Goal: Navigation & Orientation: Find specific page/section

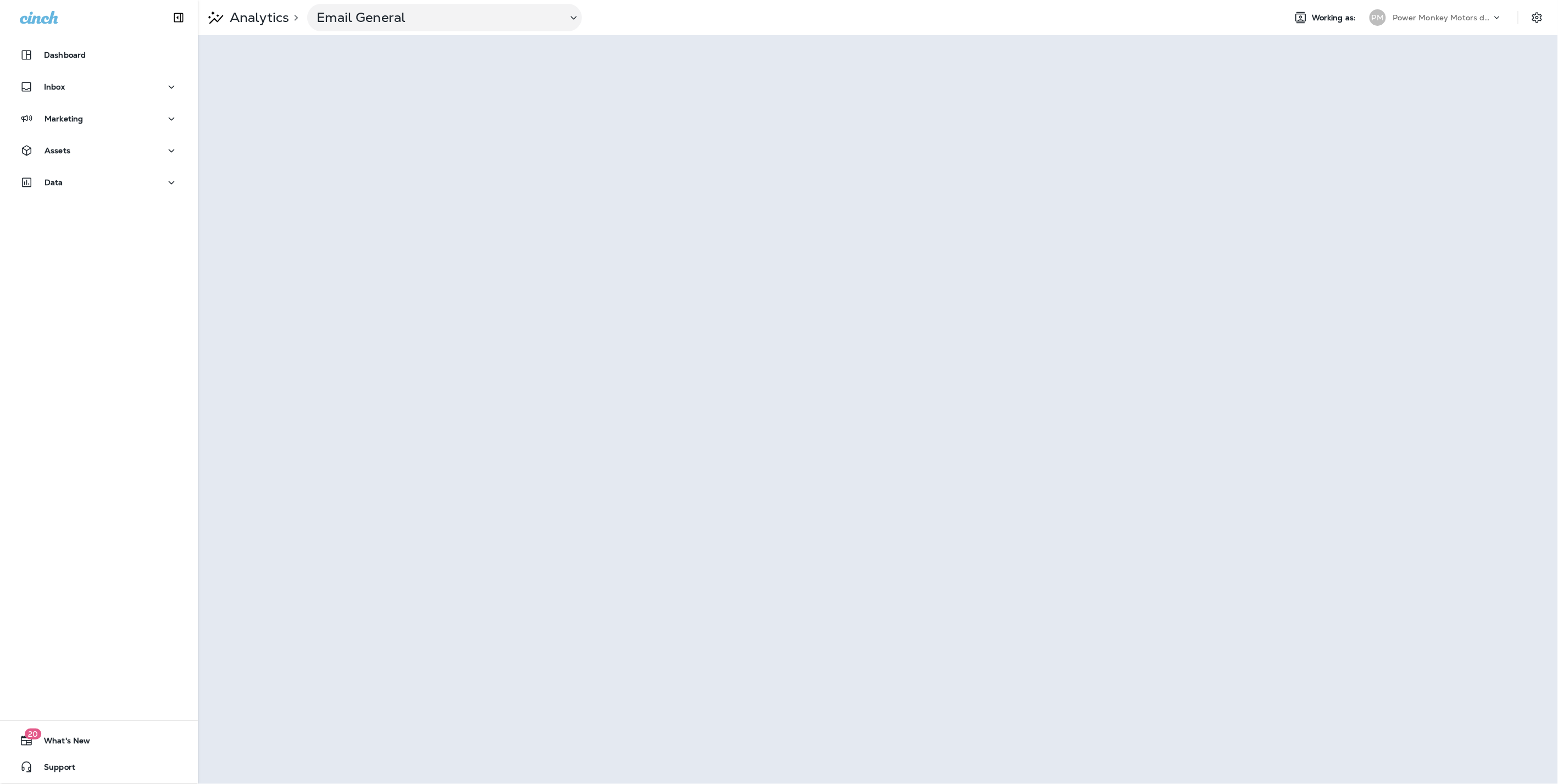
click at [262, 2] on div "Analytics > Email General Working as: PM Power Monkey Motors dba Grease Monkey …" at bounding box center [878, 17] width 1360 height 35
click at [259, 17] on p "Analytics" at bounding box center [257, 17] width 64 height 17
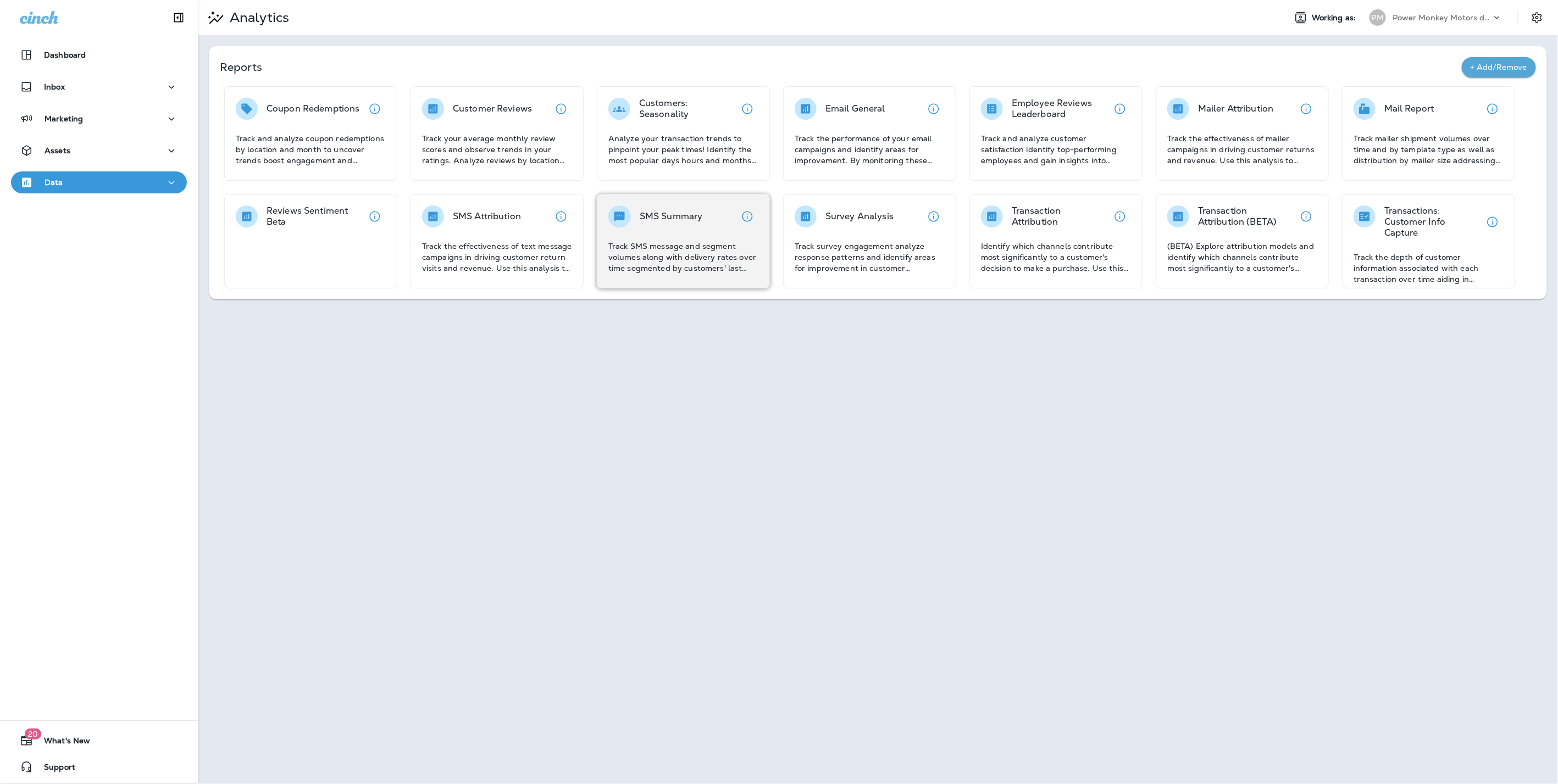
click at [687, 235] on div "SMS Summary Track SMS message and segment volumes along with delivery rates ove…" at bounding box center [683, 240] width 150 height 68
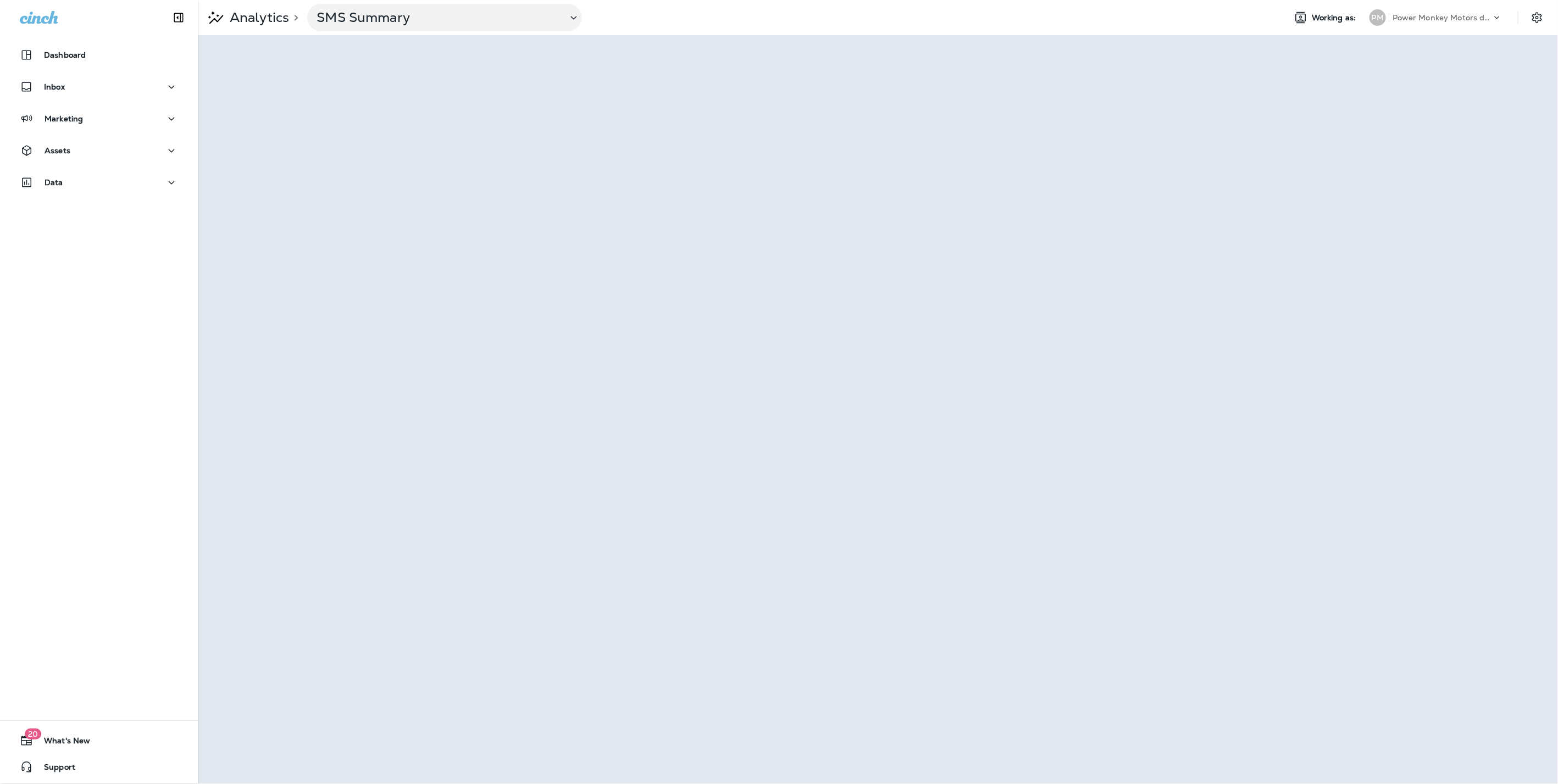
click at [251, 17] on p "Analytics" at bounding box center [257, 17] width 64 height 17
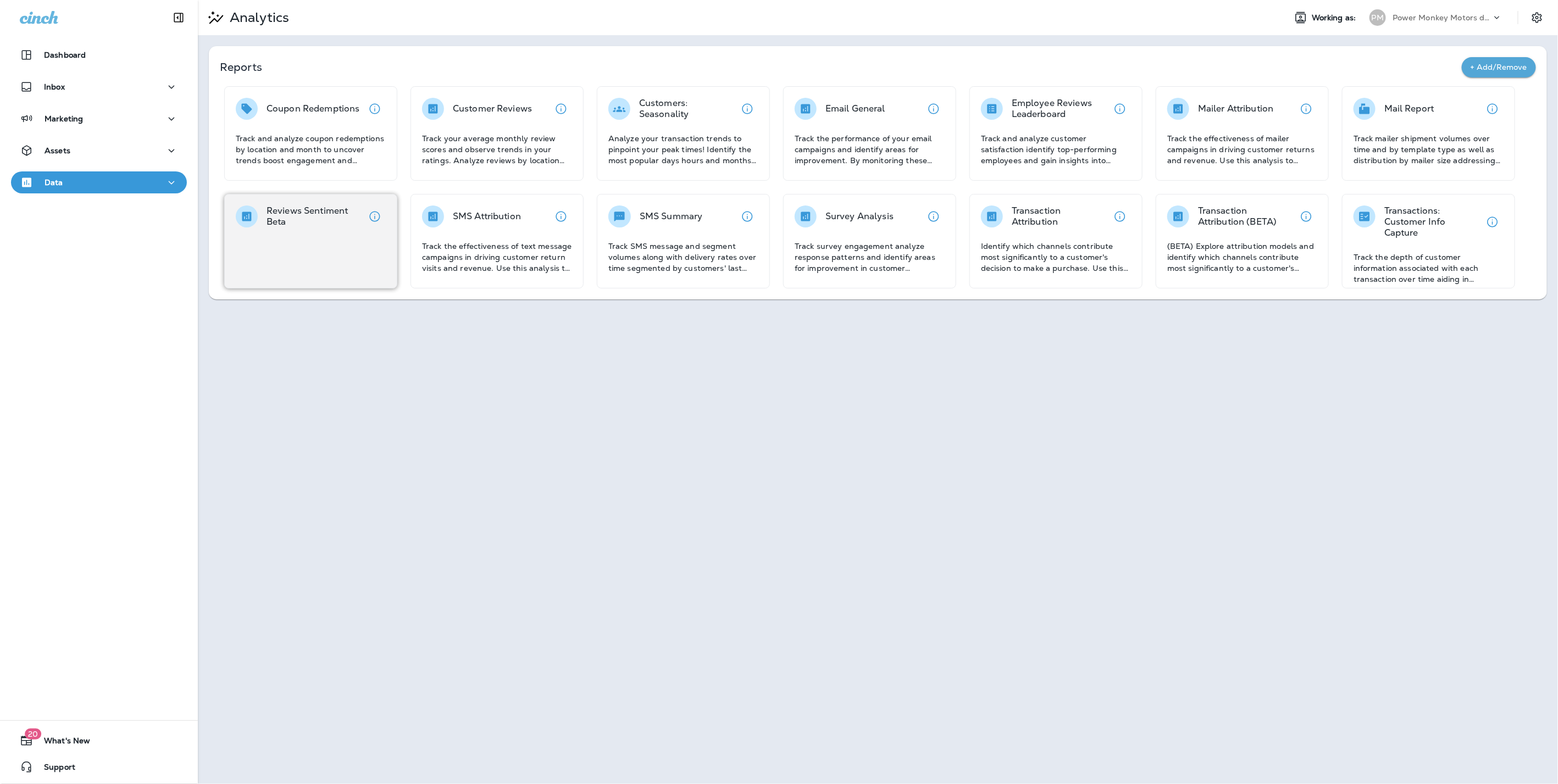
click at [307, 204] on div "Reviews Sentiment Beta" at bounding box center [311, 241] width 173 height 95
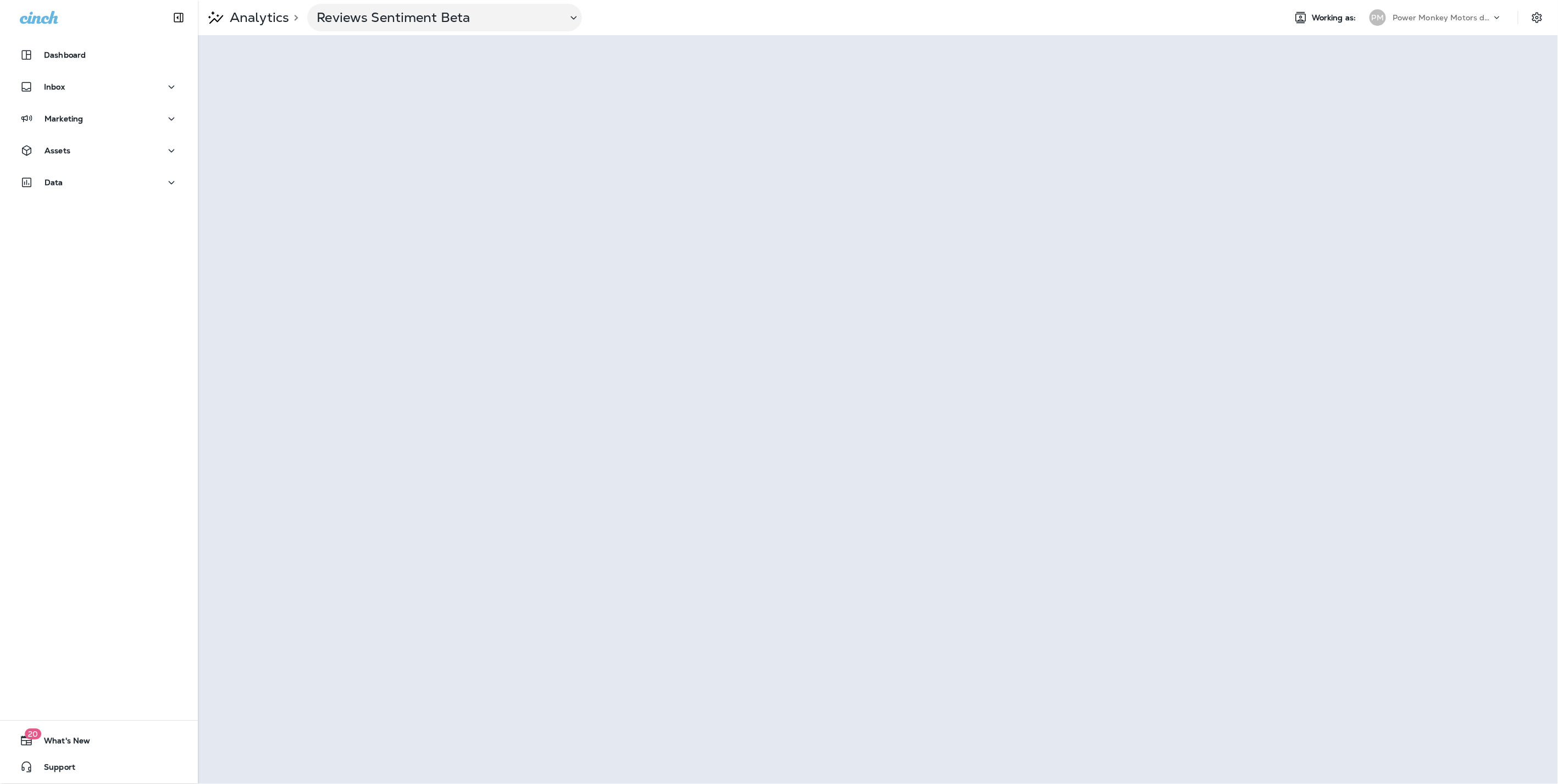
click at [253, 11] on p "Analytics" at bounding box center [257, 17] width 64 height 17
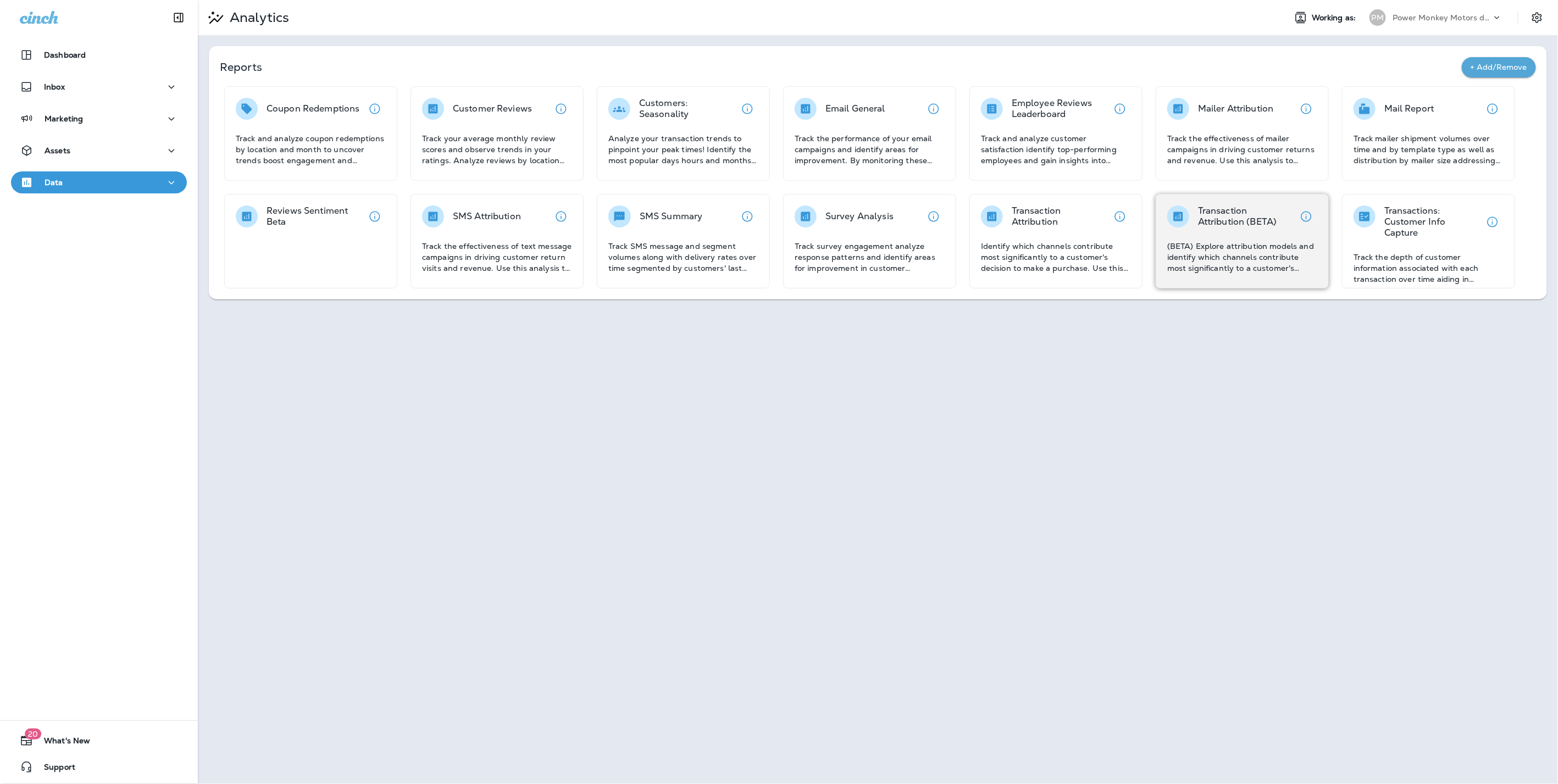
click at [1213, 231] on div "Transaction Attribution (BETA) (BETA) Explore attribution models and identify w…" at bounding box center [1242, 240] width 150 height 68
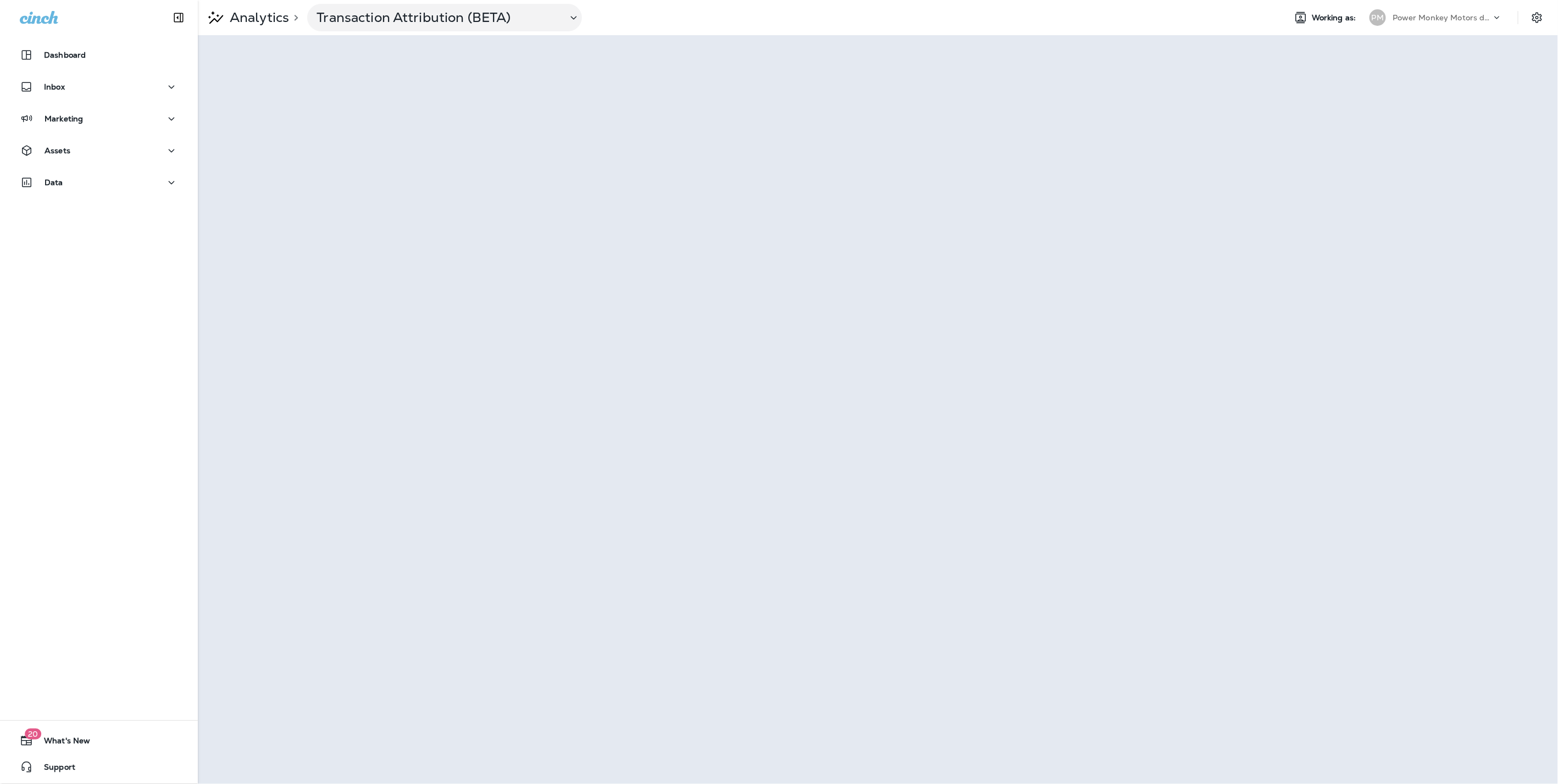
click at [266, 18] on p "Analytics" at bounding box center [257, 17] width 64 height 17
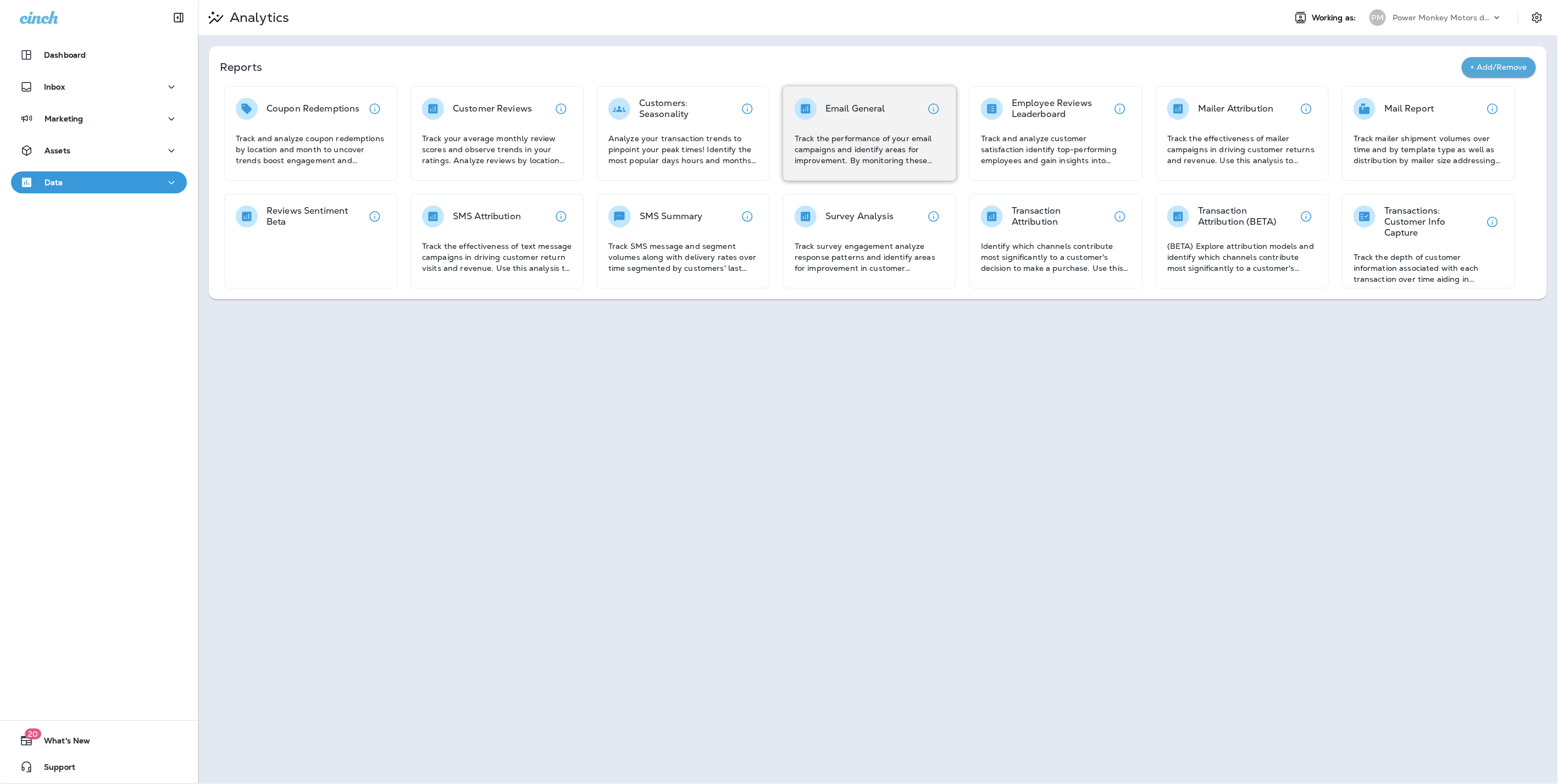
click at [850, 117] on div "Email General" at bounding box center [855, 109] width 60 height 22
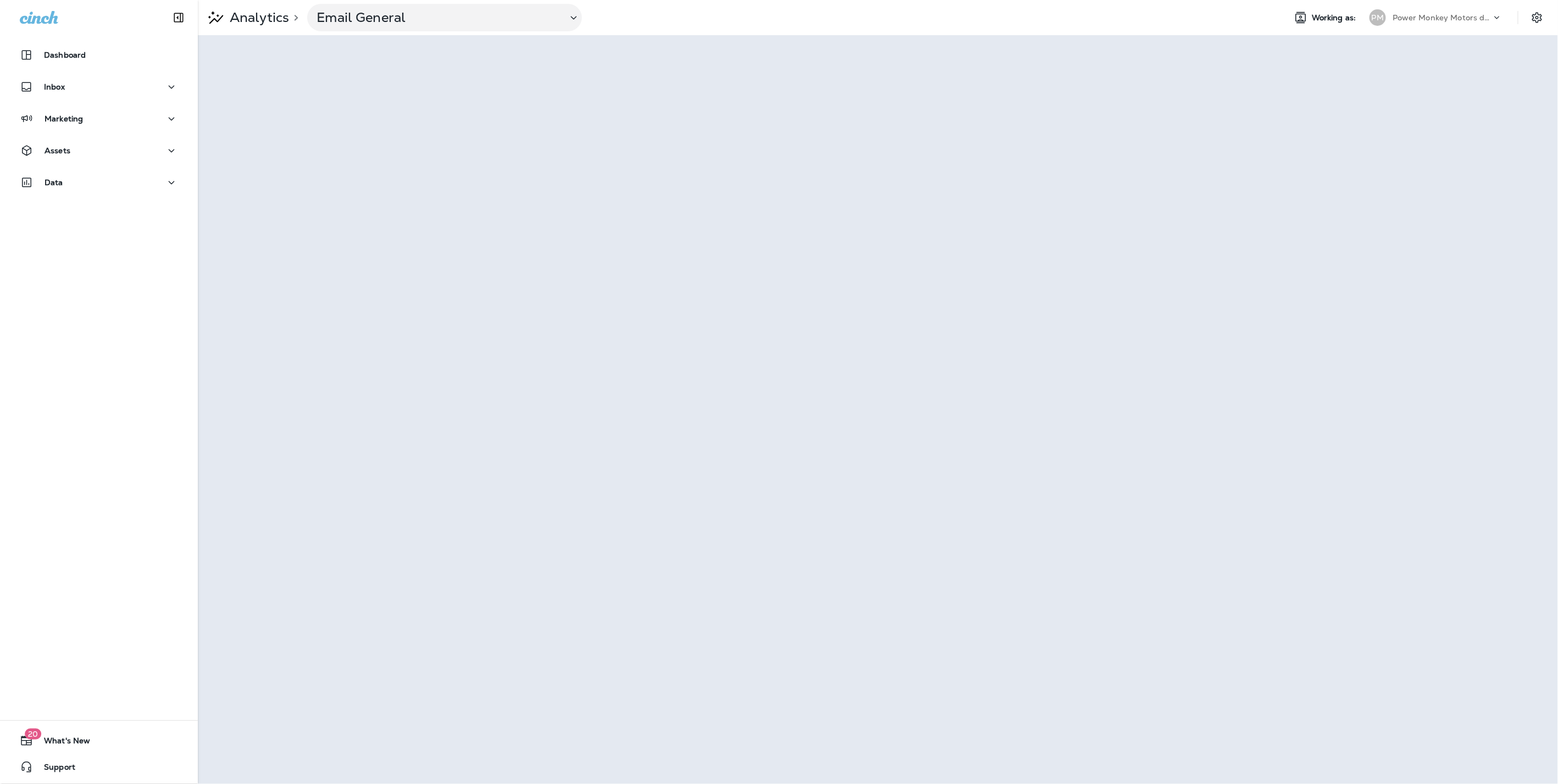
click at [654, 34] on div "Analytics > Email General Working as: PM Power Monkey Motors dba Grease Monkey …" at bounding box center [878, 17] width 1360 height 35
click at [263, 21] on p "Analytics" at bounding box center [257, 17] width 64 height 17
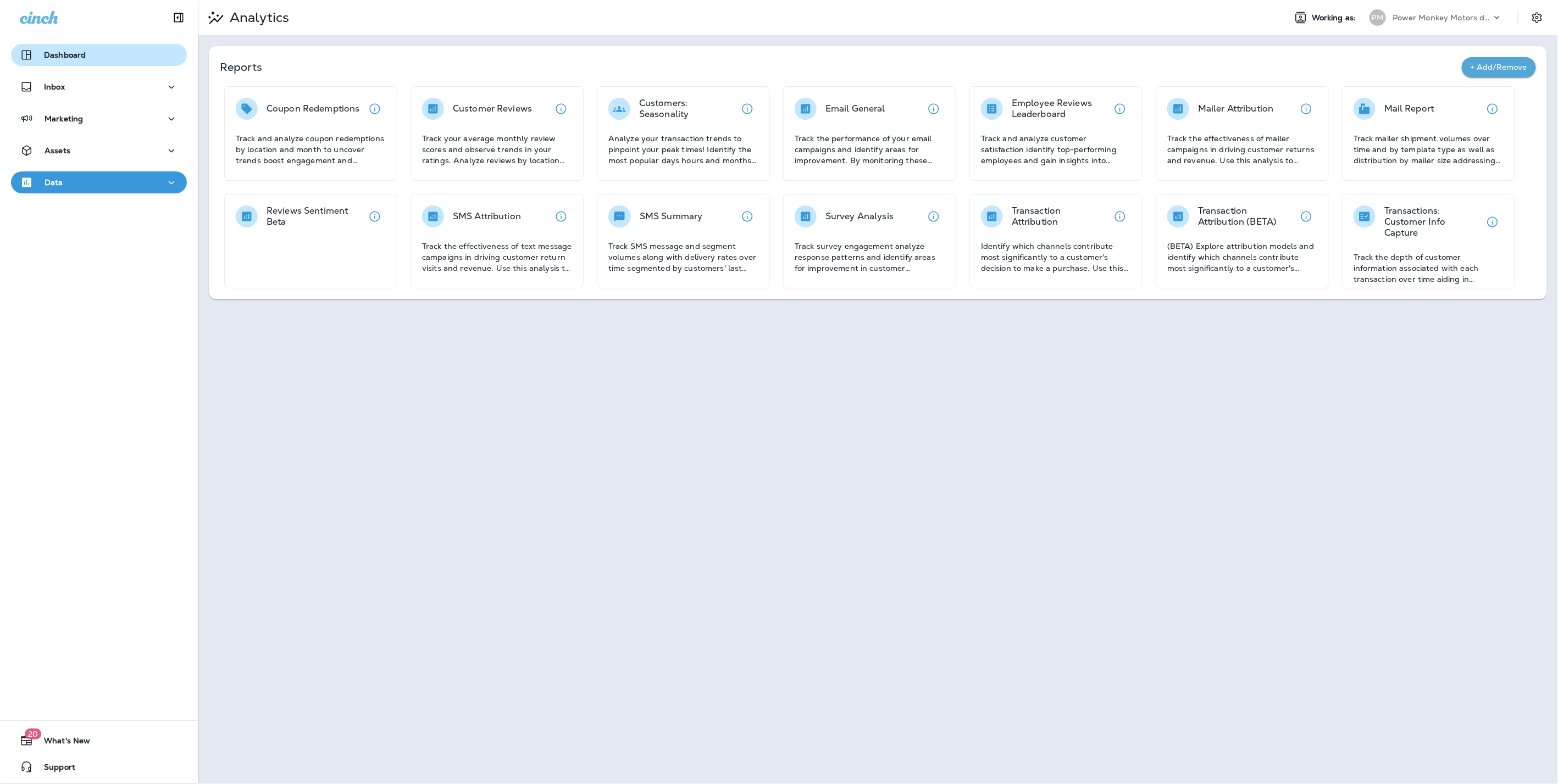
click at [66, 48] on div "Dashboard" at bounding box center [53, 55] width 66 height 13
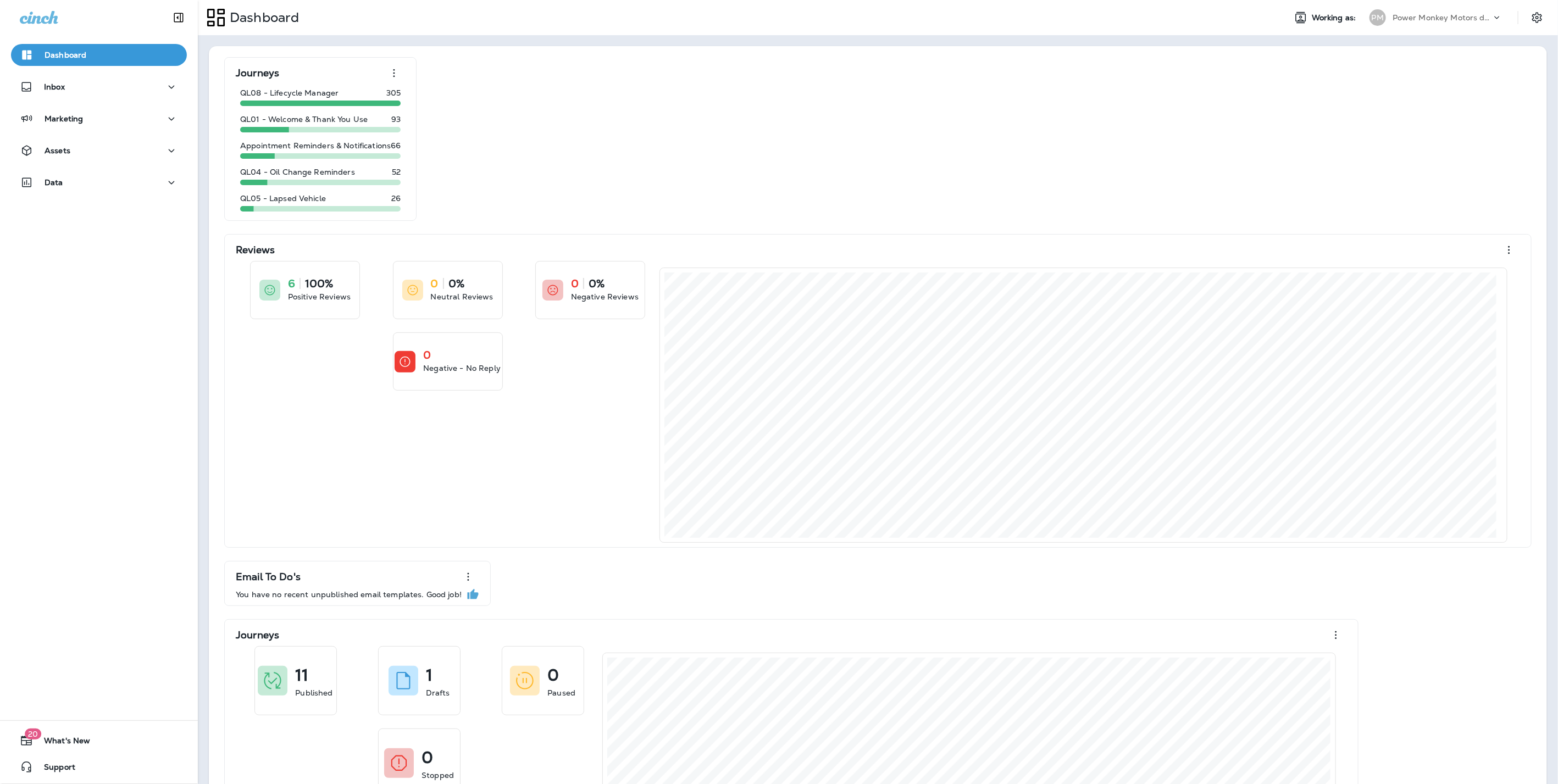
click at [1448, 19] on p "Power Monkey Motors dba Grease Monkey 1120" at bounding box center [1441, 17] width 99 height 9
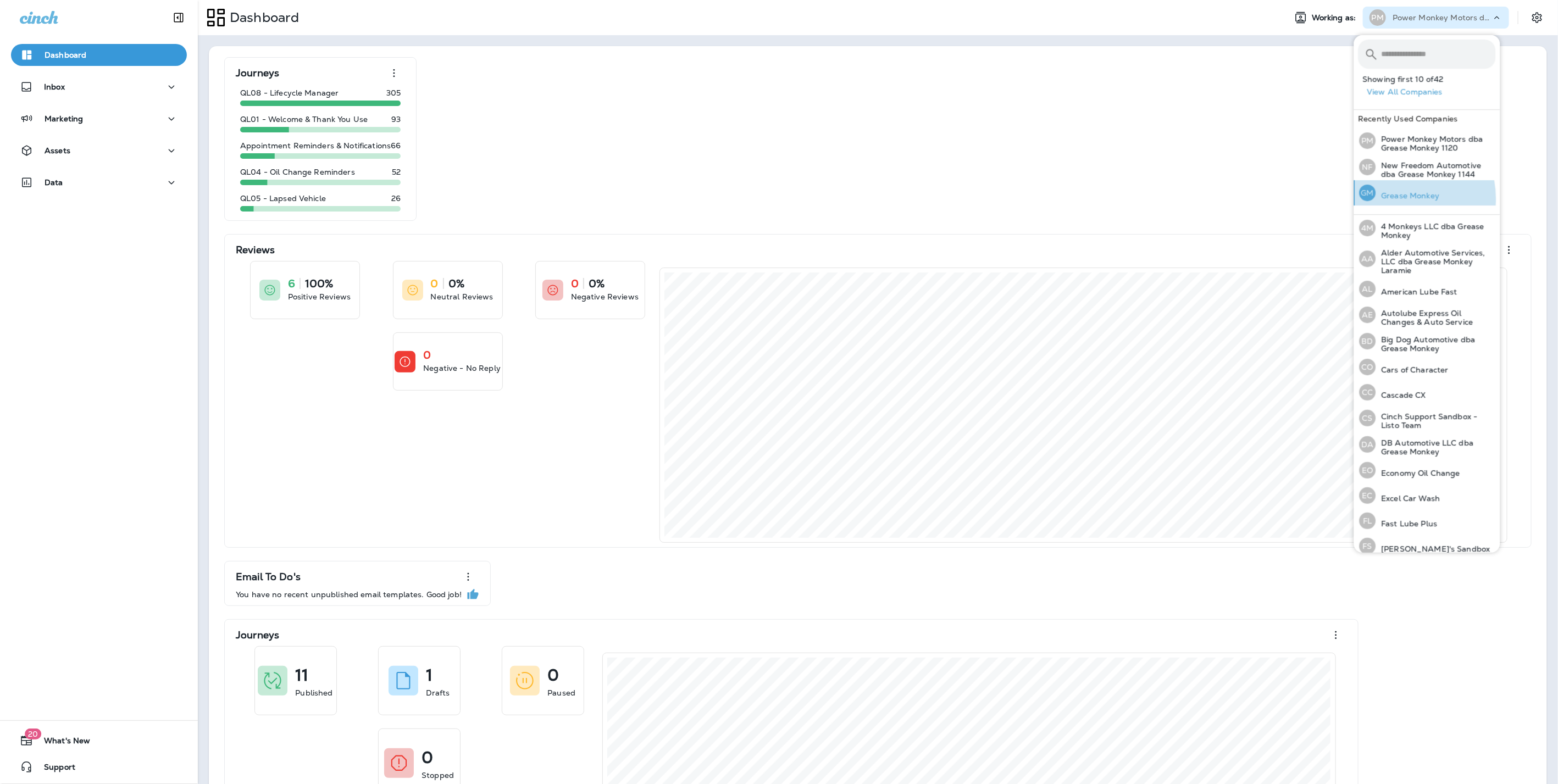
click at [1392, 199] on p "Grease Monkey" at bounding box center [1408, 196] width 64 height 9
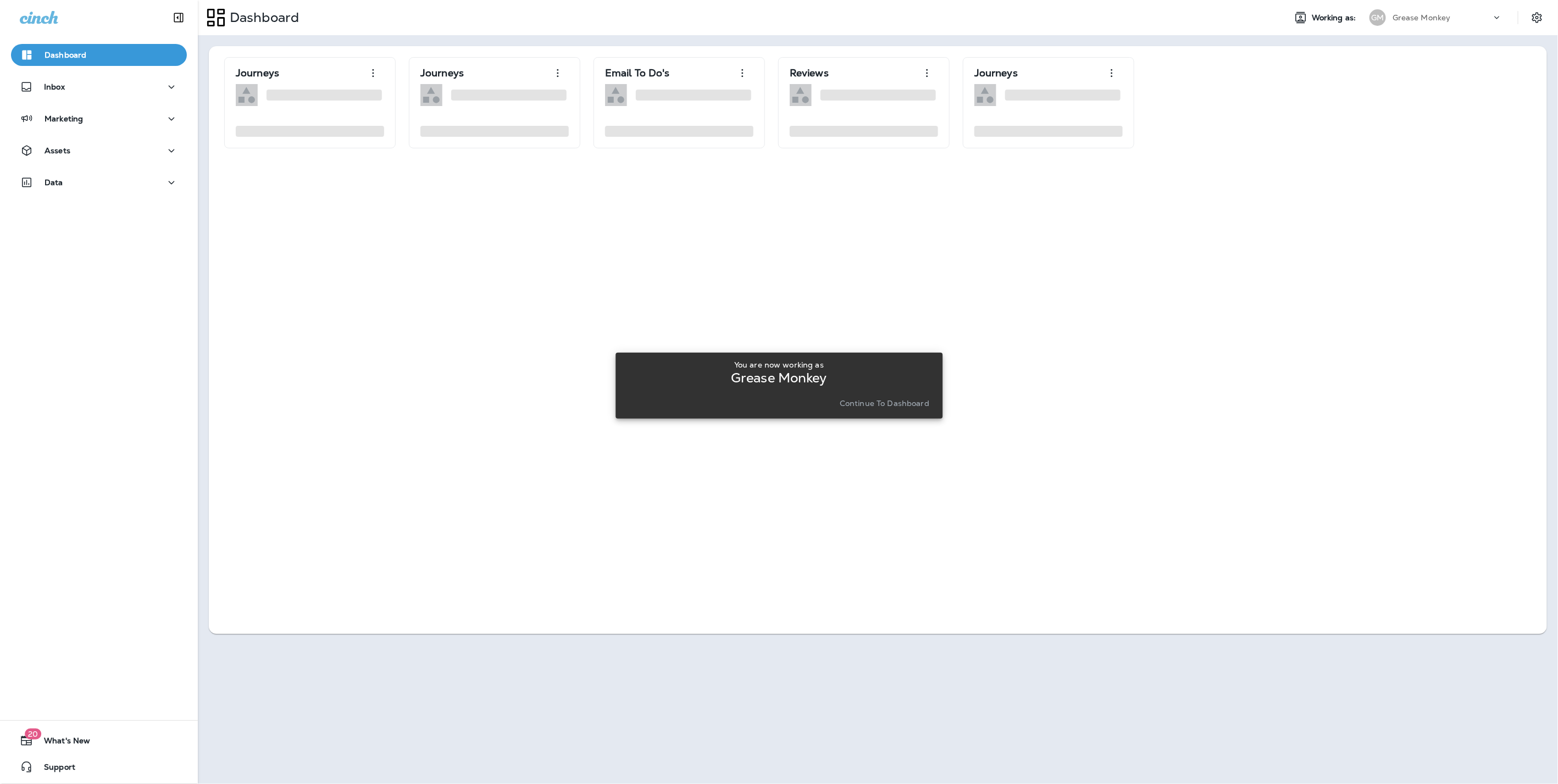
click at [846, 408] on button "Continue to Dashboard" at bounding box center [884, 403] width 99 height 15
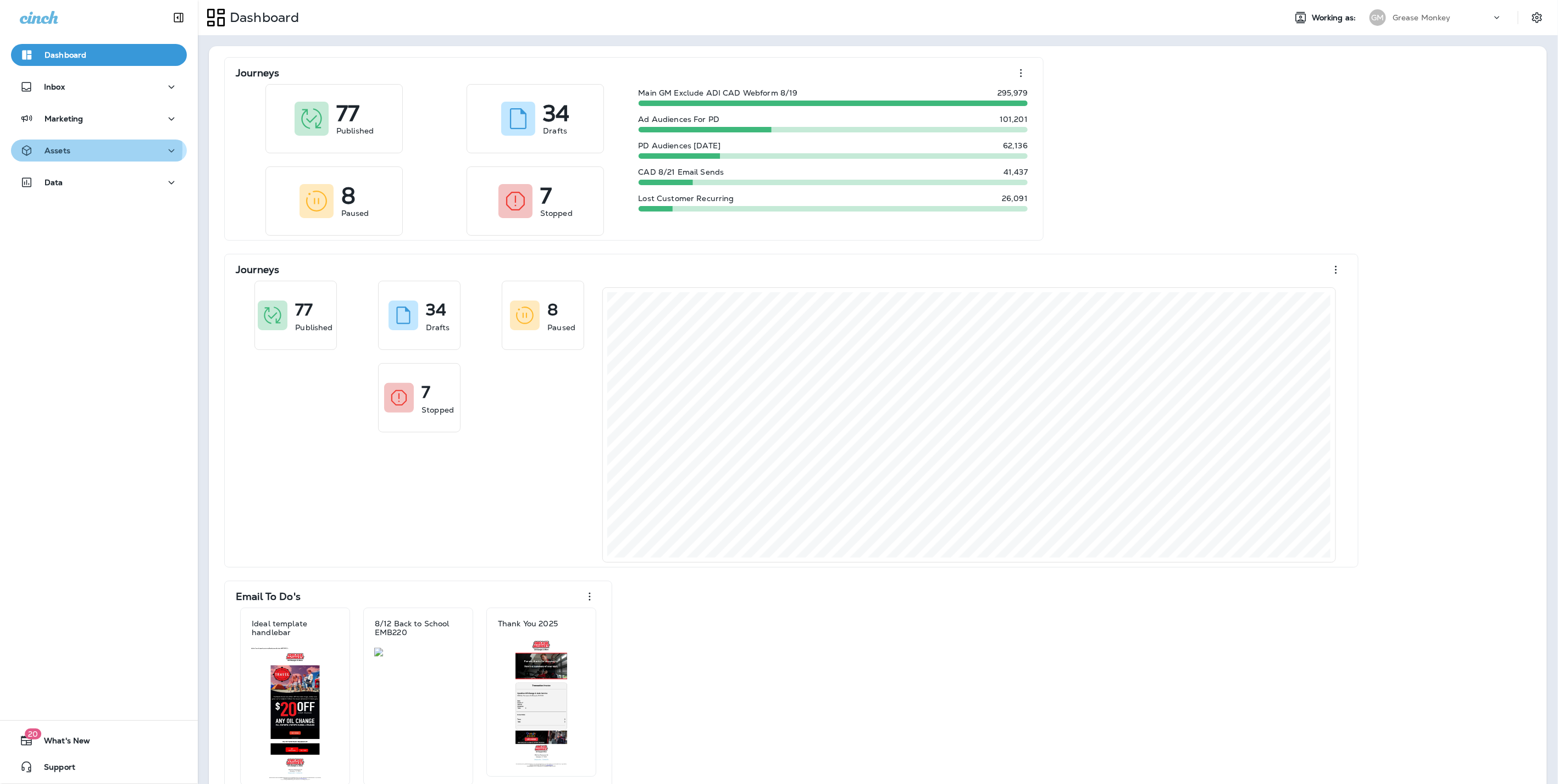
click at [80, 149] on div "Assets" at bounding box center [99, 150] width 159 height 14
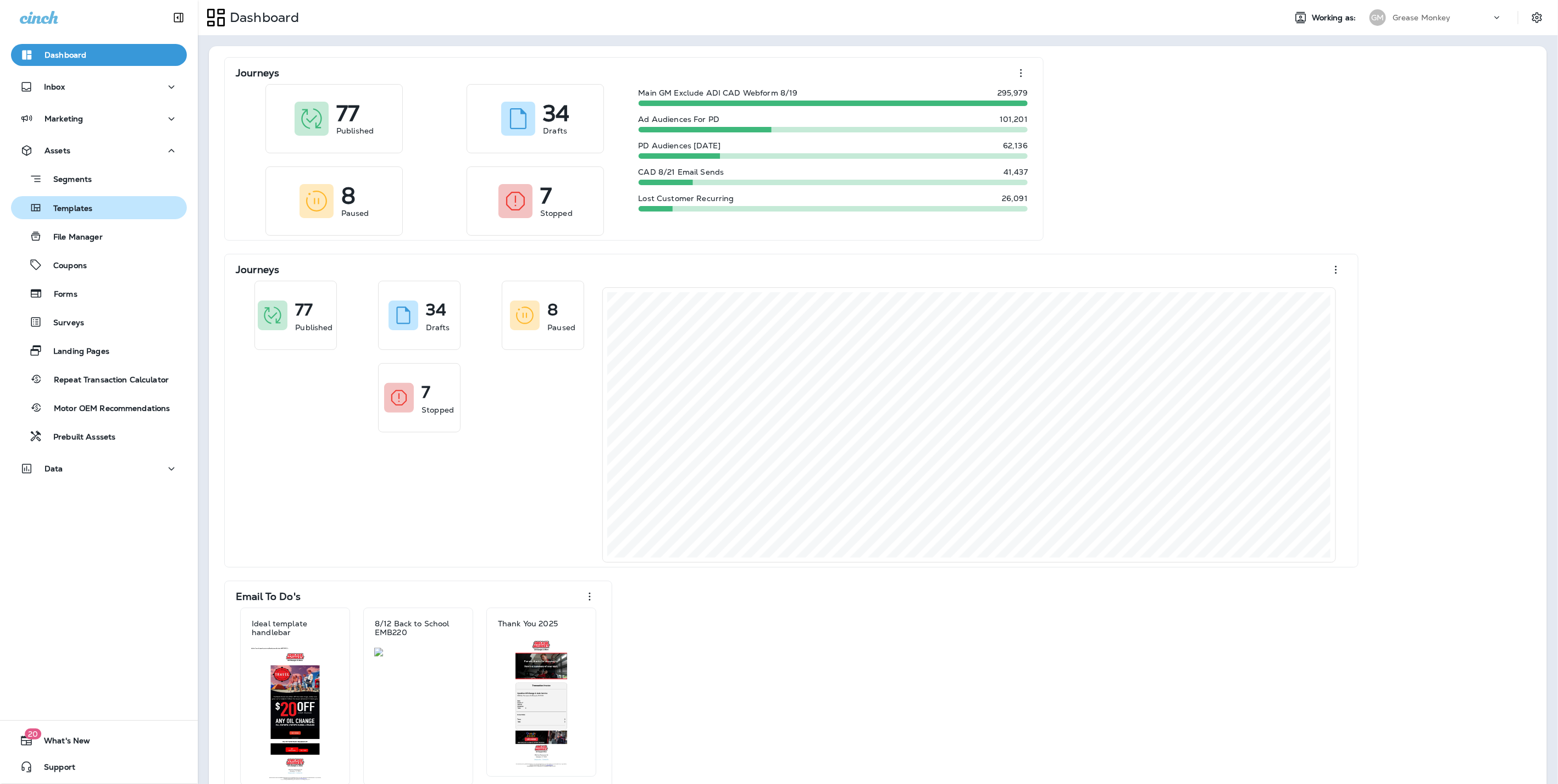
click at [84, 204] on p "Templates" at bounding box center [68, 209] width 50 height 10
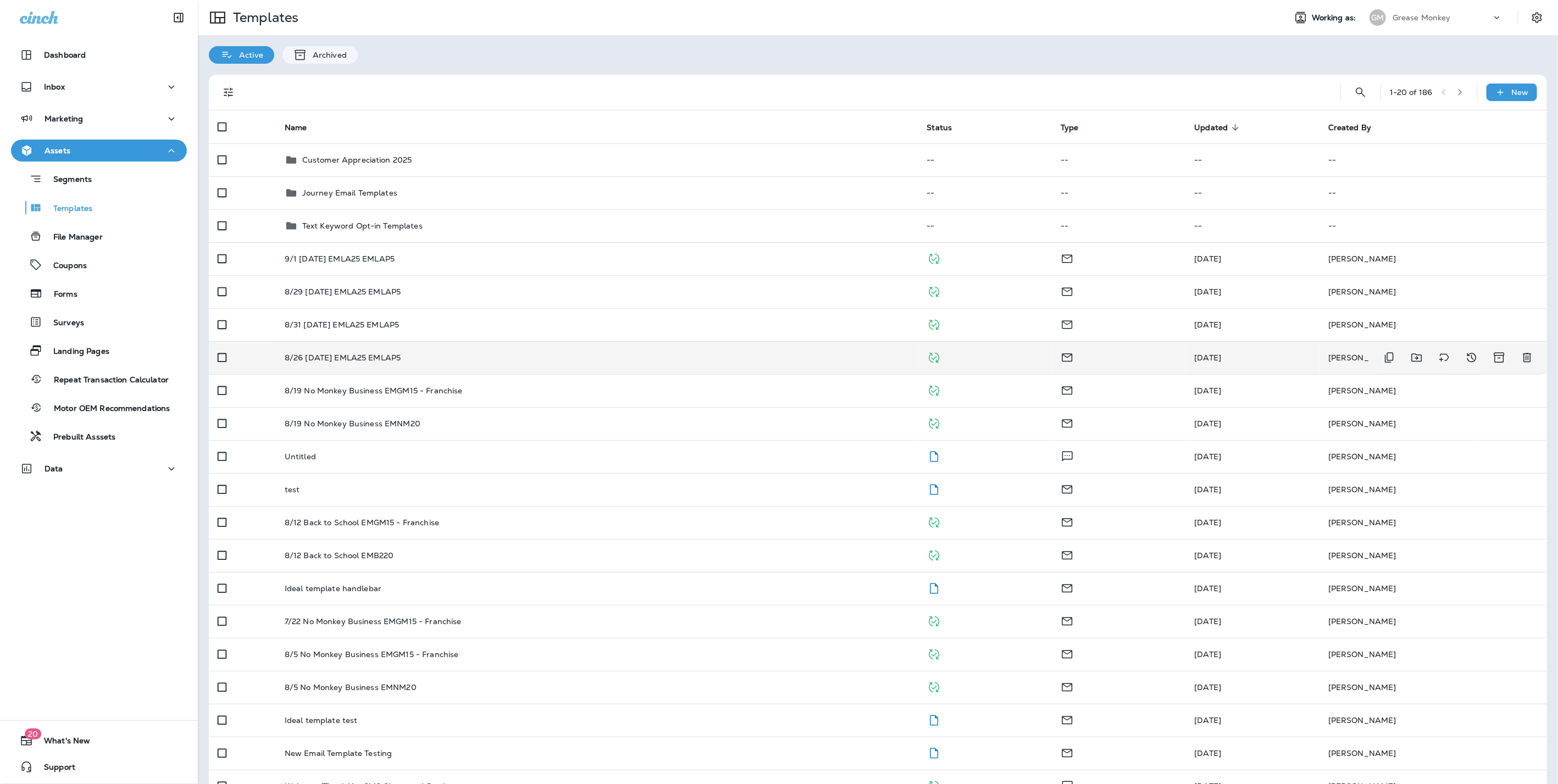
click at [397, 361] on p "8/26 [DATE] EMLA25 EMLAP5" at bounding box center [343, 358] width 117 height 9
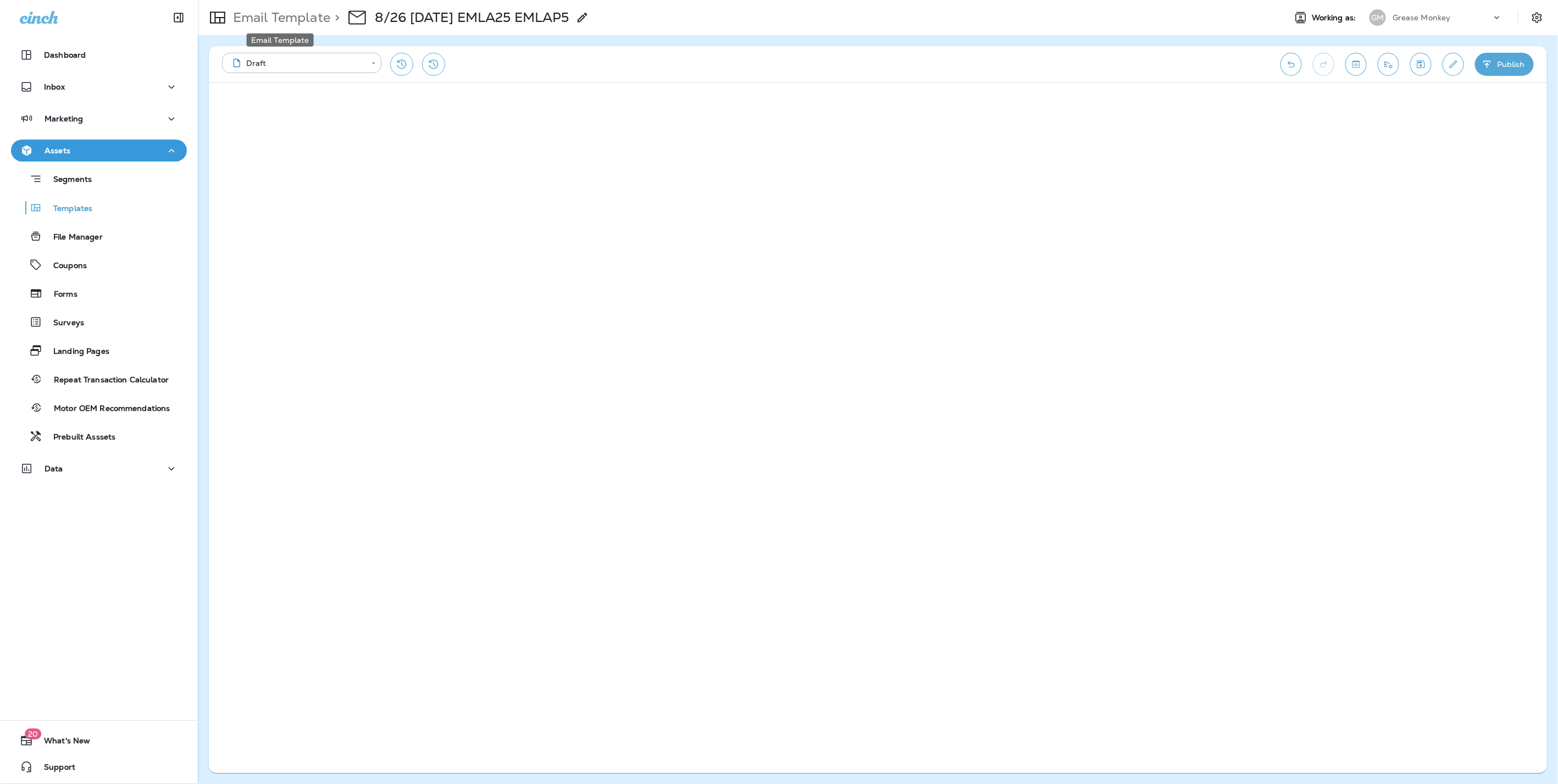
click at [307, 11] on p "Email Template" at bounding box center [280, 17] width 102 height 17
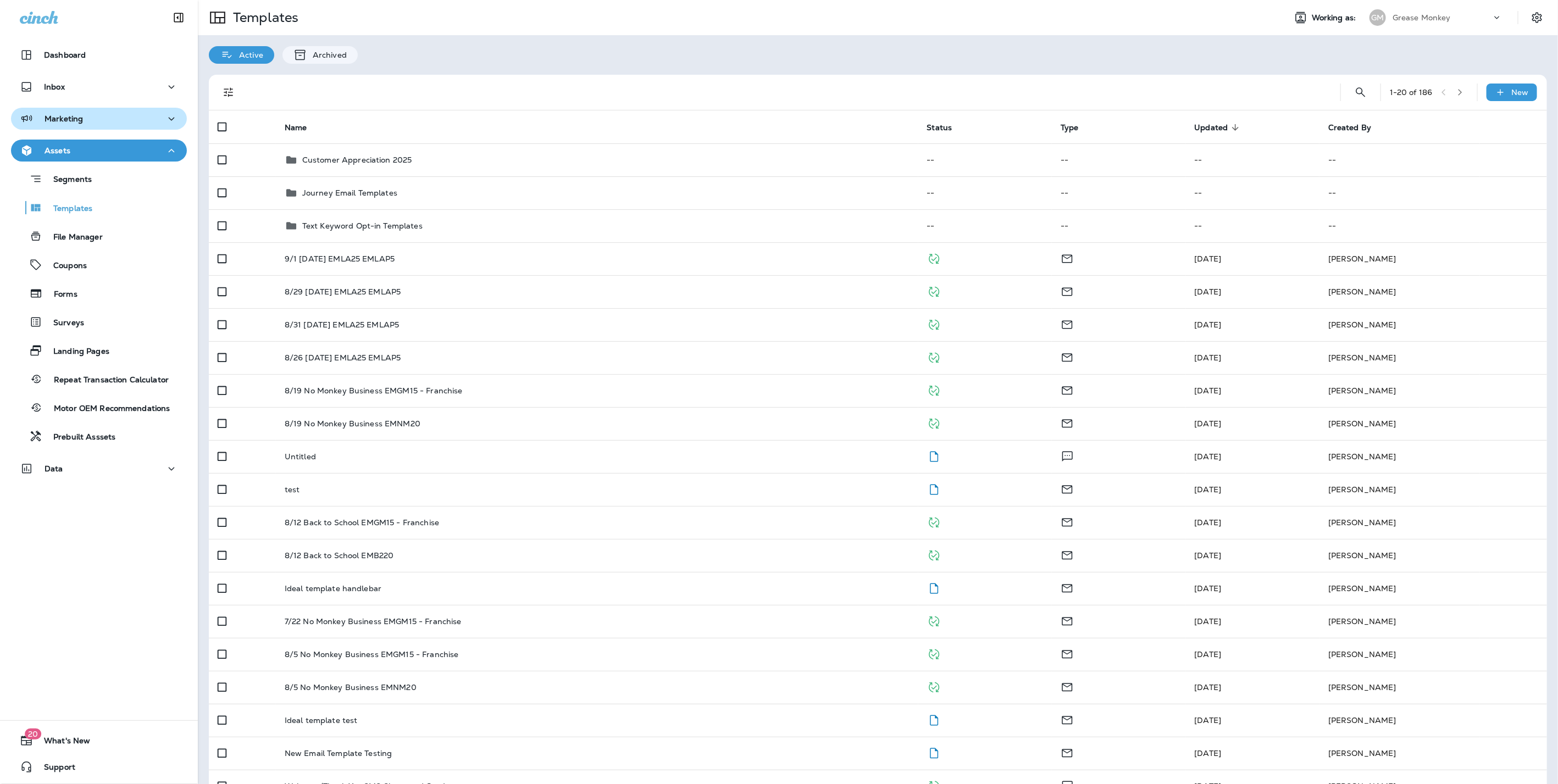
click at [73, 123] on p "Marketing" at bounding box center [64, 119] width 39 height 9
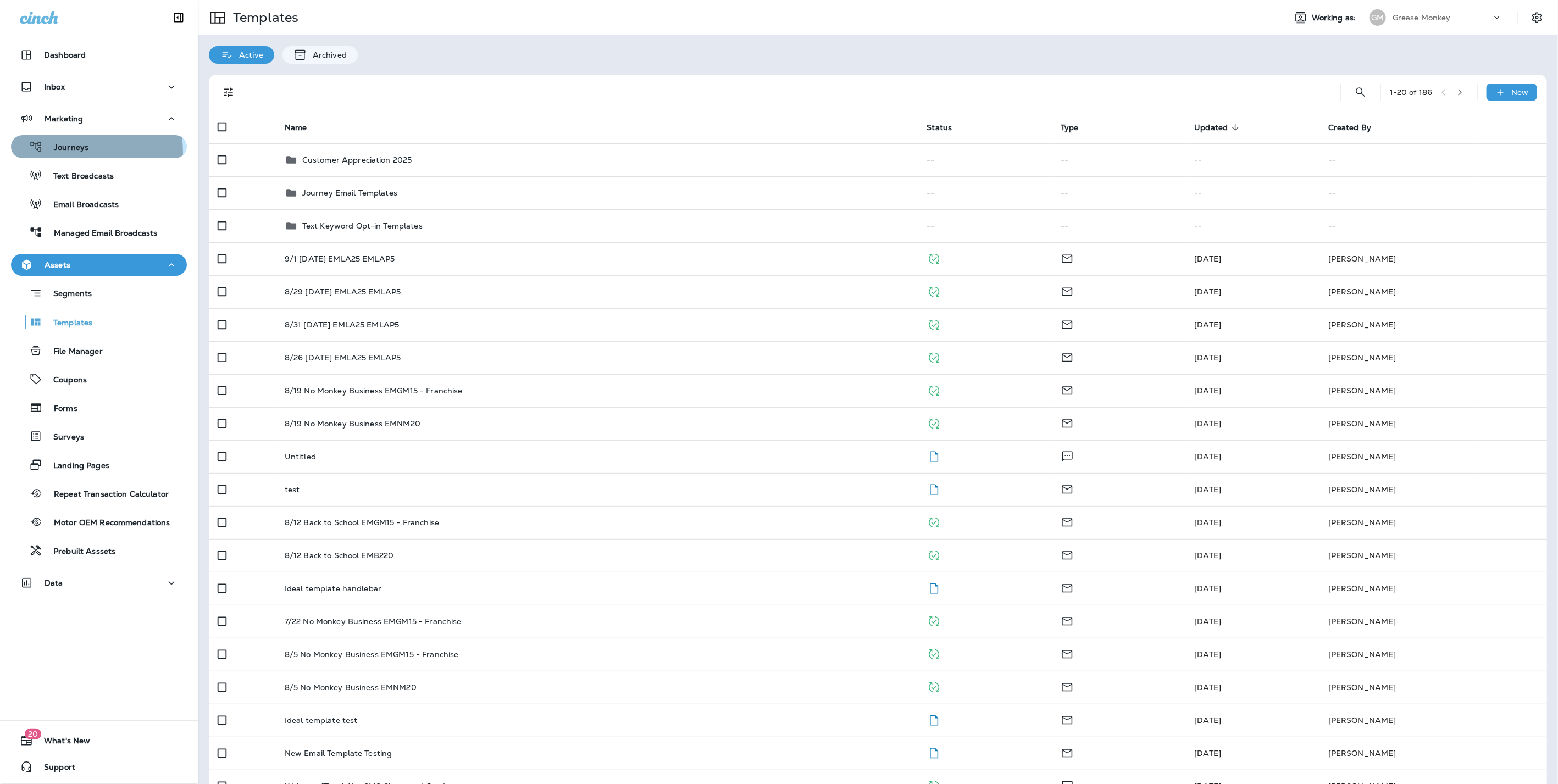
click at [69, 153] on p "Journeys" at bounding box center [65, 148] width 46 height 10
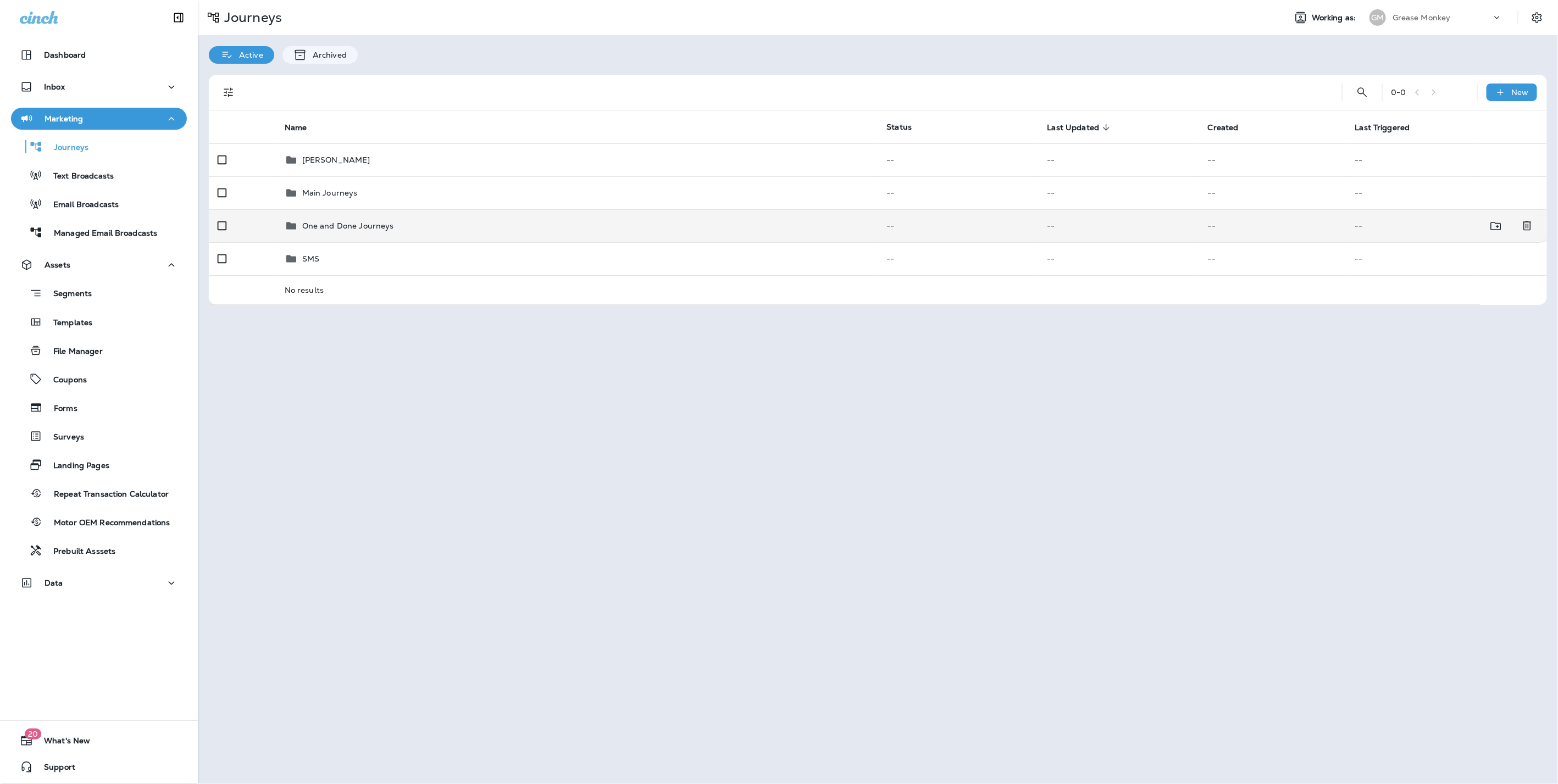
click at [347, 236] on td "One and Done Journeys" at bounding box center [577, 225] width 602 height 33
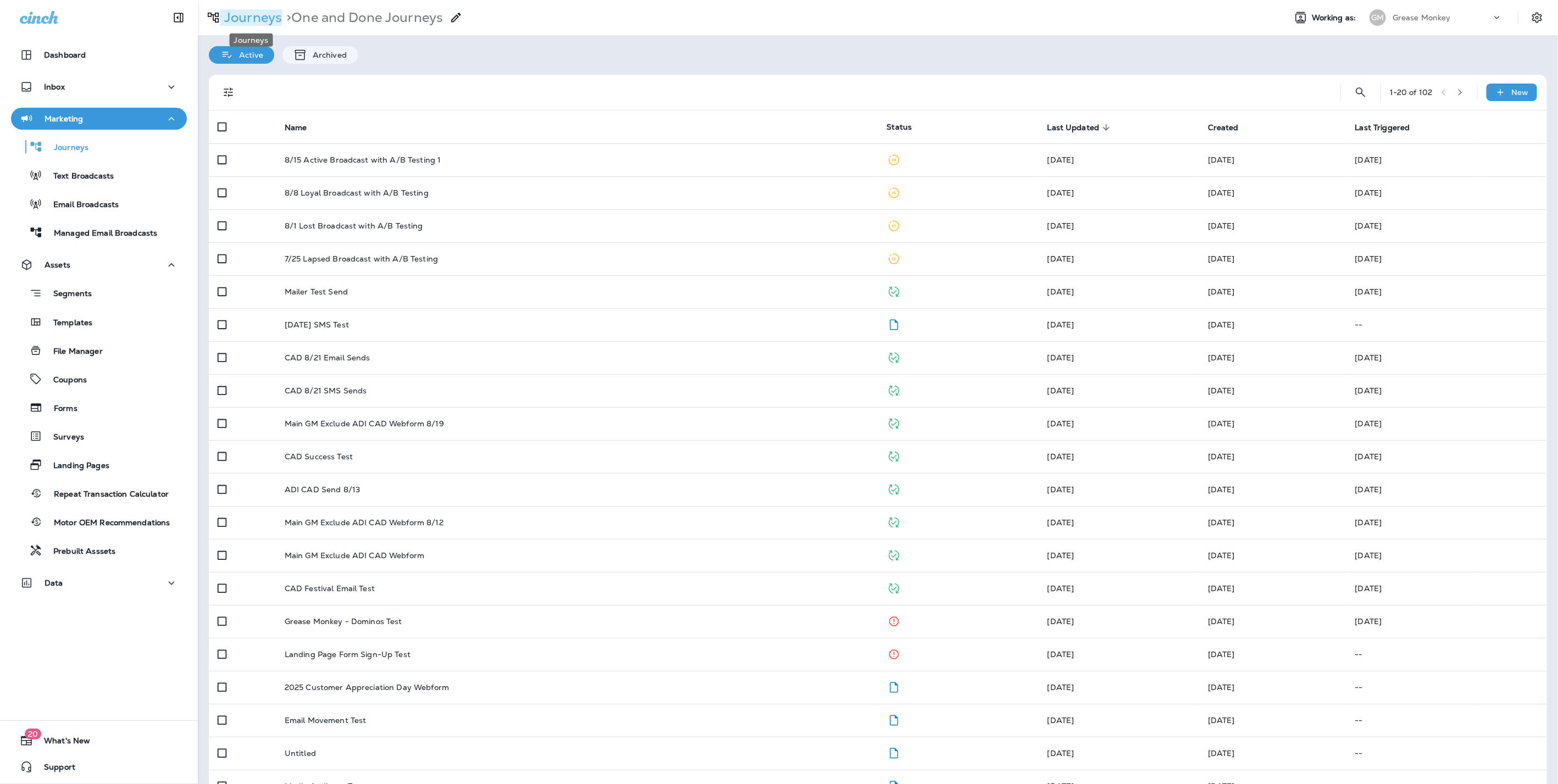
click at [251, 20] on p "Journeys" at bounding box center [251, 17] width 62 height 17
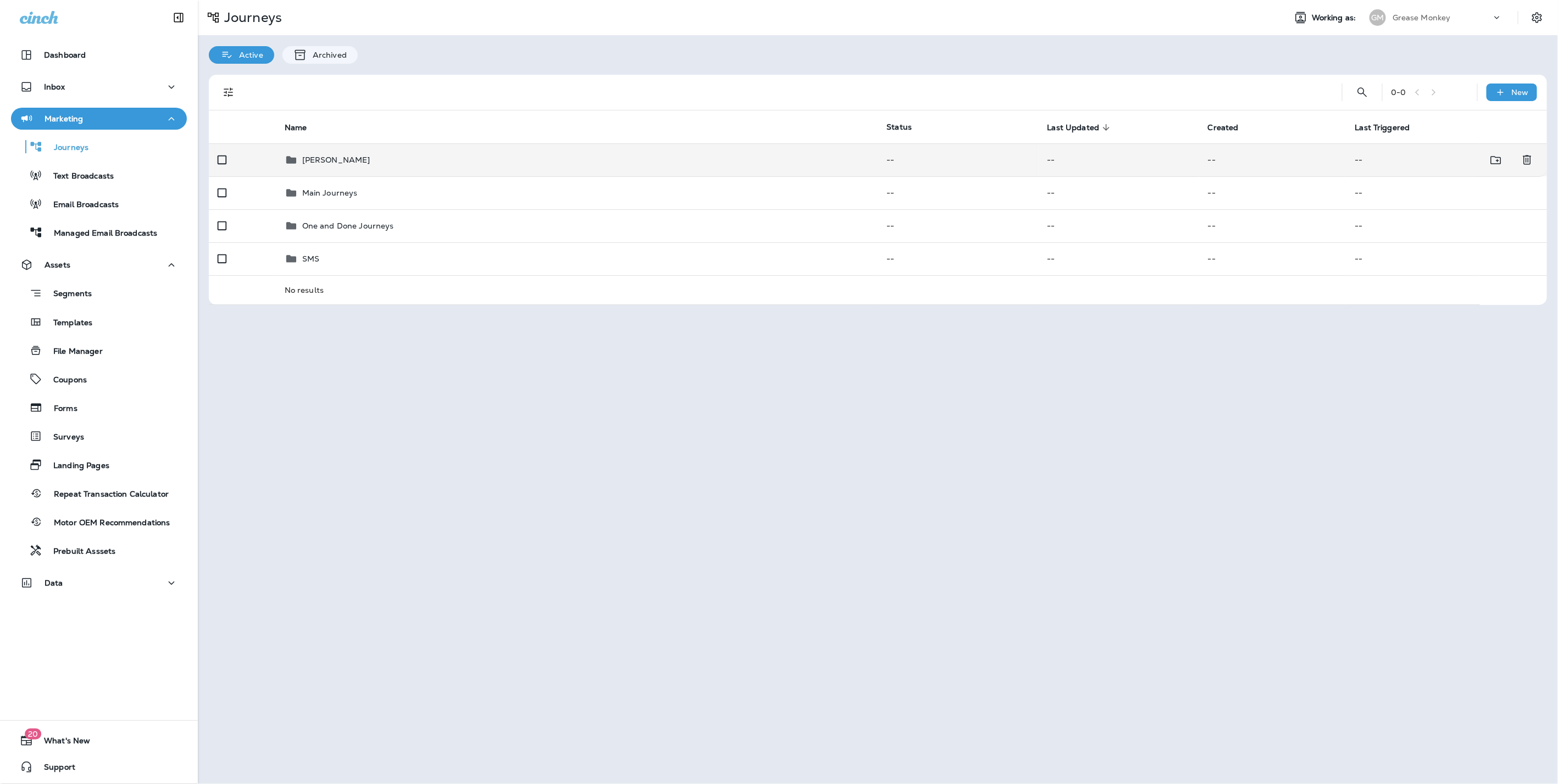
click at [341, 151] on td "[PERSON_NAME]" at bounding box center [577, 160] width 602 height 33
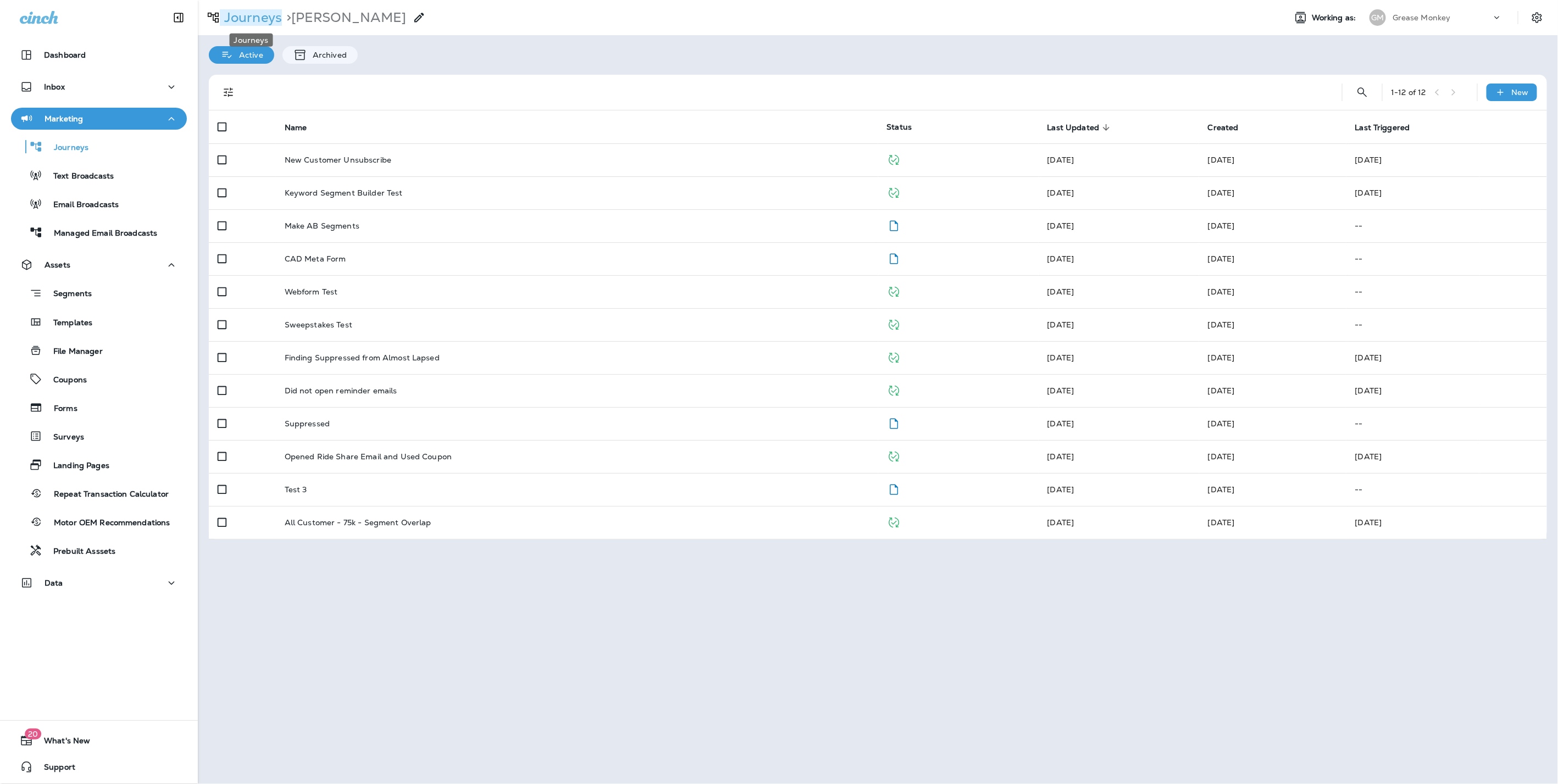
click at [255, 9] on p "Journeys" at bounding box center [251, 17] width 62 height 17
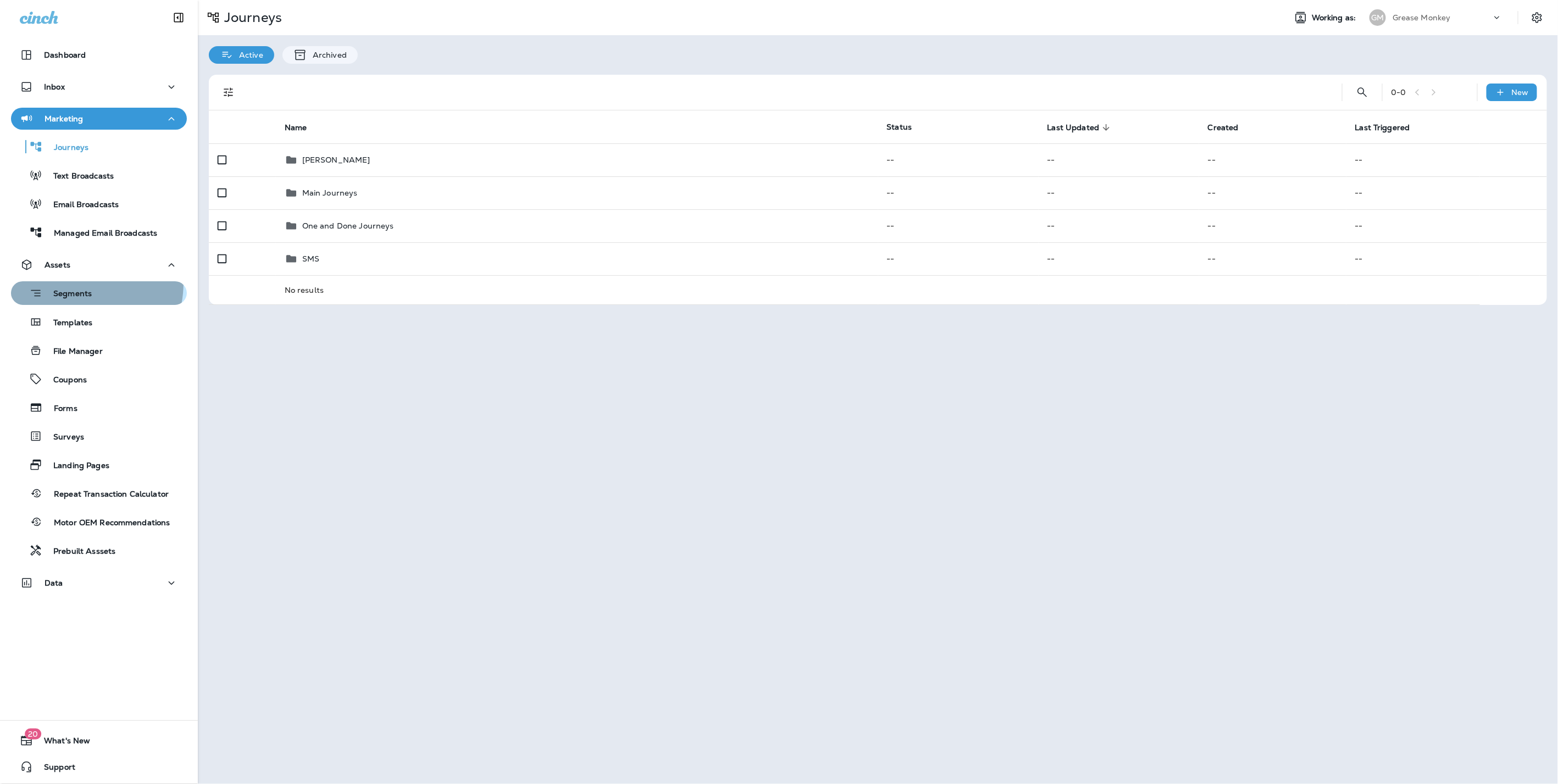
click at [69, 282] on button "Segments" at bounding box center [99, 293] width 176 height 24
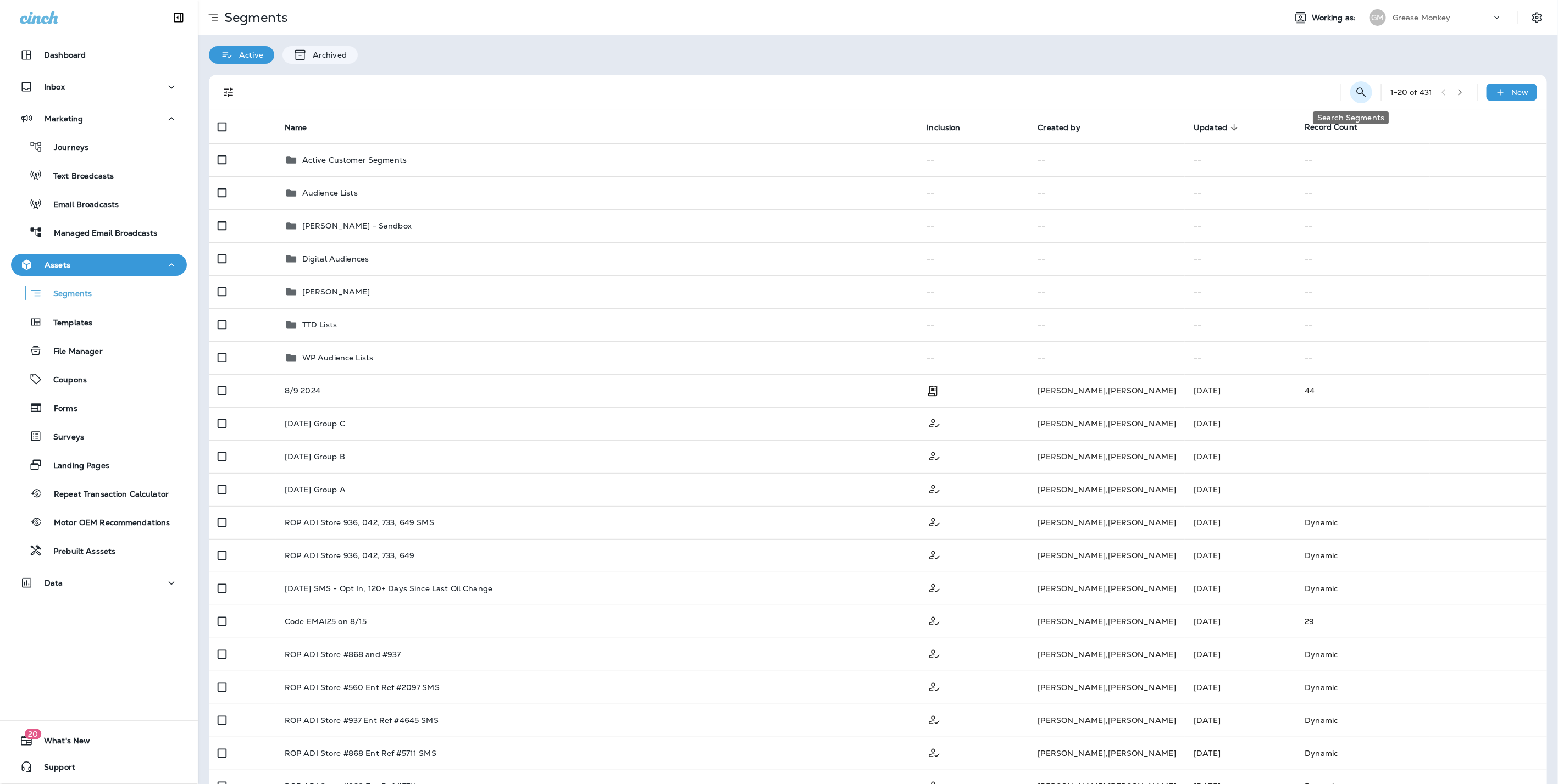
click at [1355, 89] on icon "Search Segments" at bounding box center [1361, 92] width 13 height 13
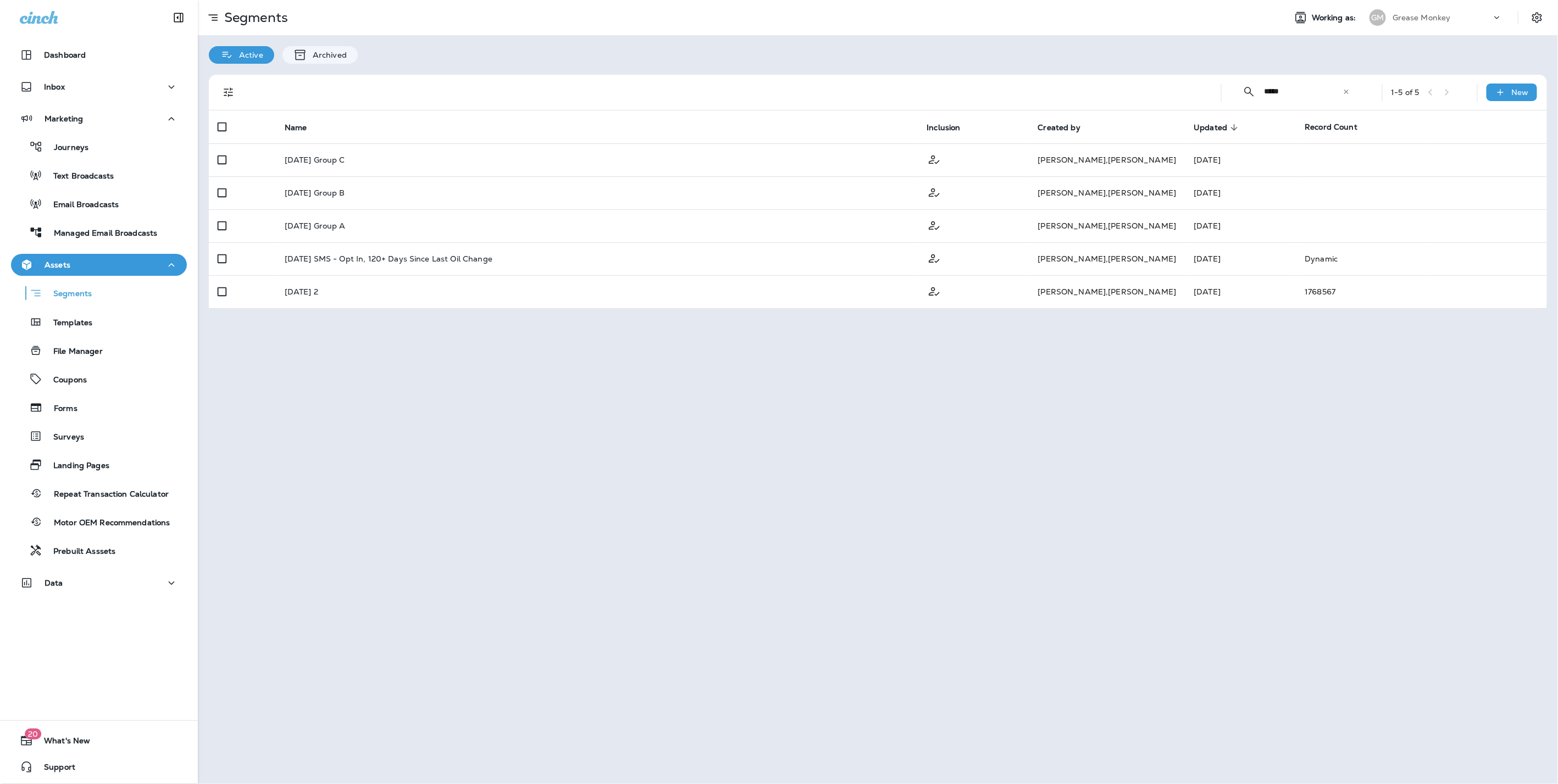
type input "*****"
click at [1348, 90] on icon at bounding box center [1347, 91] width 8 height 8
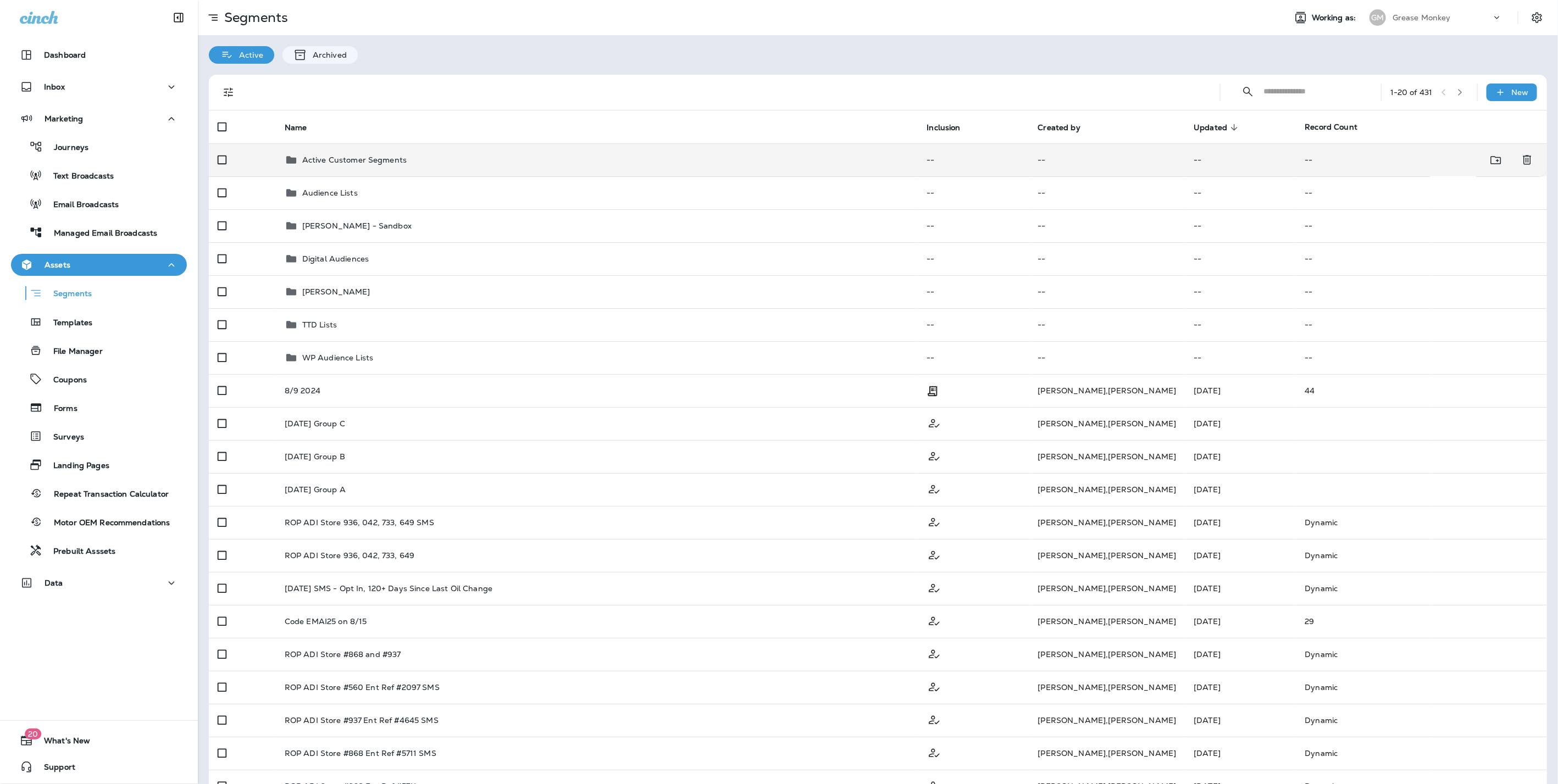
click at [373, 166] on td "Active Customer Segments" at bounding box center [597, 160] width 643 height 33
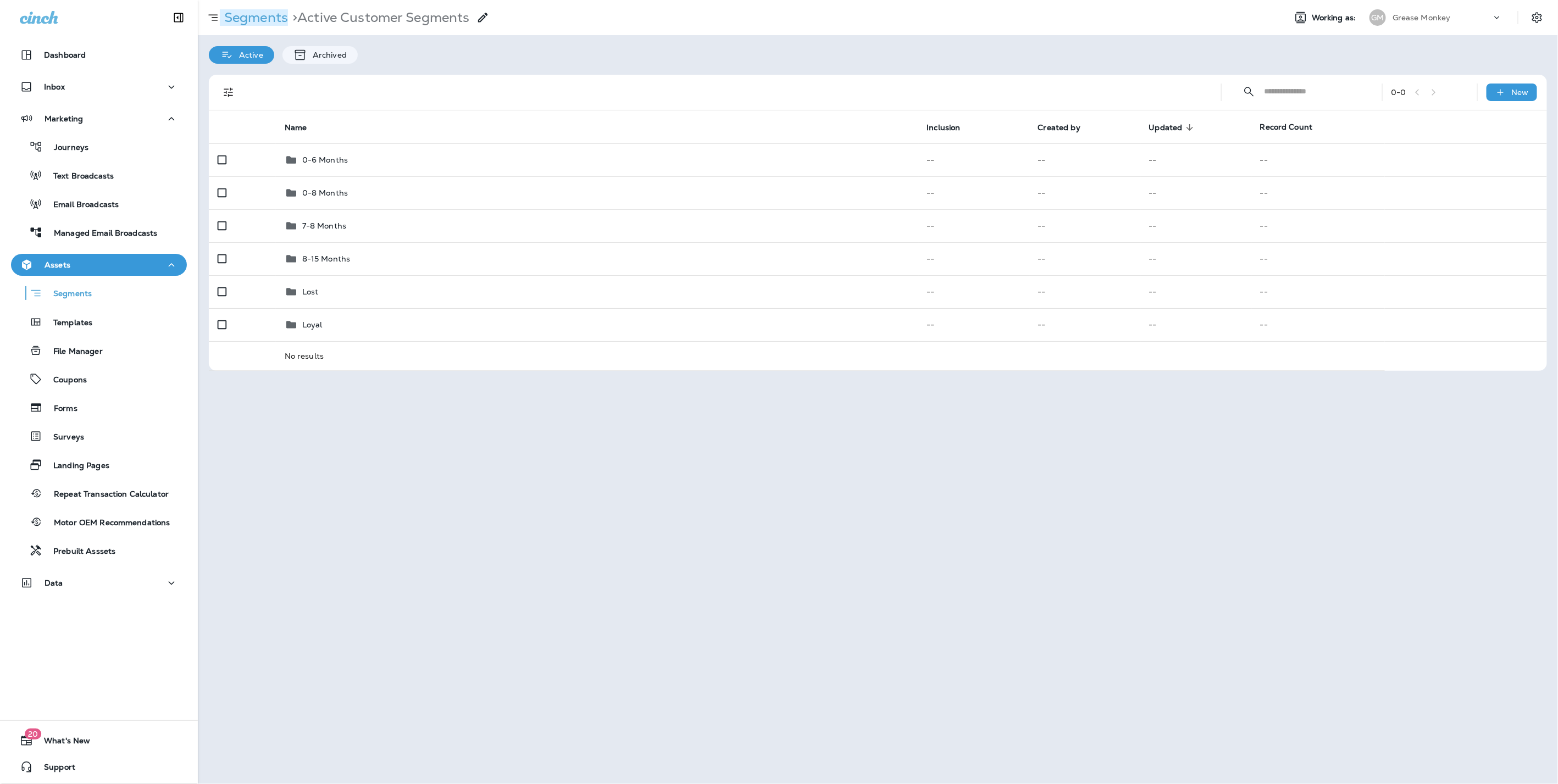
click at [255, 21] on p "Segments" at bounding box center [254, 17] width 68 height 17
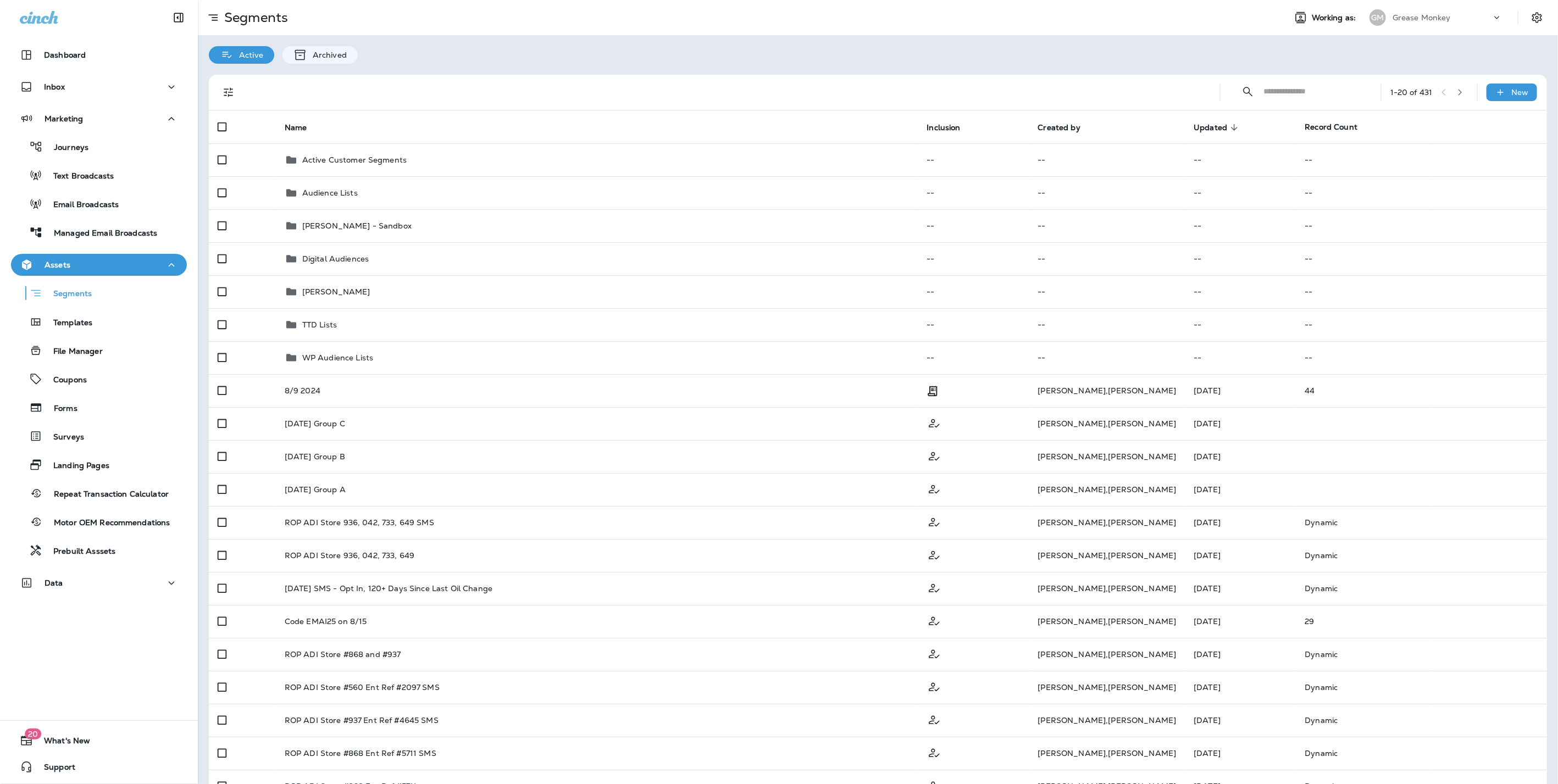
click at [1265, 95] on input "text" at bounding box center [1312, 91] width 98 height 29
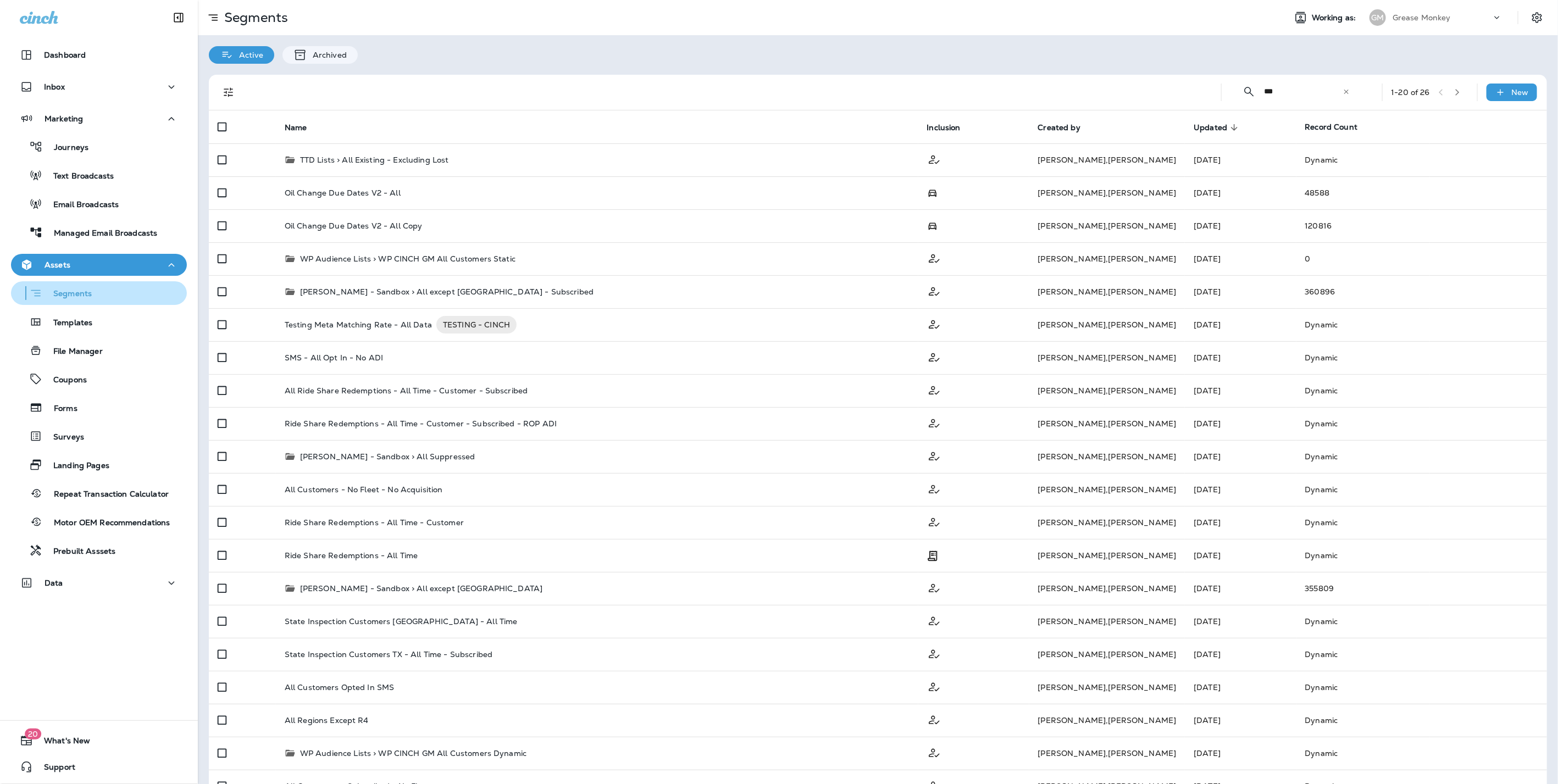
type input "***"
click at [81, 292] on p "Segments" at bounding box center [67, 294] width 50 height 11
click at [251, 17] on p "Segments" at bounding box center [254, 17] width 68 height 17
click at [82, 290] on p "Segments" at bounding box center [67, 294] width 50 height 11
click at [94, 291] on div "Segments" at bounding box center [99, 293] width 167 height 17
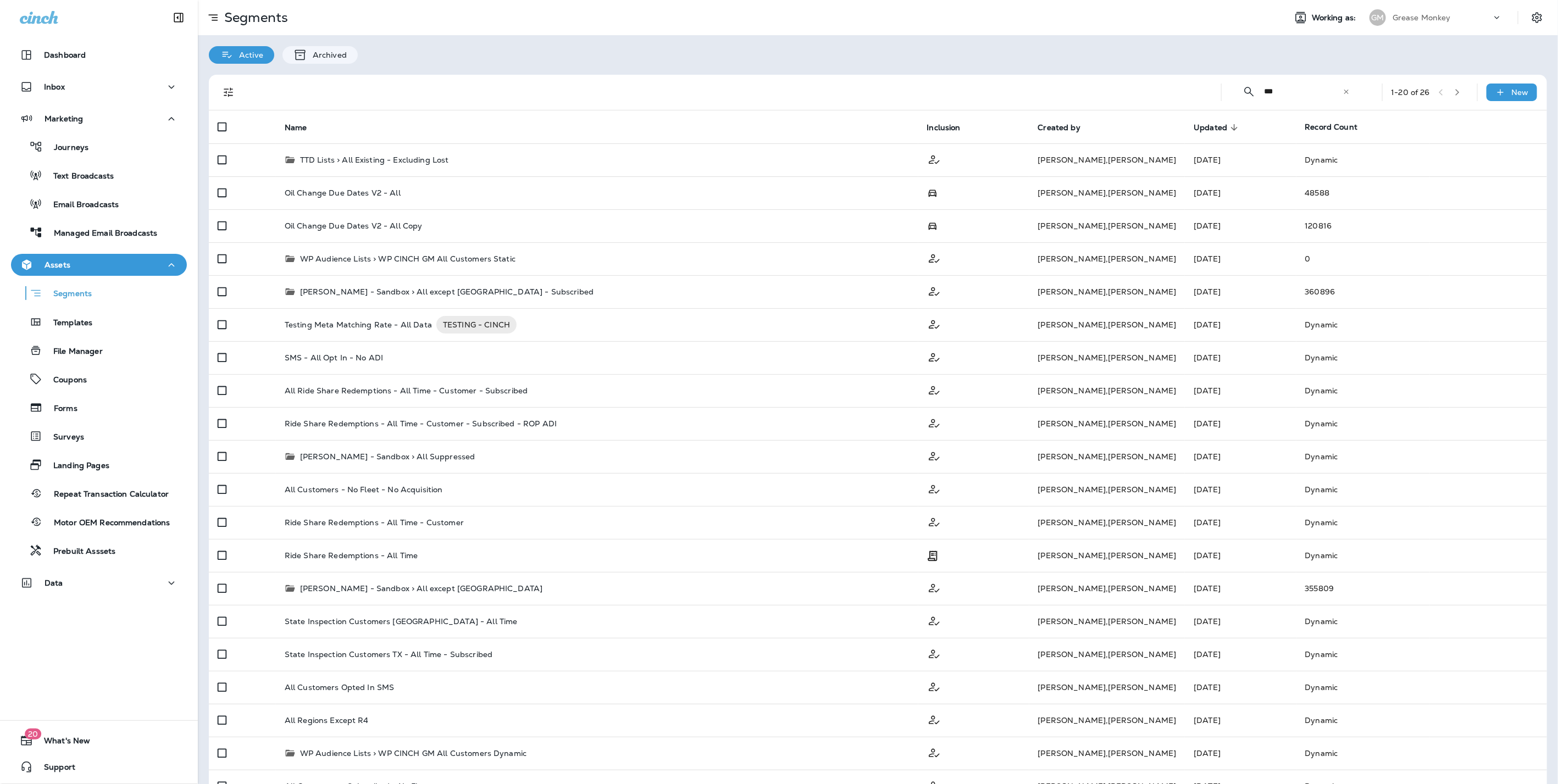
click at [1343, 91] on icon at bounding box center [1347, 91] width 8 height 8
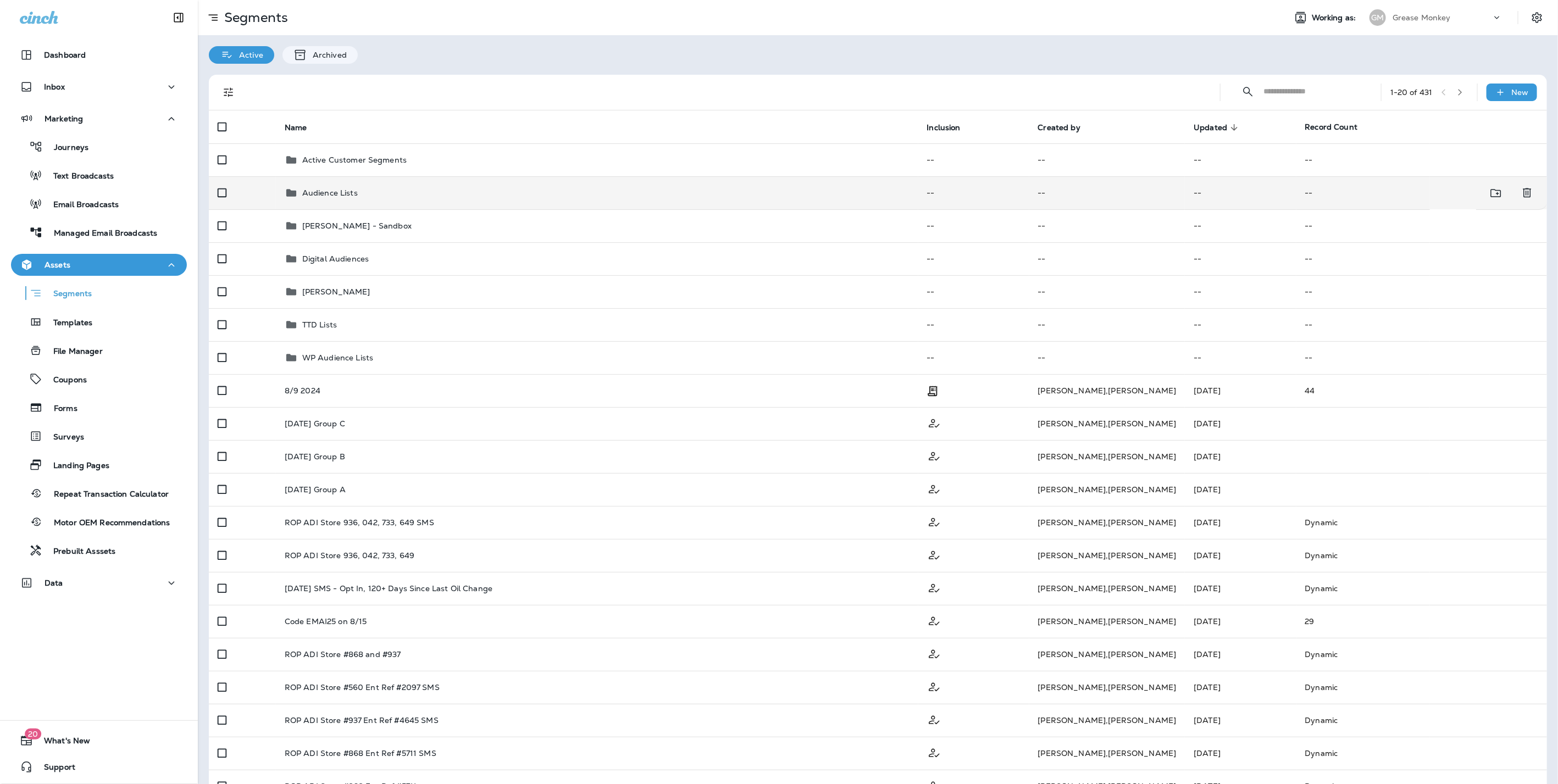
click at [324, 203] on td "Audience Lists" at bounding box center [597, 193] width 643 height 33
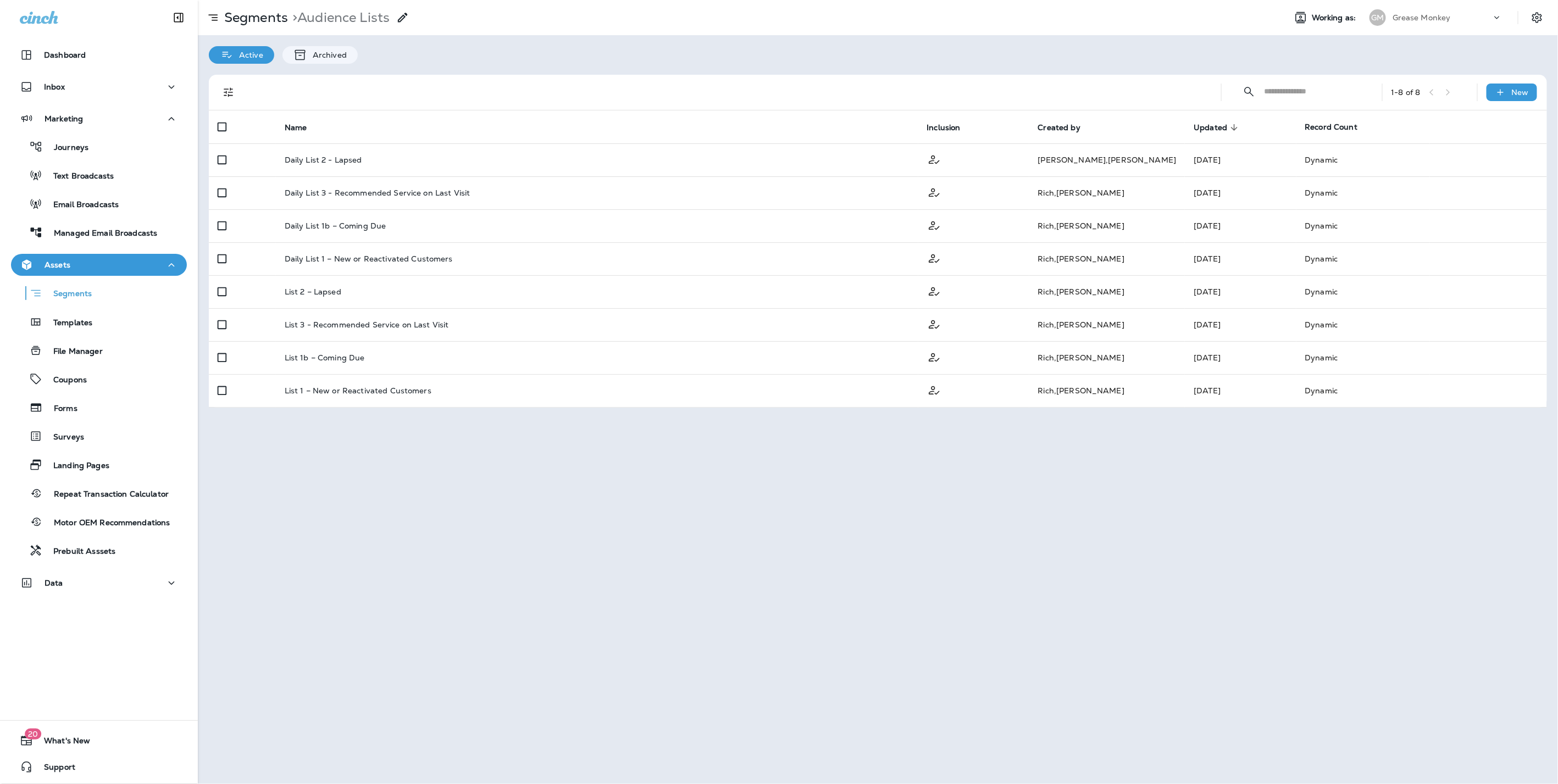
click at [139, 258] on div "Assets" at bounding box center [99, 265] width 159 height 14
click at [92, 261] on div "Assets" at bounding box center [99, 265] width 159 height 14
click at [73, 298] on p "Segments" at bounding box center [67, 294] width 50 height 11
click at [251, 15] on p "Segments" at bounding box center [254, 17] width 68 height 17
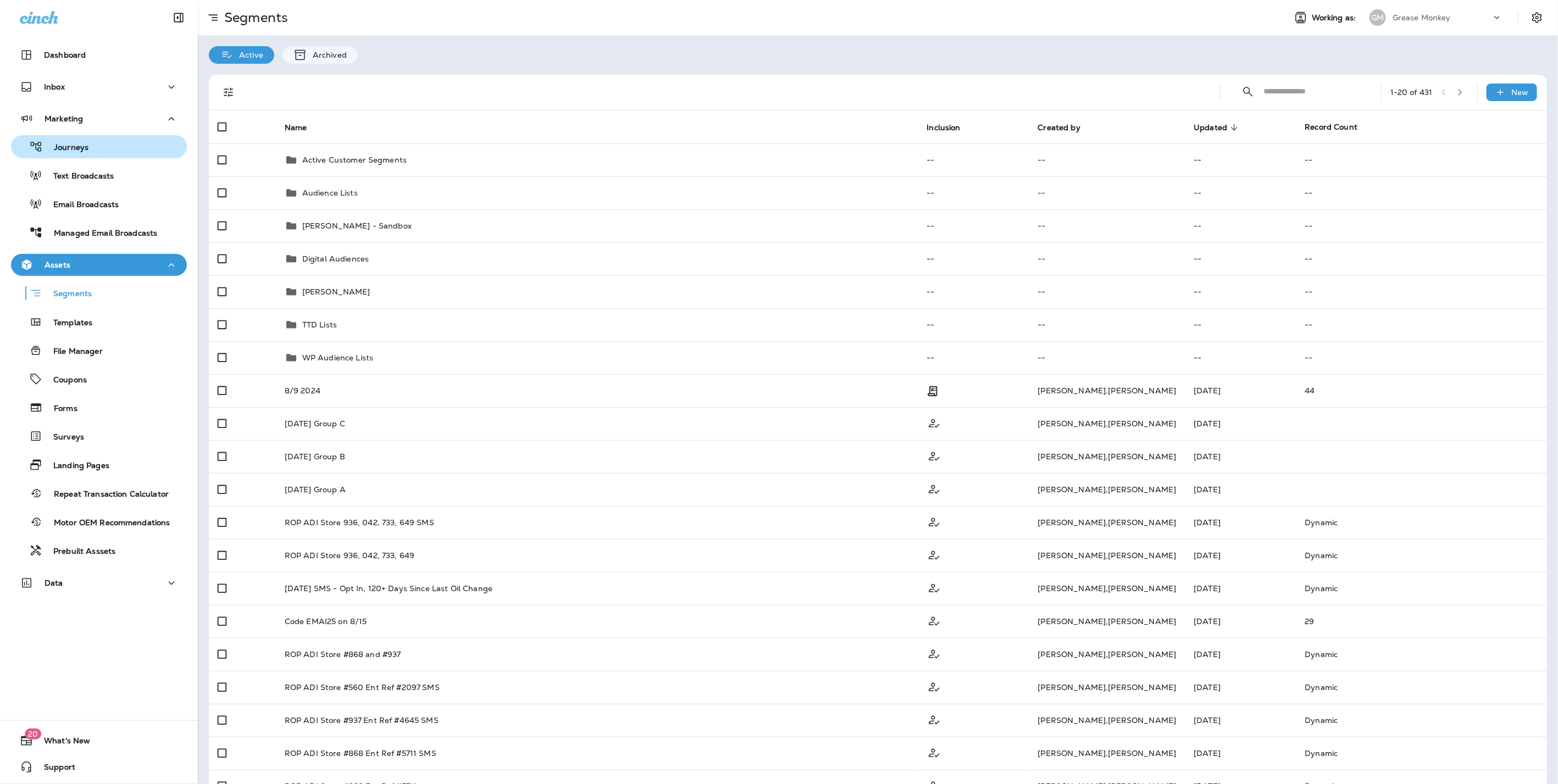
click at [61, 145] on p "Journeys" at bounding box center [65, 148] width 46 height 10
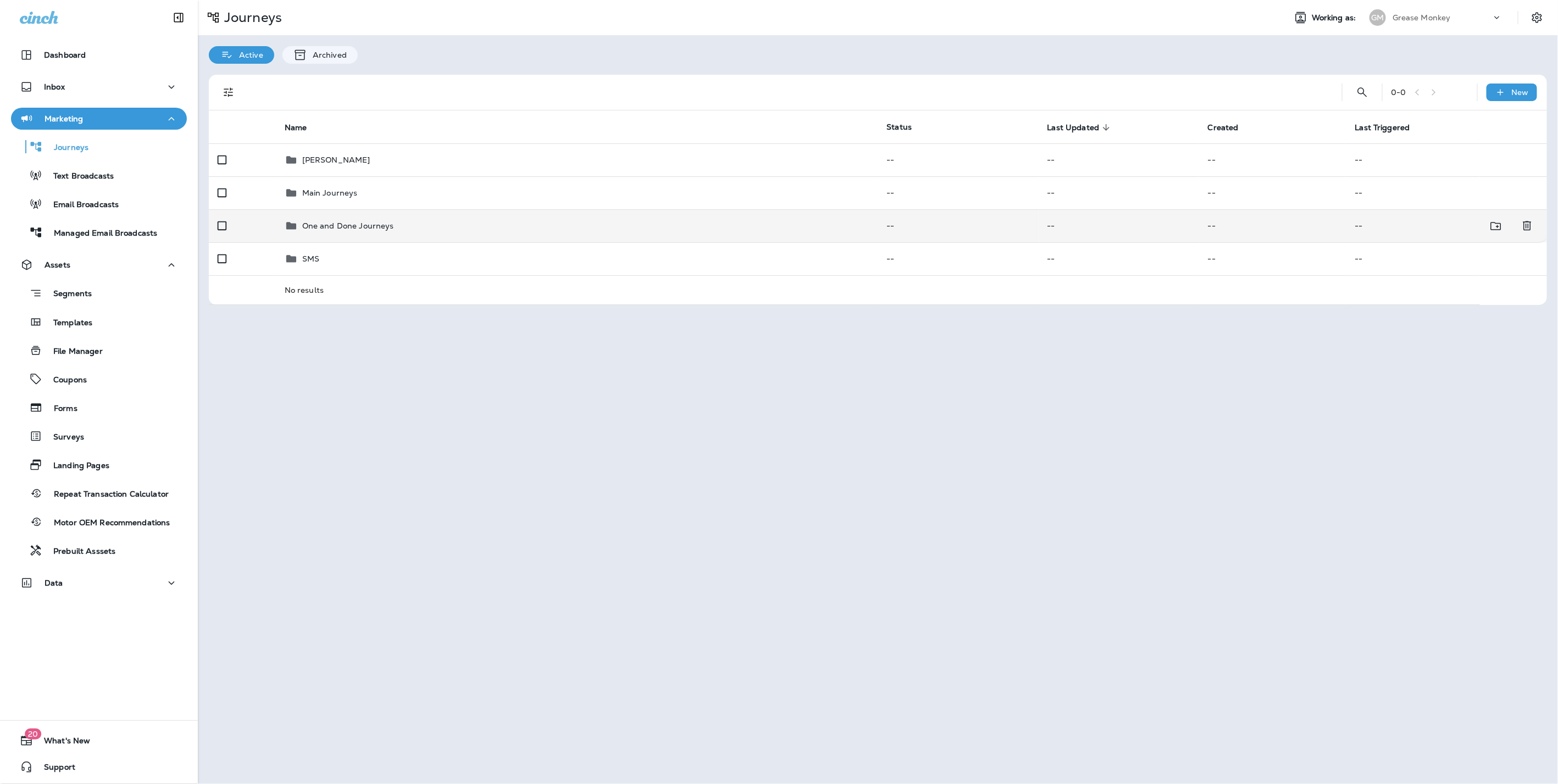
click at [349, 222] on p "One and Done Journeys" at bounding box center [348, 226] width 92 height 9
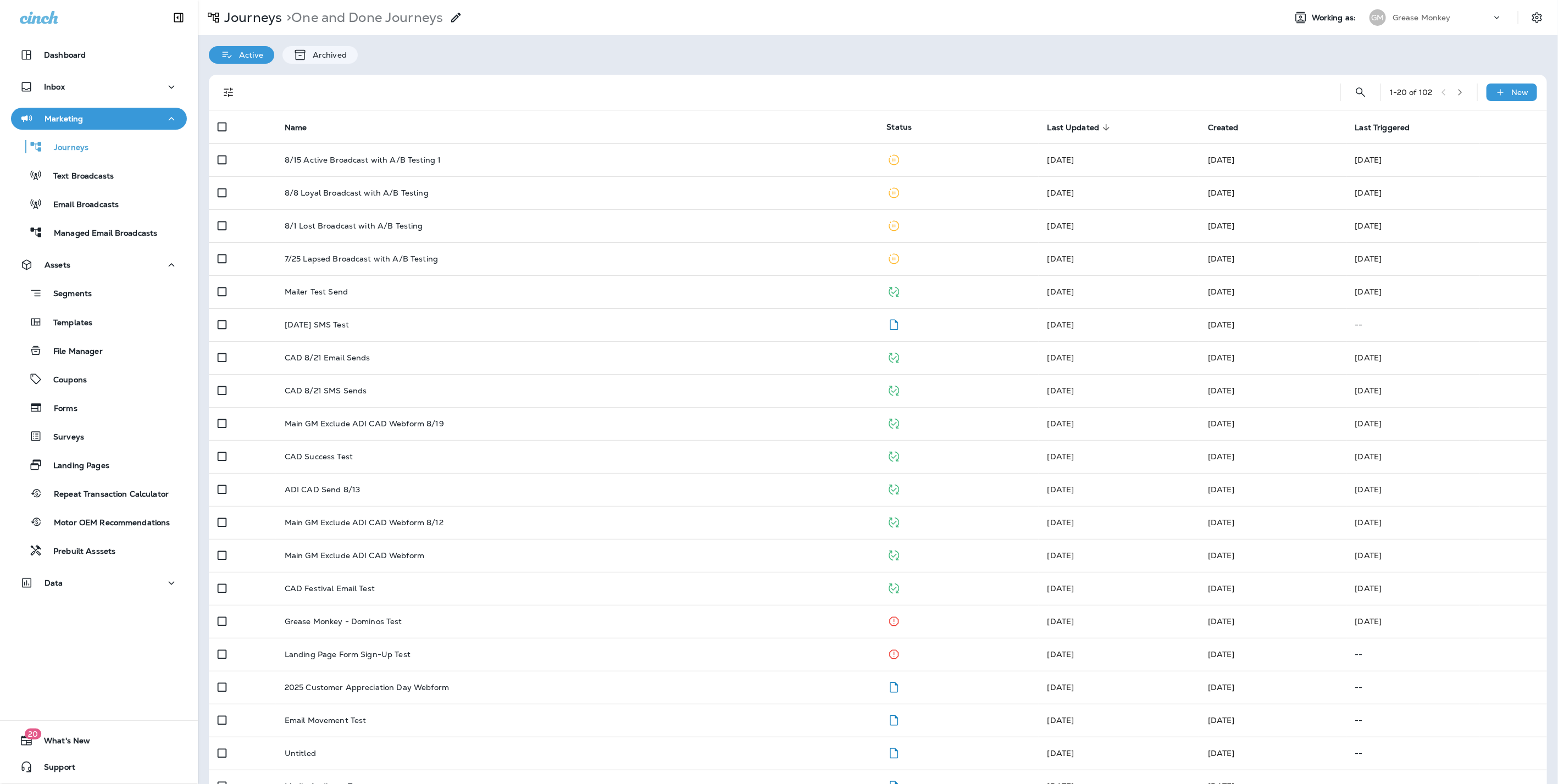
click at [1452, 89] on button "button" at bounding box center [1460, 92] width 17 height 17
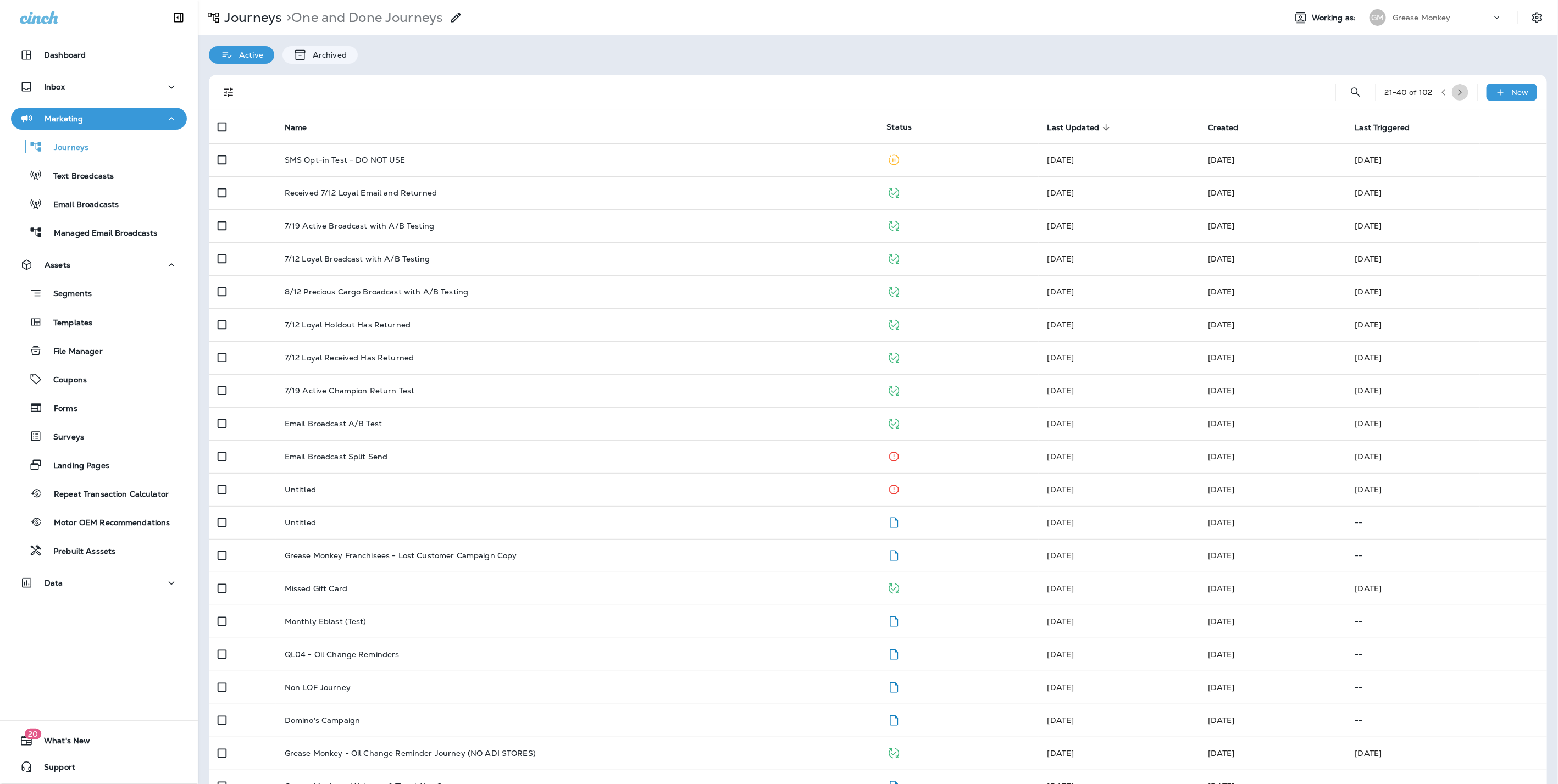
click at [1456, 93] on icon "button" at bounding box center [1460, 92] width 8 height 8
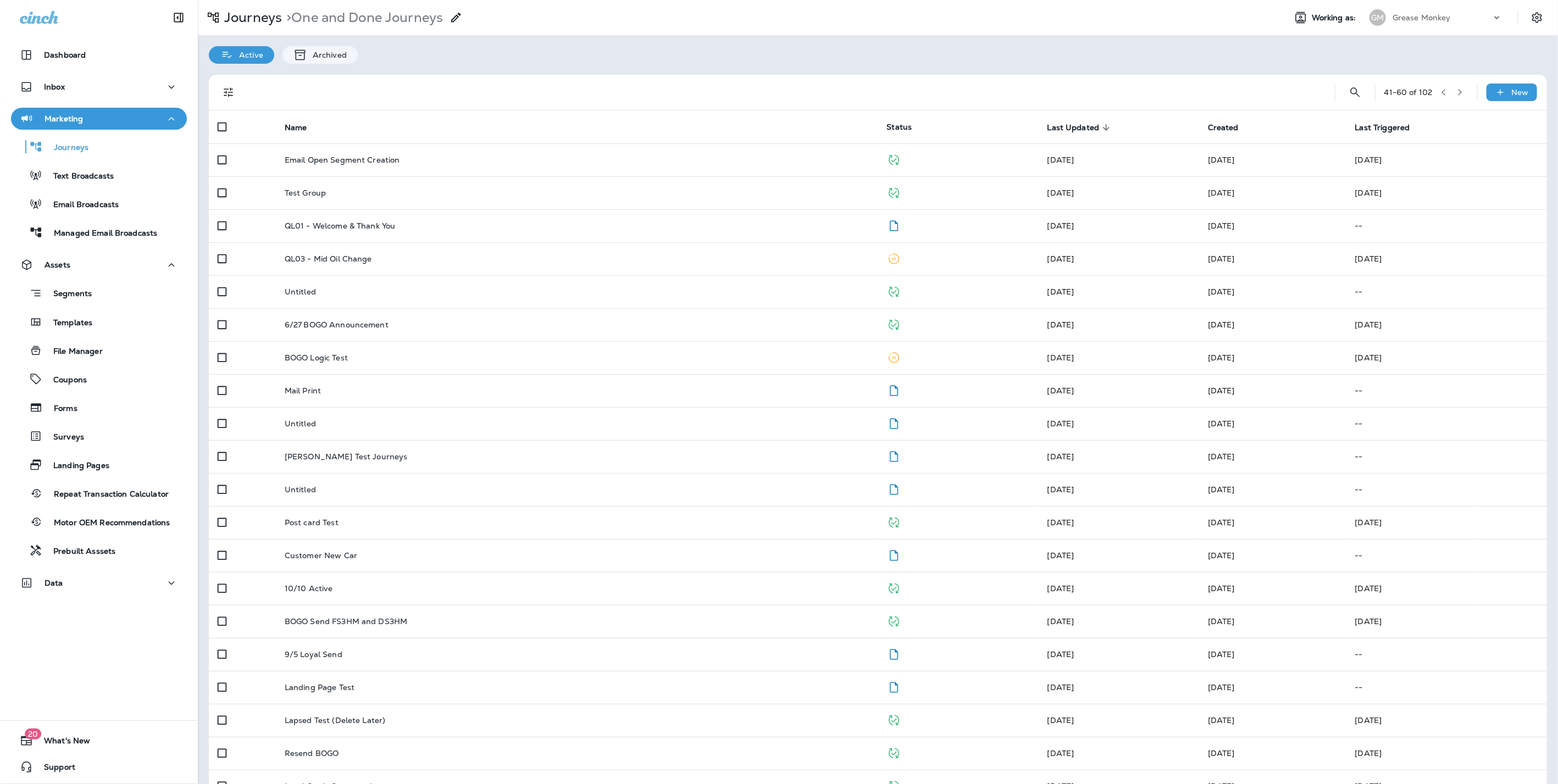
click at [1436, 89] on button "button" at bounding box center [1444, 92] width 17 height 17
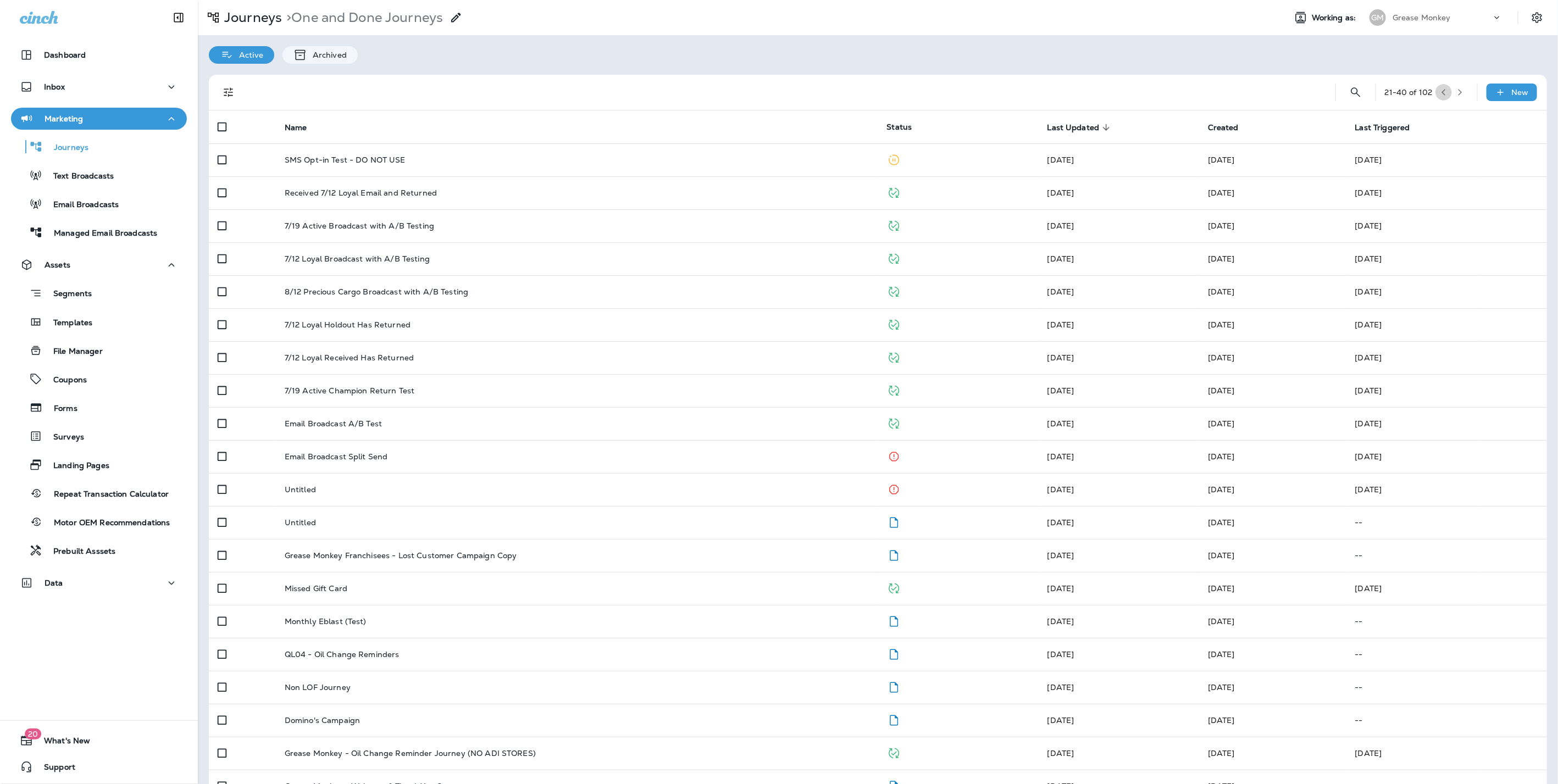
click at [1440, 91] on icon "button" at bounding box center [1444, 92] width 8 height 8
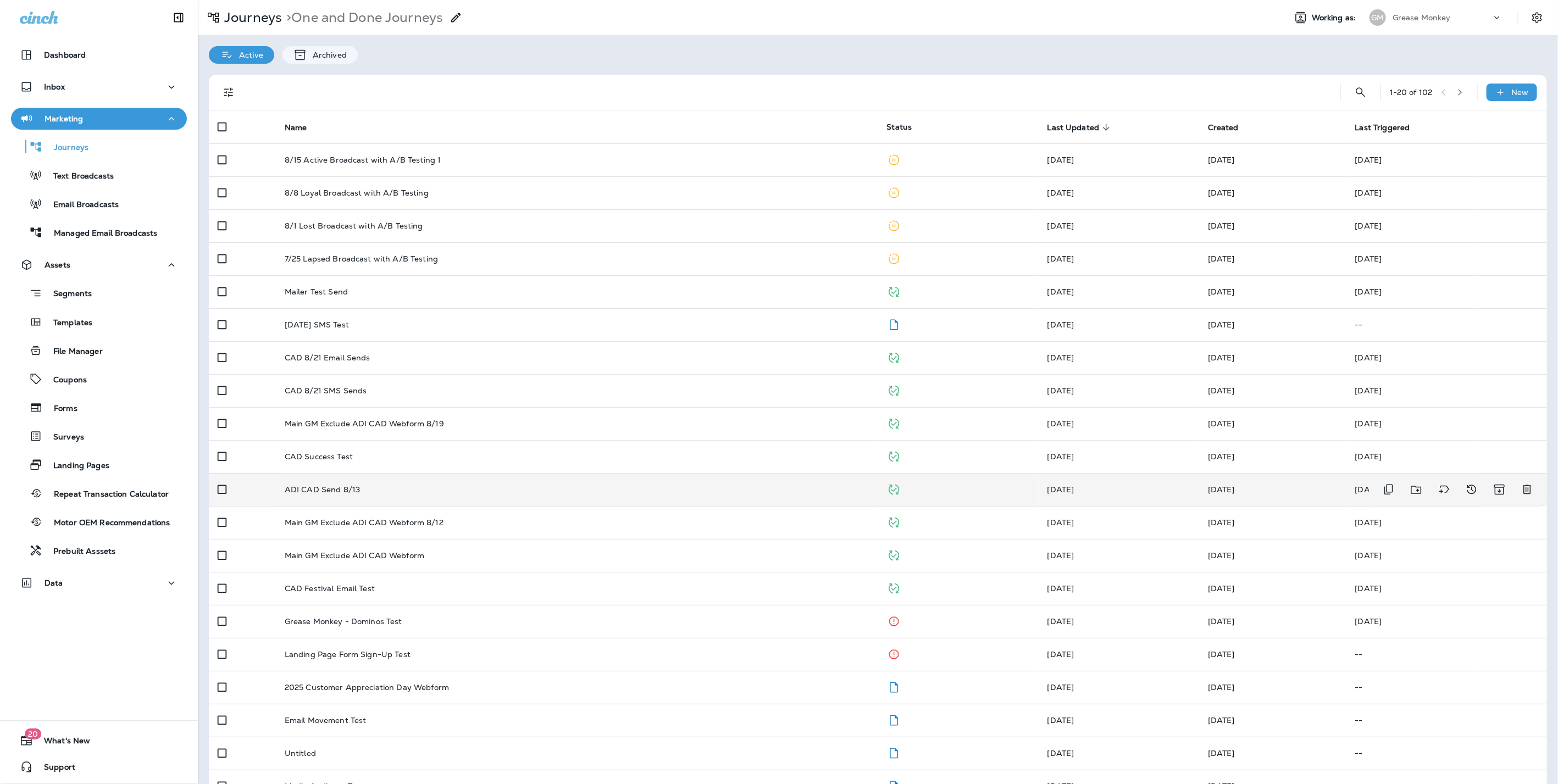
click at [385, 481] on td "ADI CAD Send 8/13" at bounding box center [577, 489] width 602 height 33
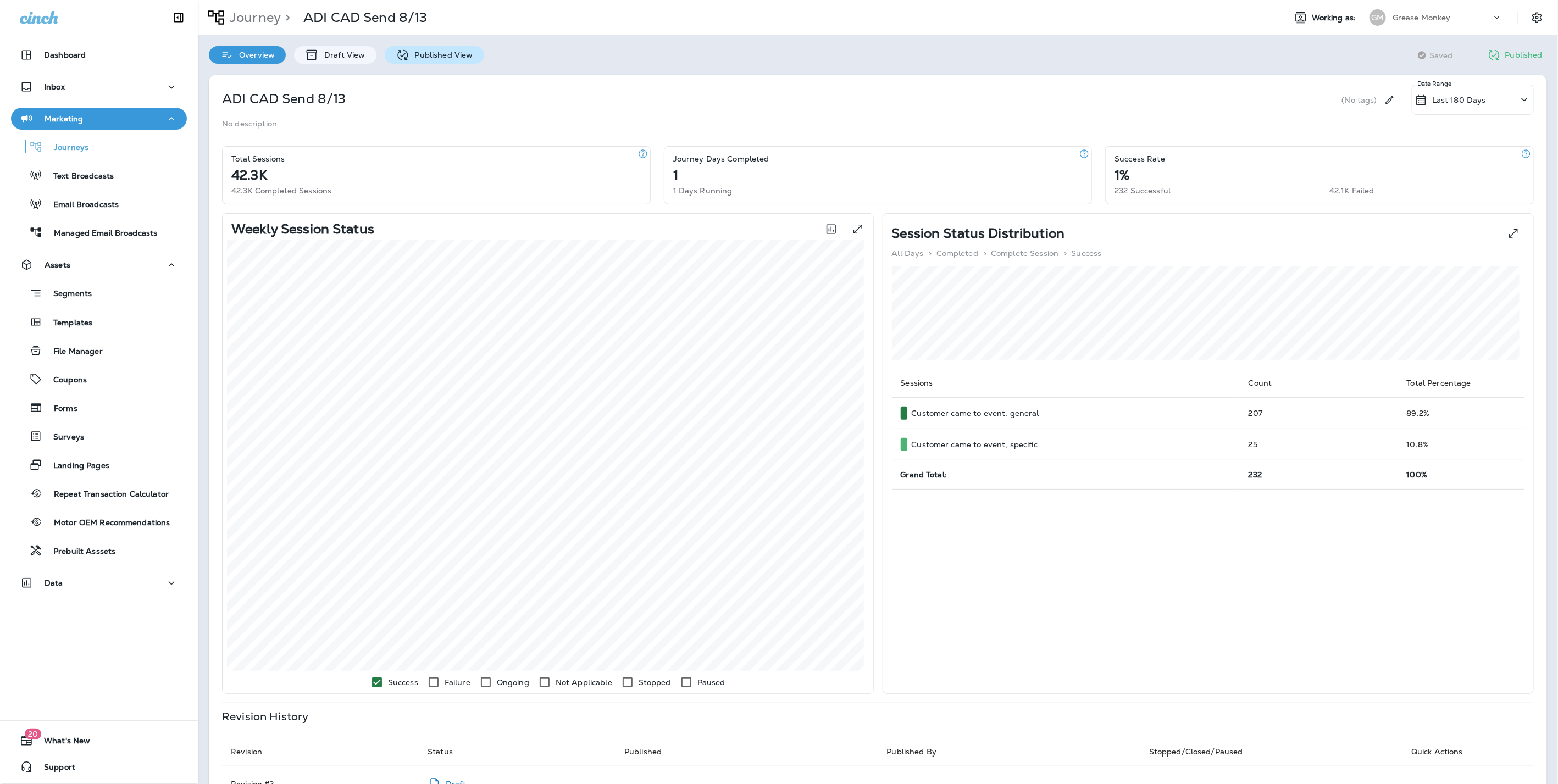
click at [439, 59] on p "Published View" at bounding box center [441, 55] width 64 height 9
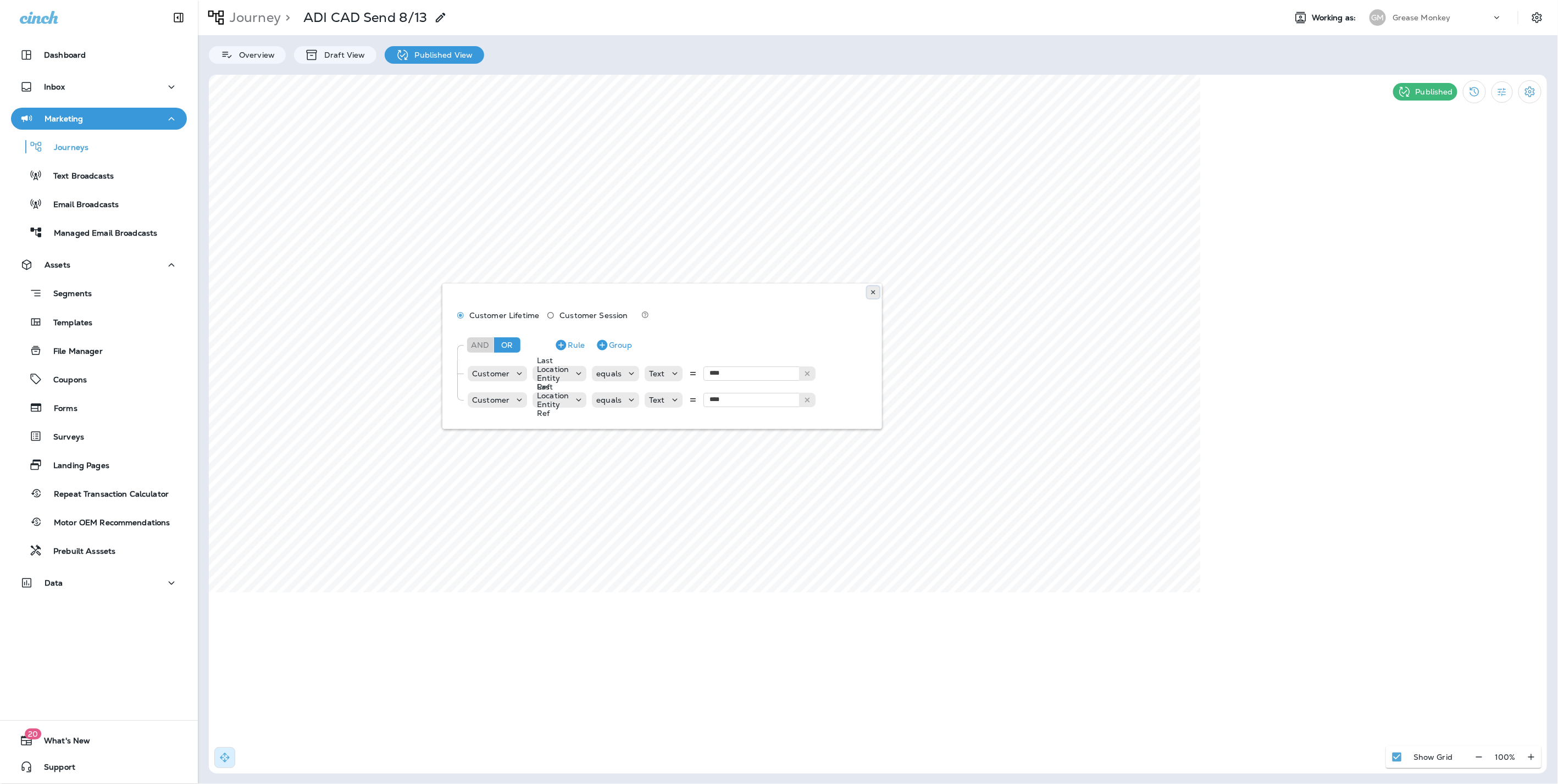
click at [877, 292] on button at bounding box center [873, 292] width 12 height 12
click at [876, 292] on icon at bounding box center [873, 292] width 6 height 6
click at [260, 13] on p "Journey" at bounding box center [253, 17] width 55 height 17
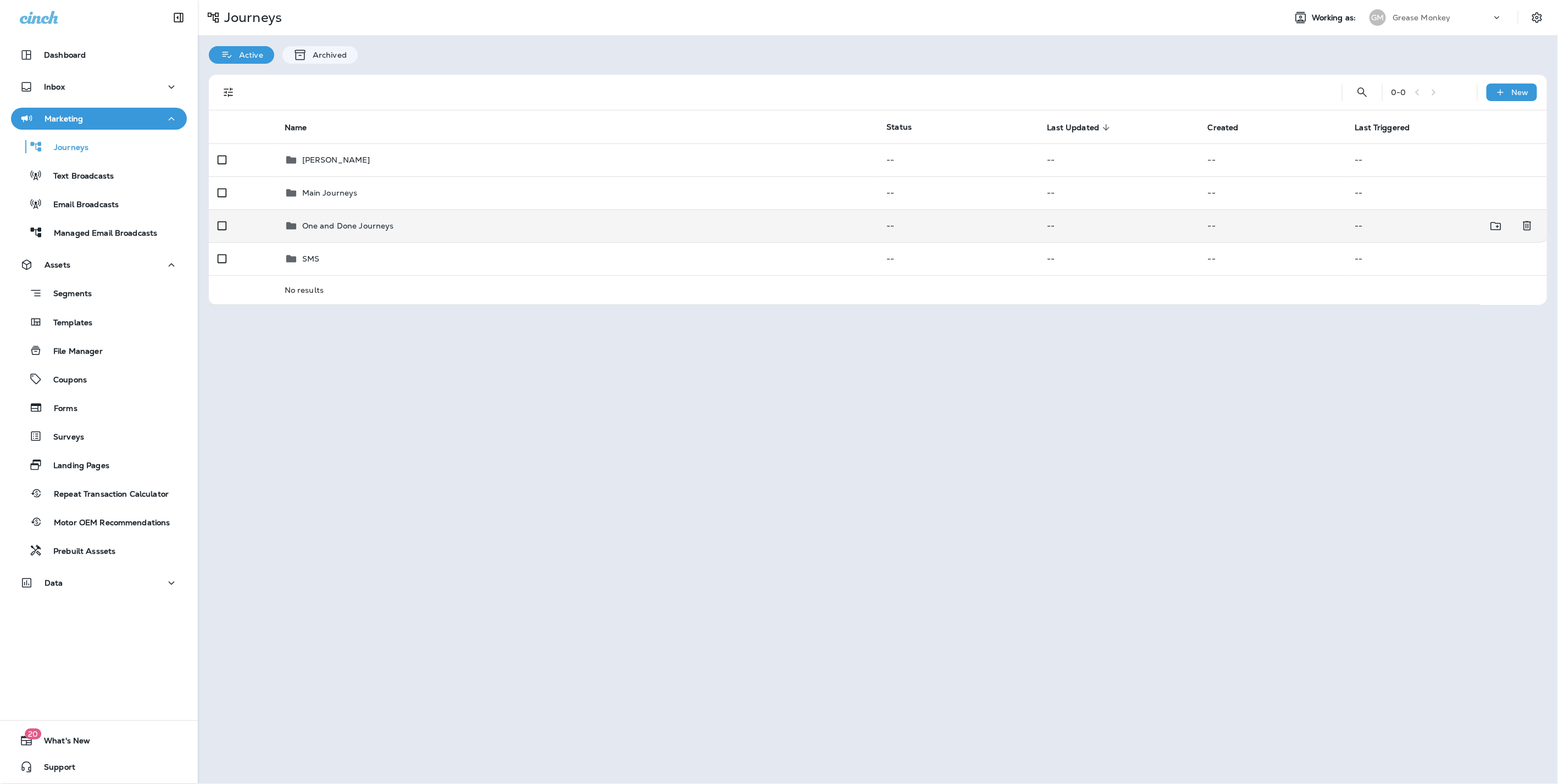
click at [347, 222] on p "One and Done Journeys" at bounding box center [348, 226] width 92 height 9
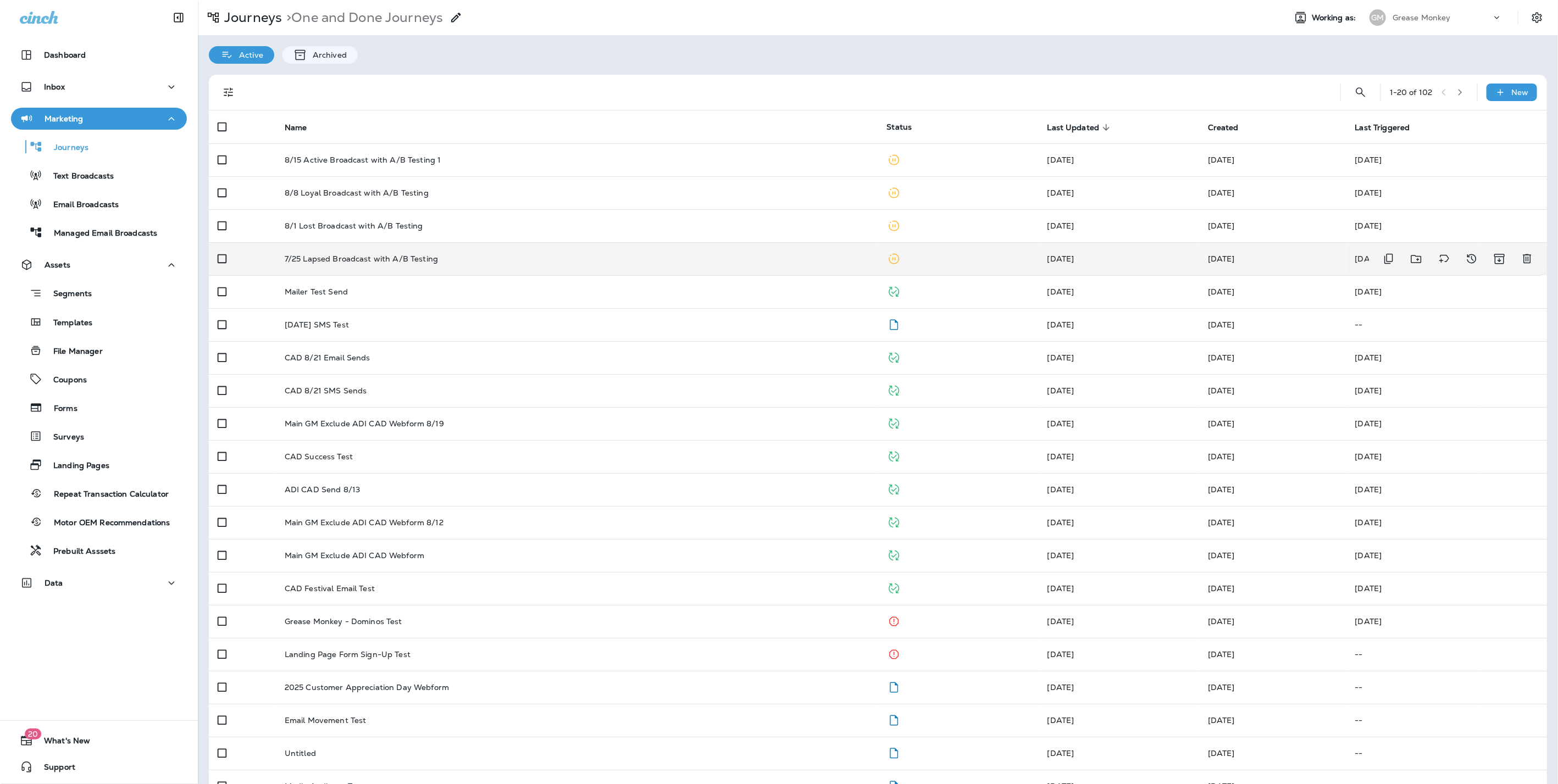
click at [353, 258] on p "7/25 Lapsed Broadcast with A/B Testing" at bounding box center [362, 259] width 153 height 9
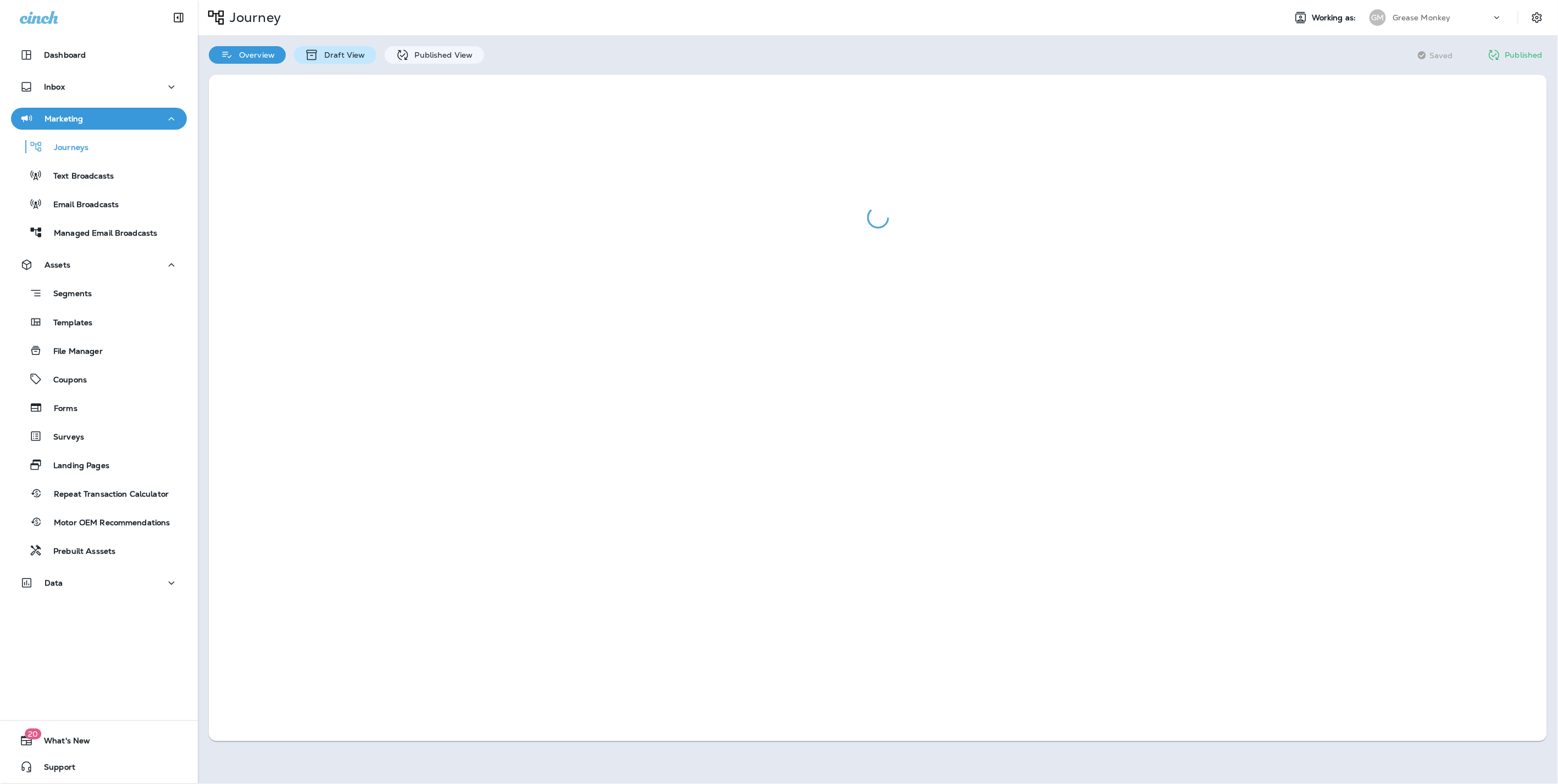
click at [322, 53] on p "Draft View" at bounding box center [342, 55] width 46 height 9
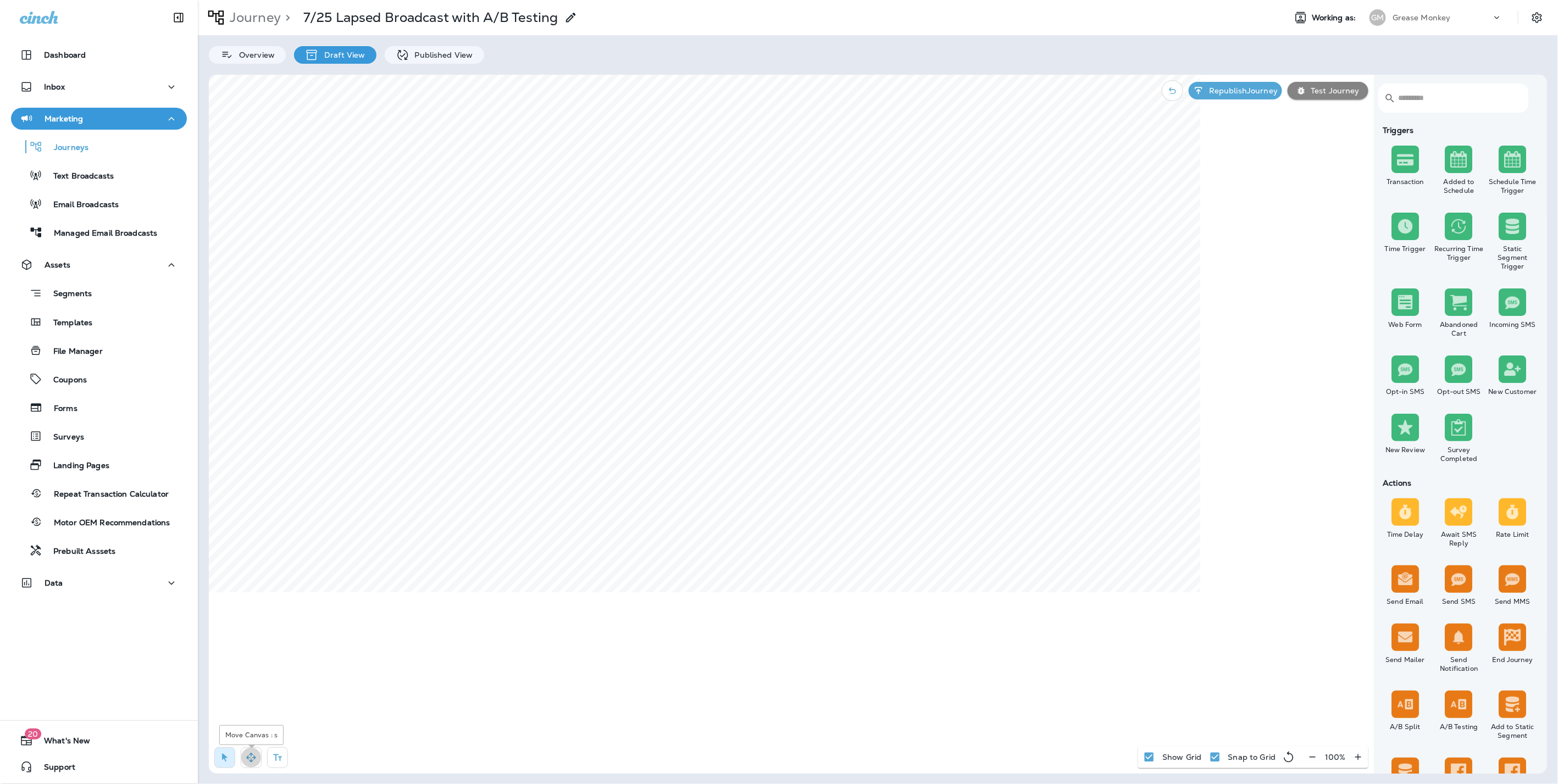
click at [251, 759] on icon "button" at bounding box center [251, 757] width 11 height 11
click at [253, 16] on p "Journey" at bounding box center [253, 17] width 55 height 17
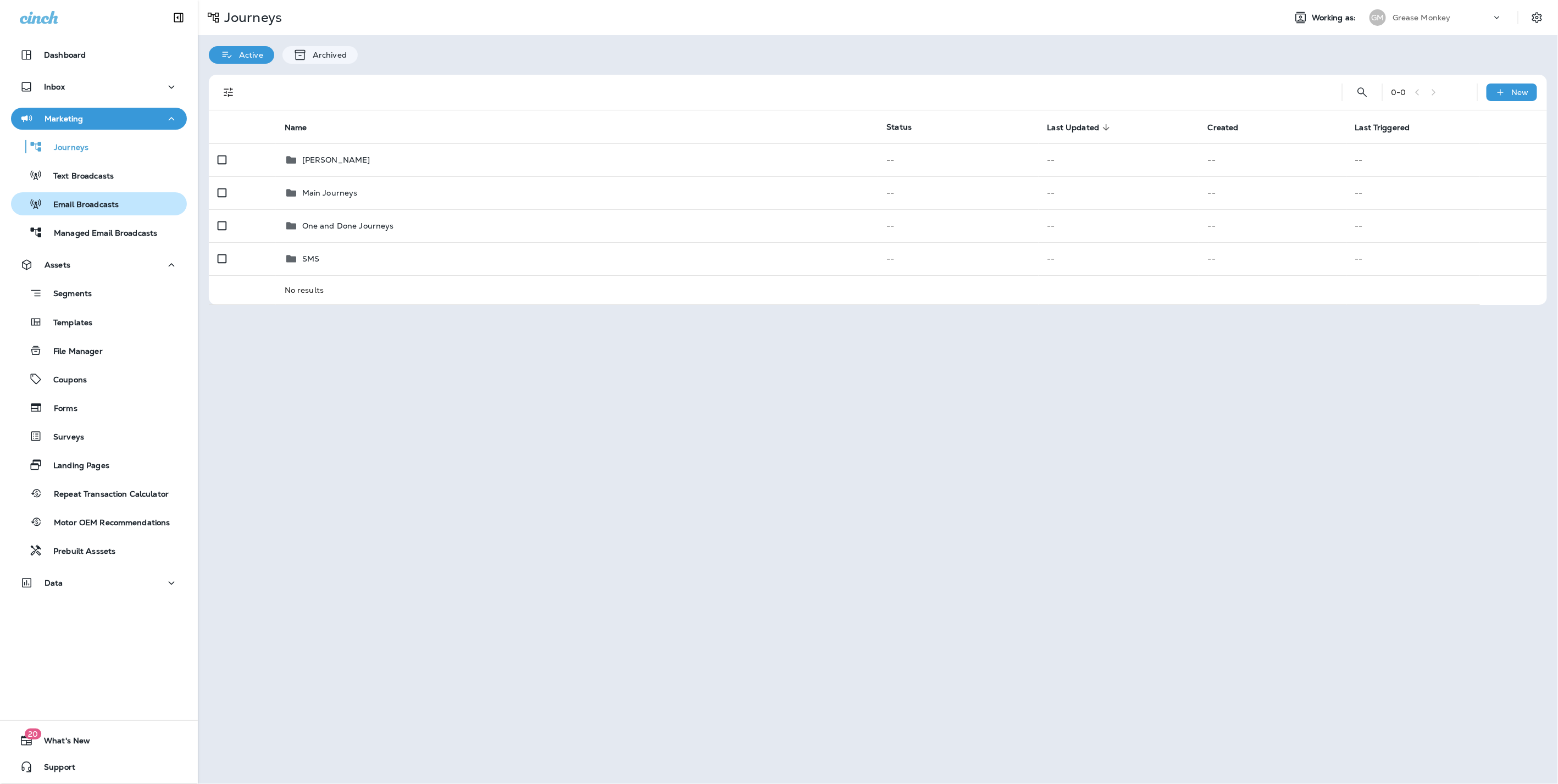
click at [102, 200] on p "Email Broadcasts" at bounding box center [81, 205] width 77 height 10
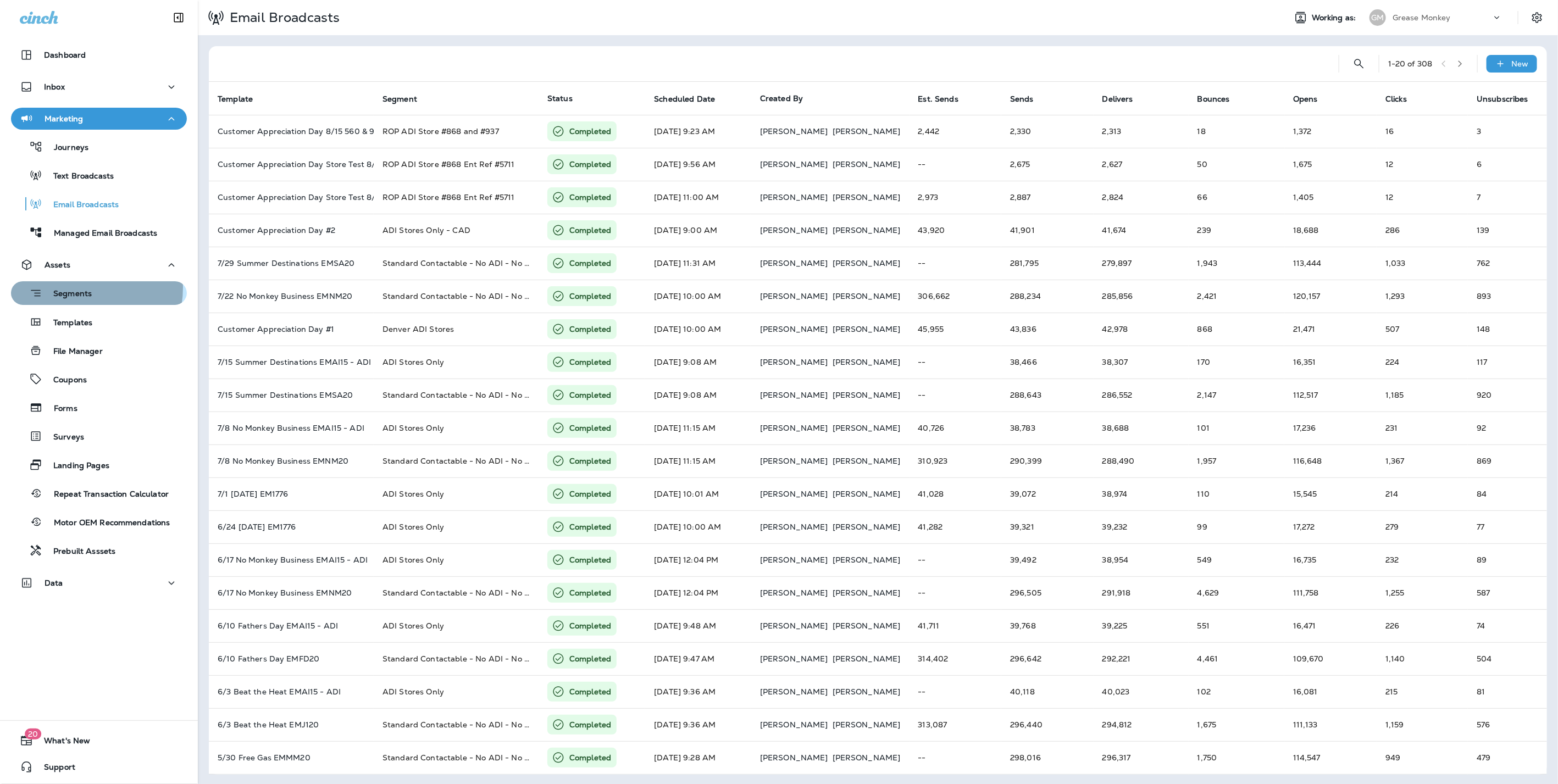
click at [69, 287] on div "Segments" at bounding box center [54, 293] width 77 height 17
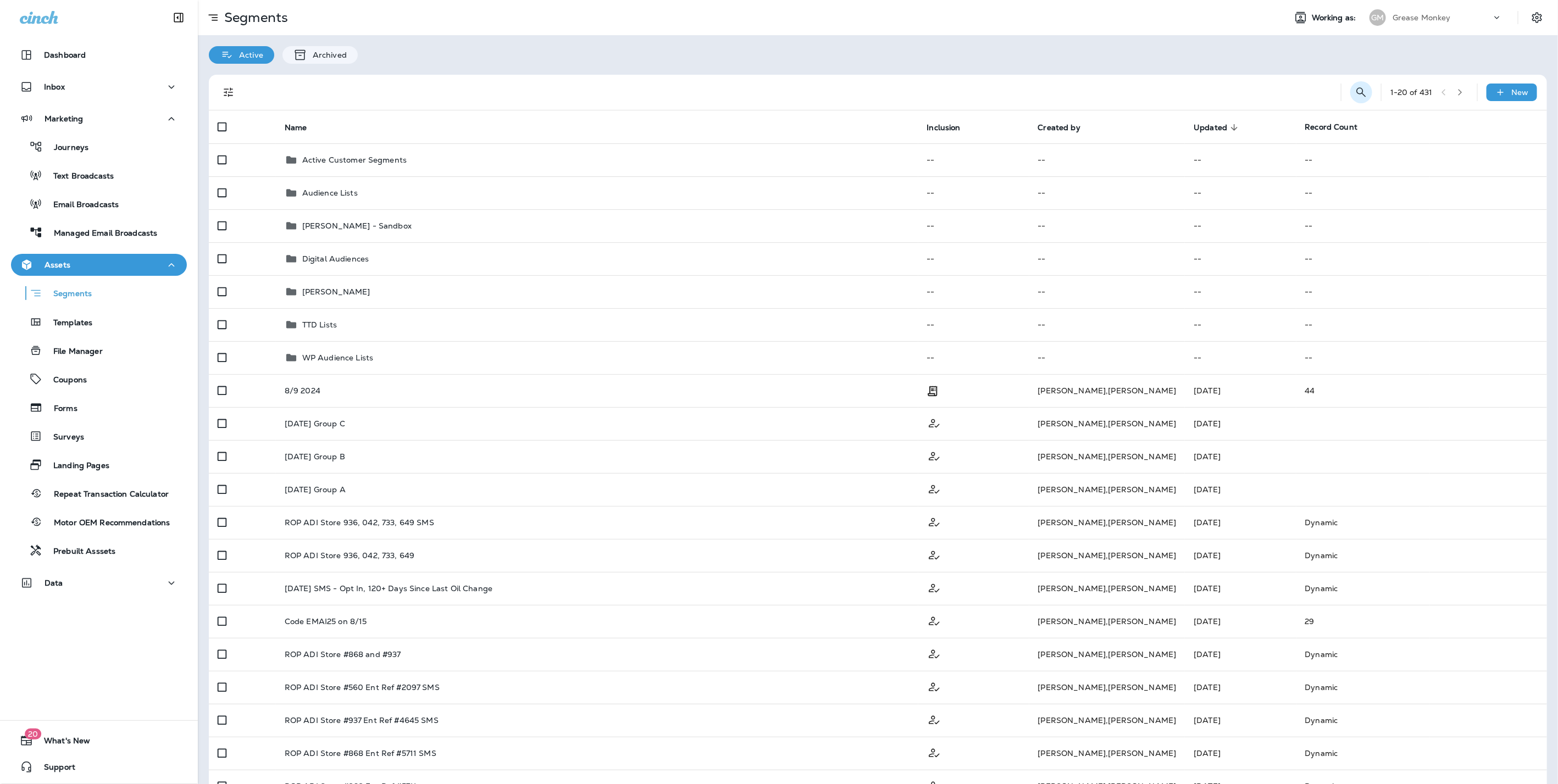
click at [1355, 93] on icon "Search Segments" at bounding box center [1361, 92] width 13 height 13
click at [1267, 95] on input "text" at bounding box center [1312, 91] width 98 height 29
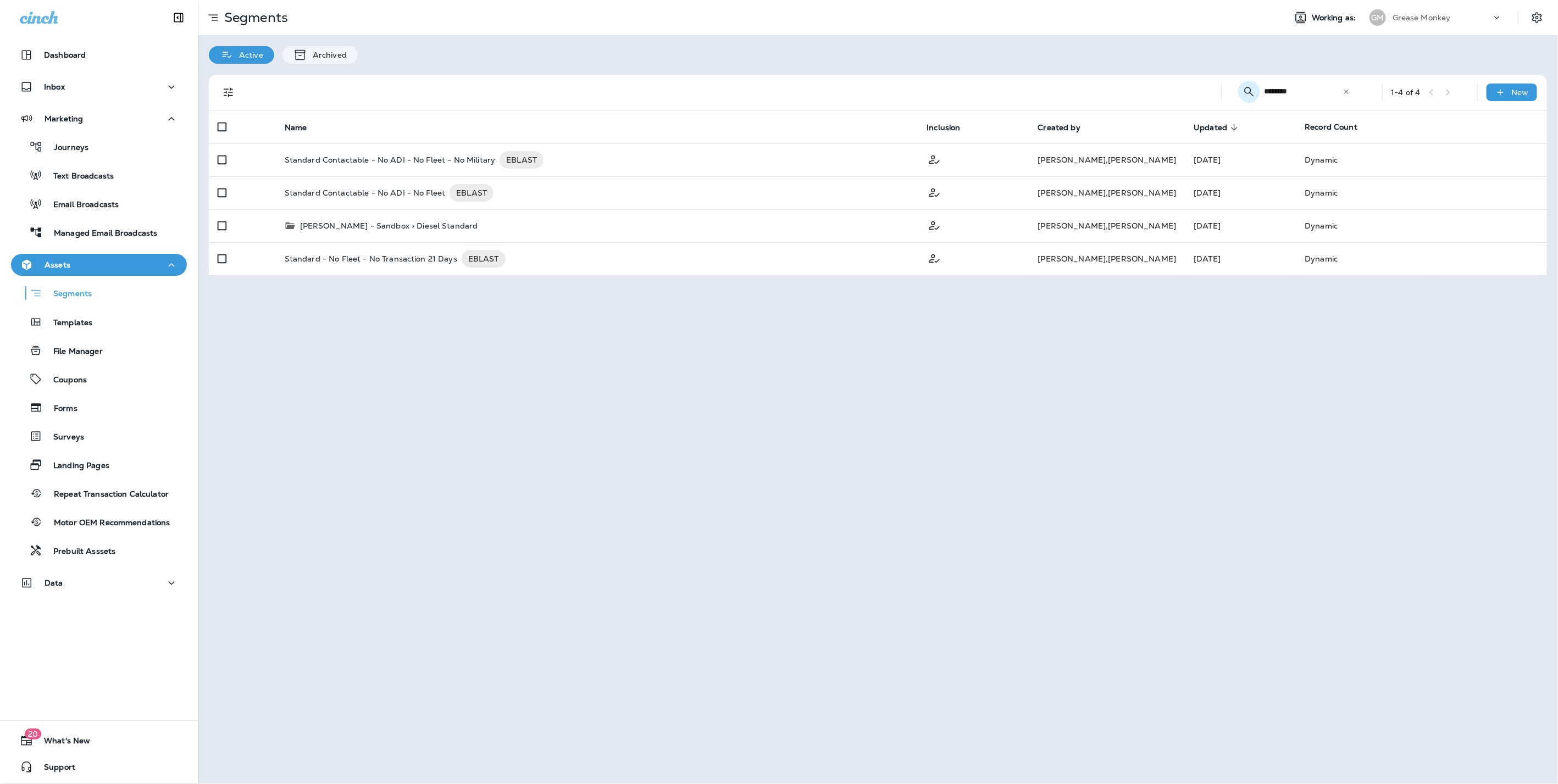
drag, startPoint x: 1304, startPoint y: 91, endPoint x: 1242, endPoint y: 89, distance: 62.0
click at [1242, 89] on div "​ ******** ​ ​" at bounding box center [1296, 91] width 132 height 29
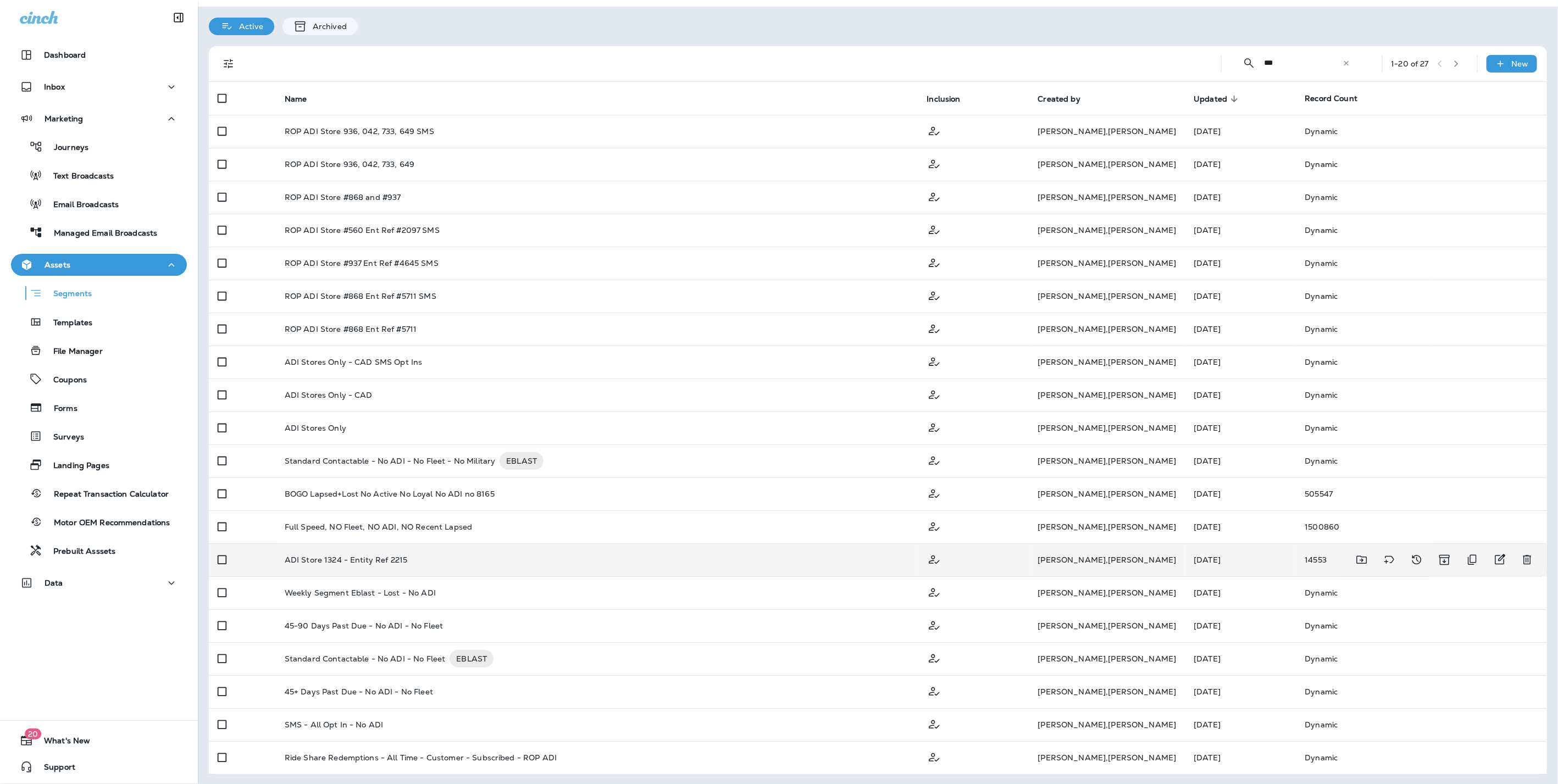
scroll to position [30, 0]
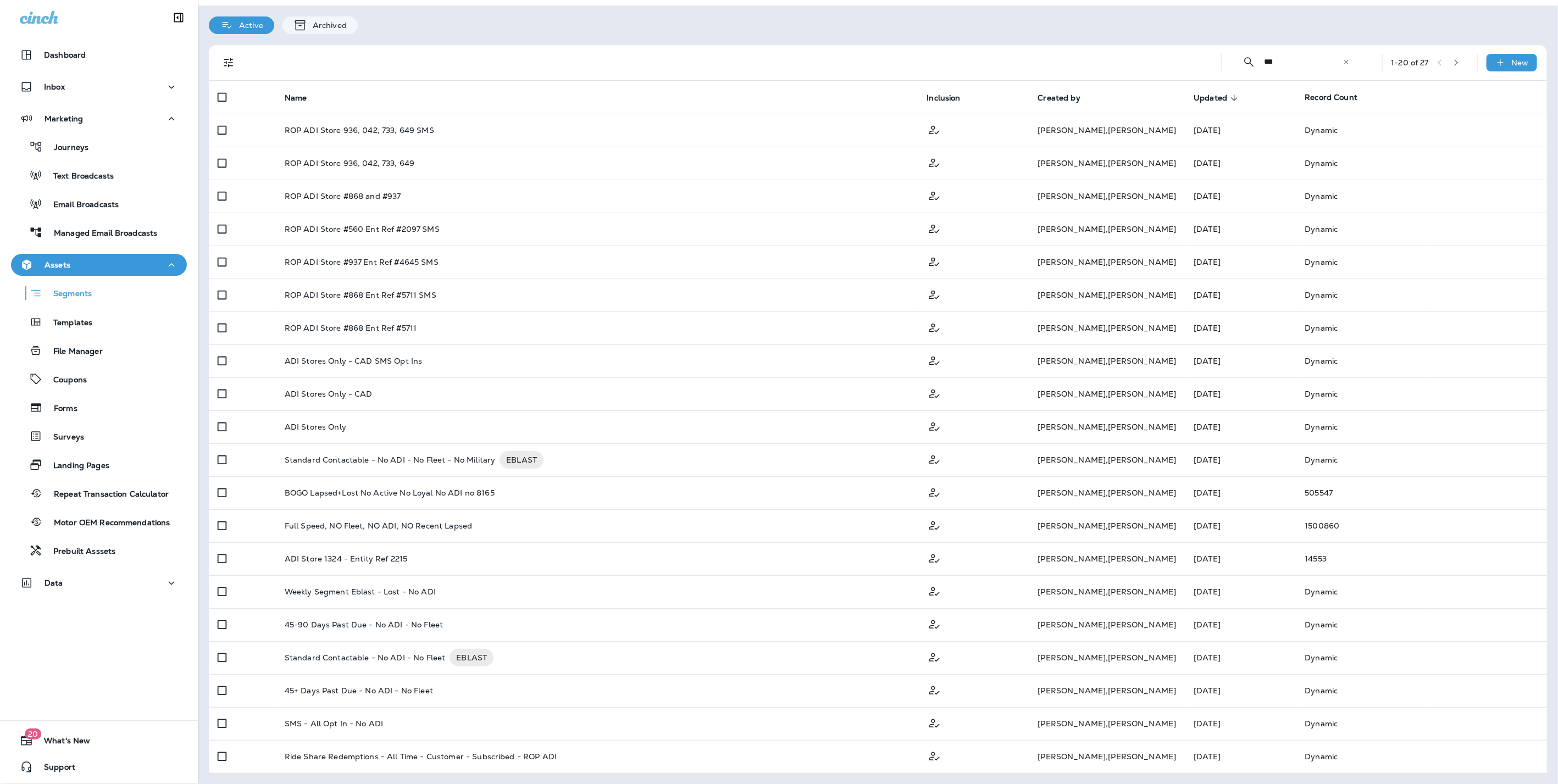
type input "***"
click at [1453, 66] on icon "button" at bounding box center [1456, 62] width 8 height 8
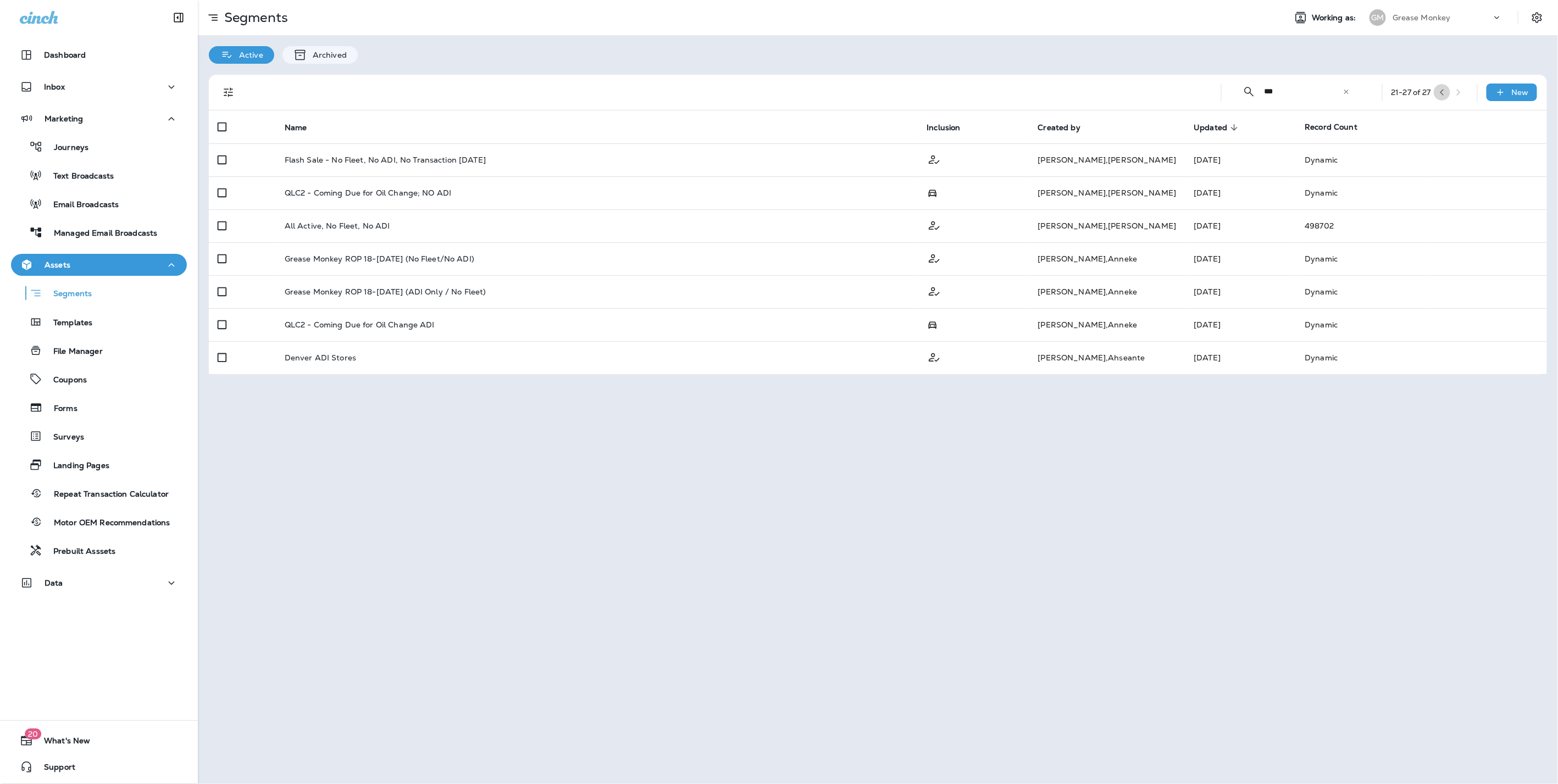
click at [1439, 90] on button "button" at bounding box center [1442, 92] width 17 height 17
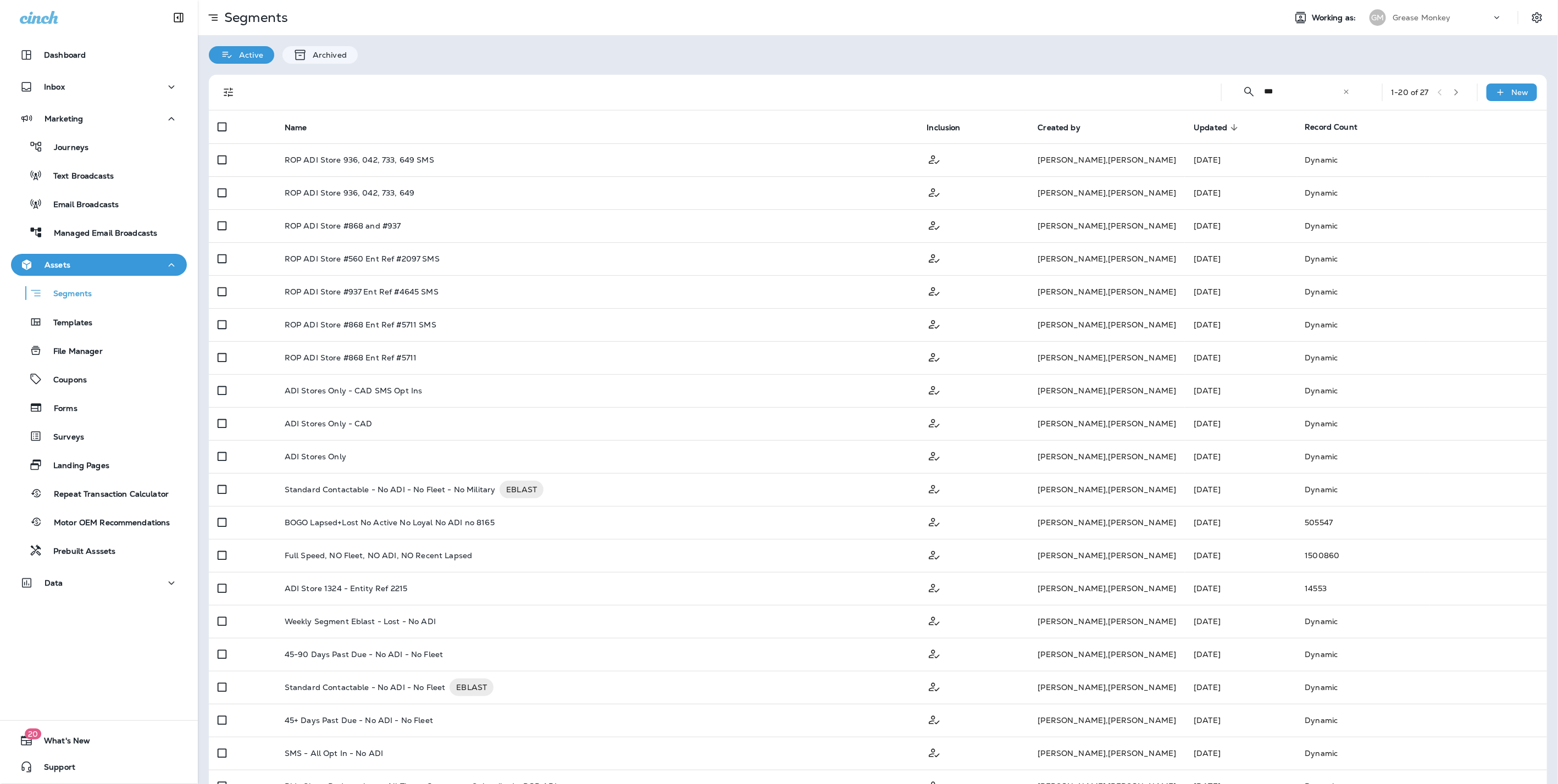
click at [1343, 89] on icon at bounding box center [1345, 91] width 5 height 5
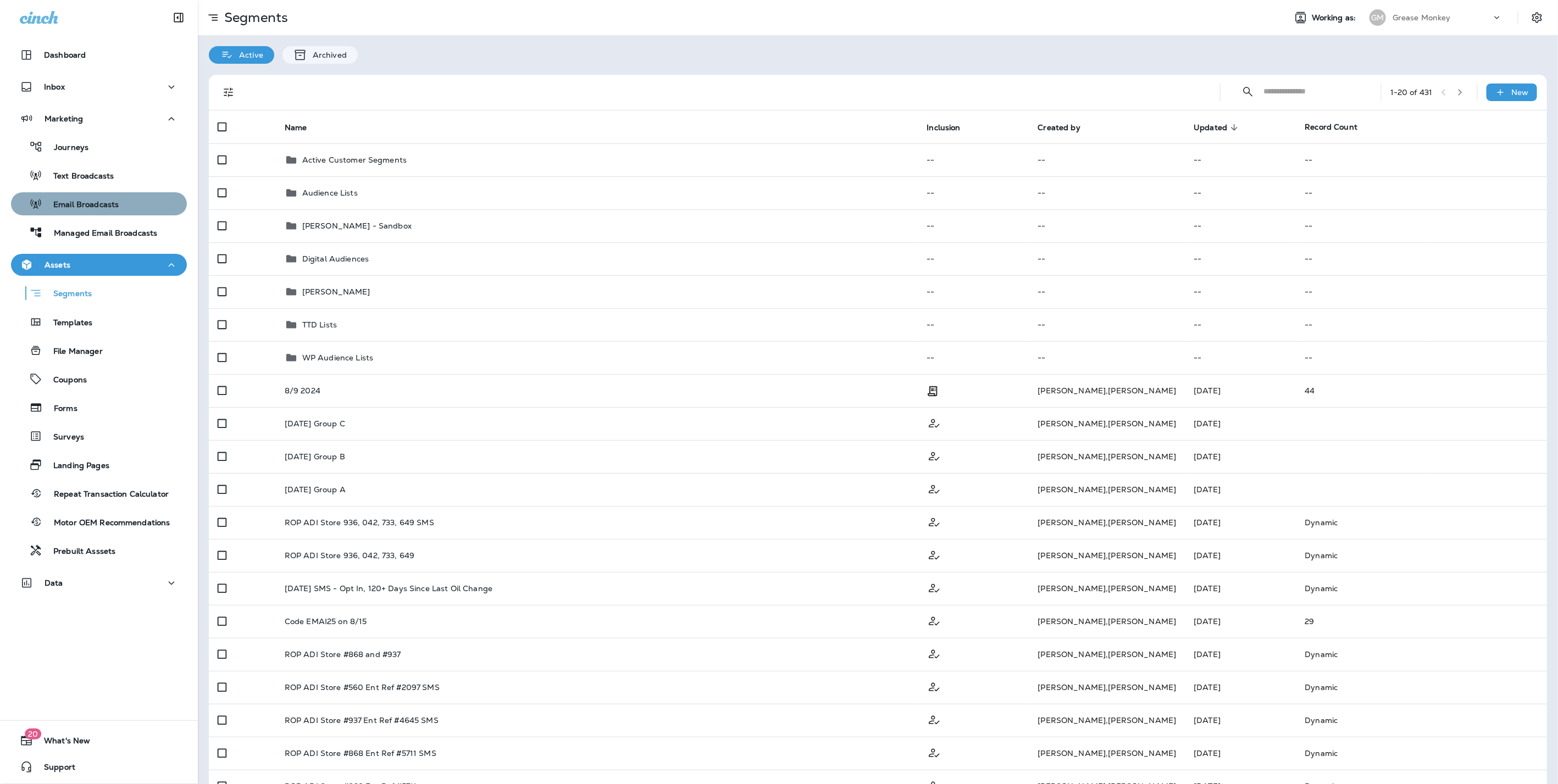
click at [100, 213] on button "Email Broadcasts" at bounding box center [99, 204] width 176 height 23
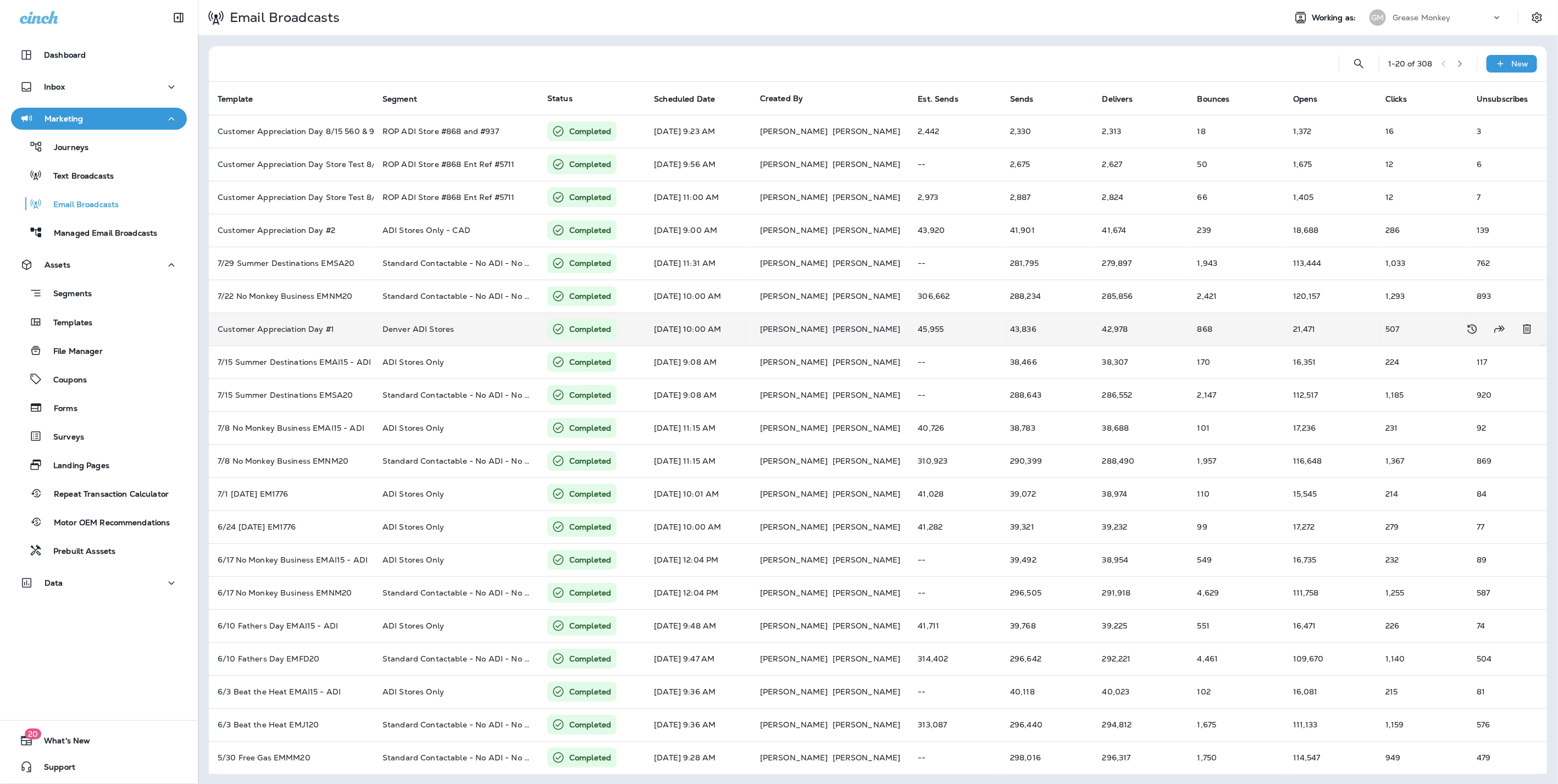
click at [279, 320] on td "Customer Appreciation Day #1" at bounding box center [291, 329] width 165 height 33
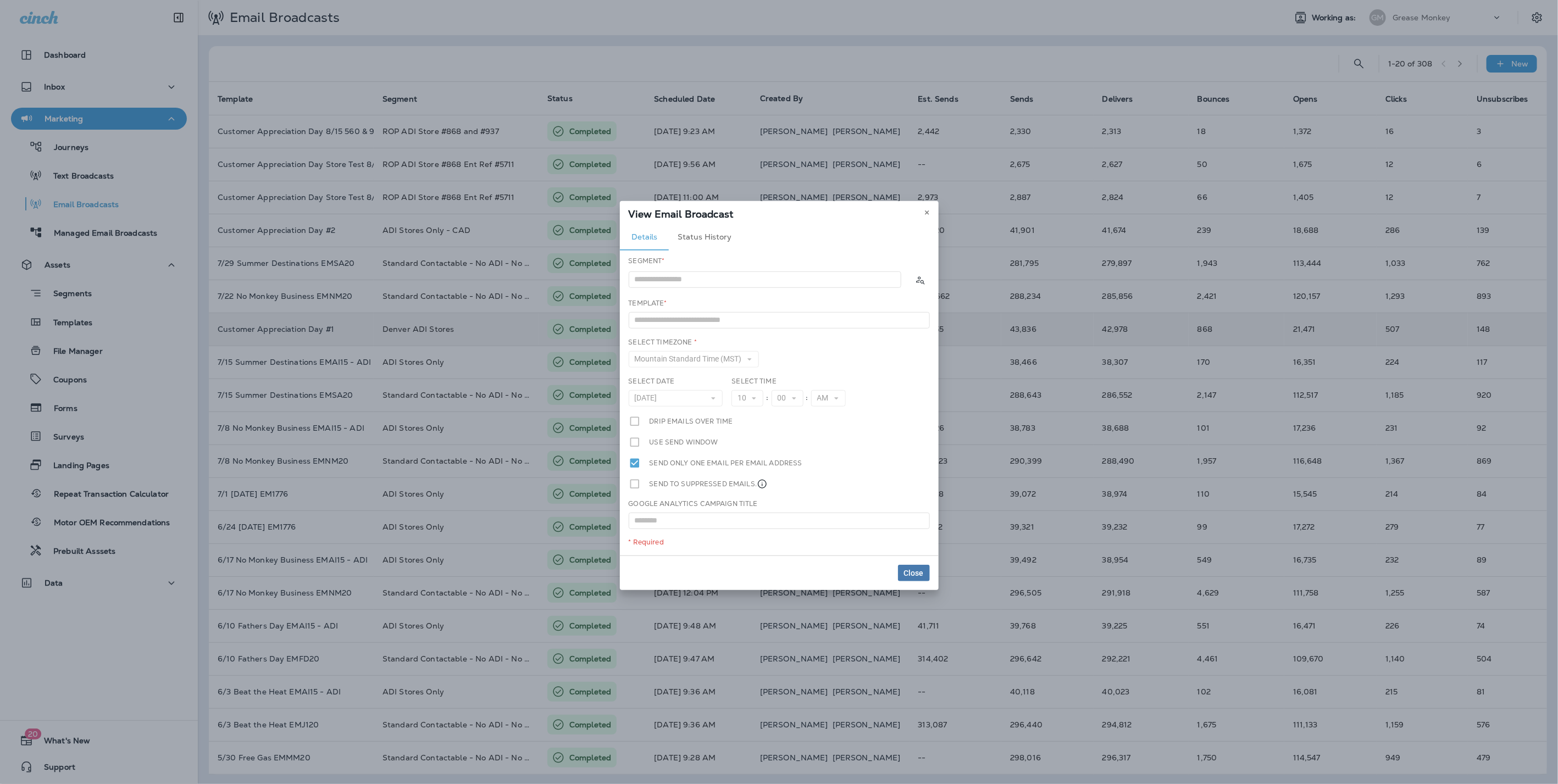
type input "**********"
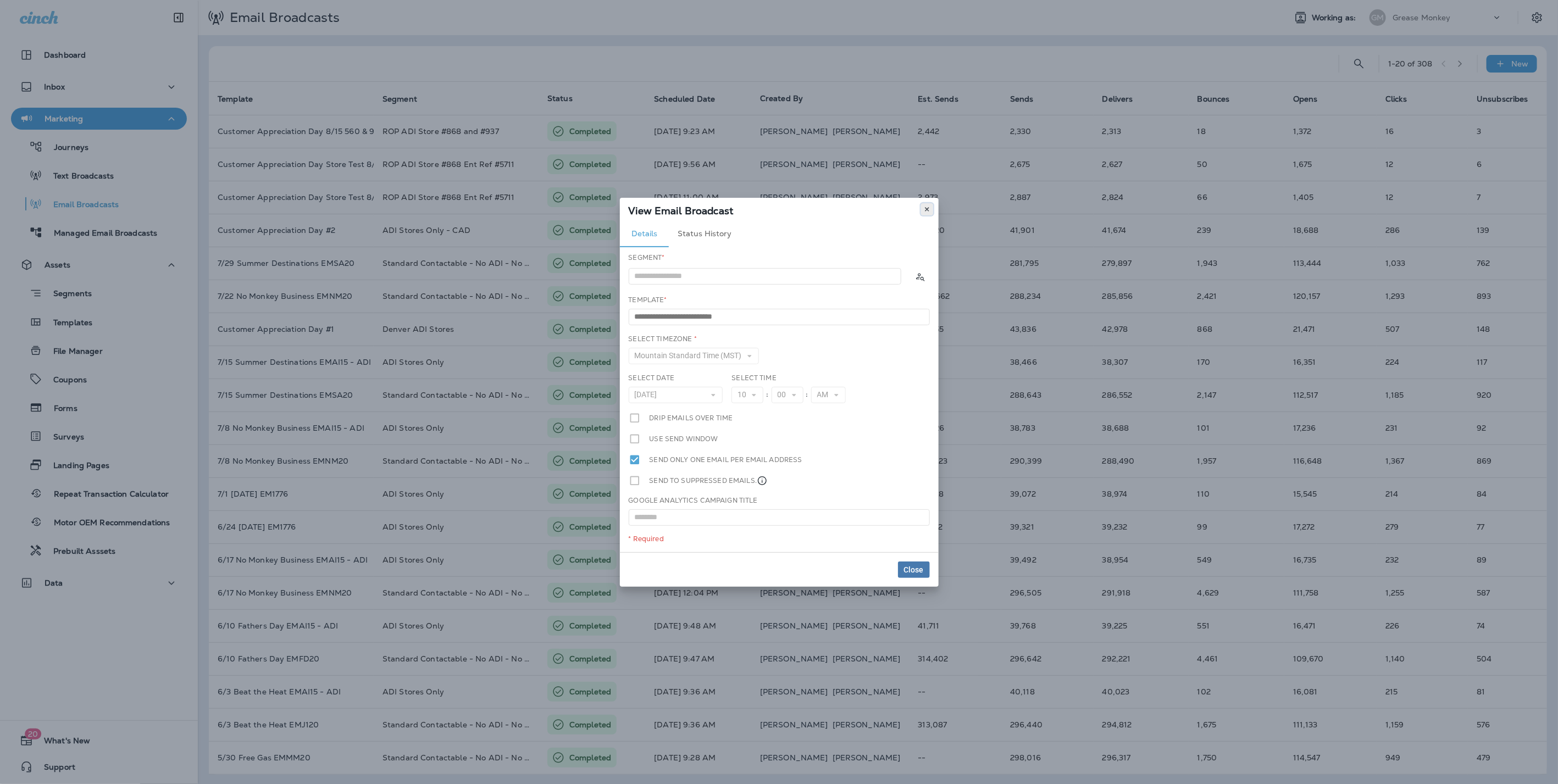
click at [924, 211] on icon at bounding box center [927, 209] width 6 height 6
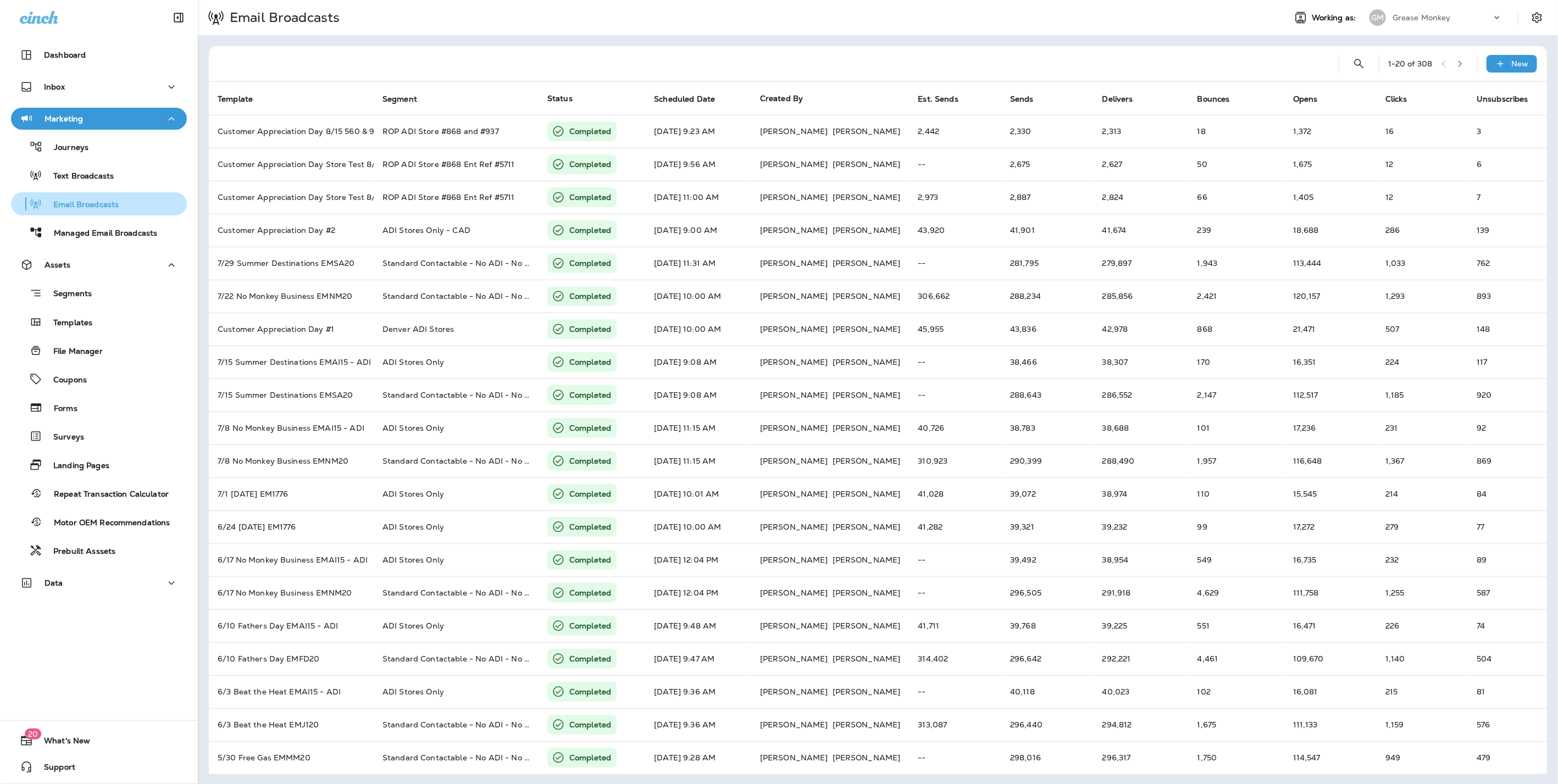
click at [98, 206] on p "Email Broadcasts" at bounding box center [81, 205] width 77 height 10
click at [95, 197] on div "Email Broadcasts" at bounding box center [67, 204] width 103 height 17
click at [77, 298] on p "Segments" at bounding box center [67, 294] width 50 height 11
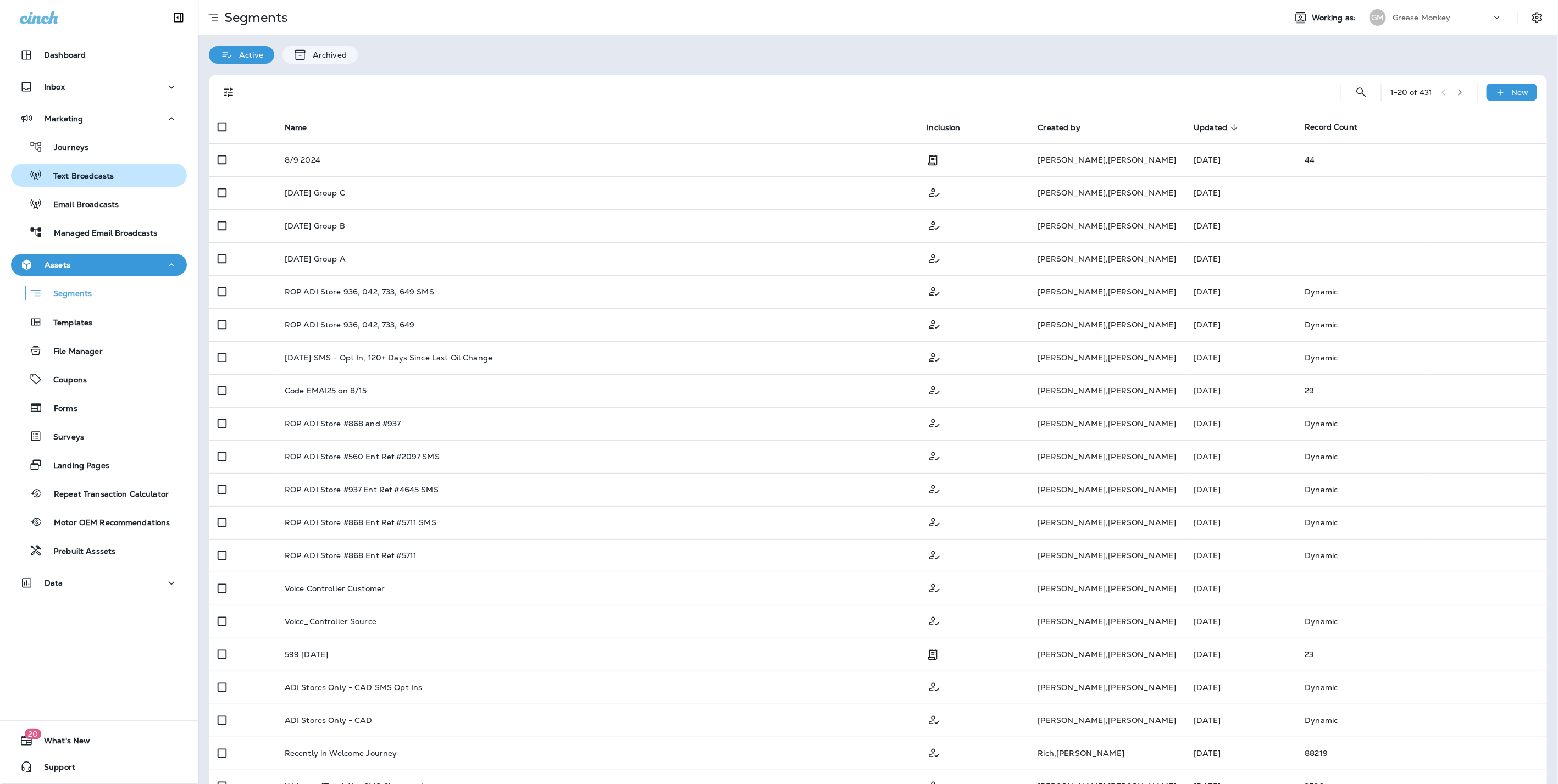
click at [88, 177] on p "Text Broadcasts" at bounding box center [78, 177] width 72 height 10
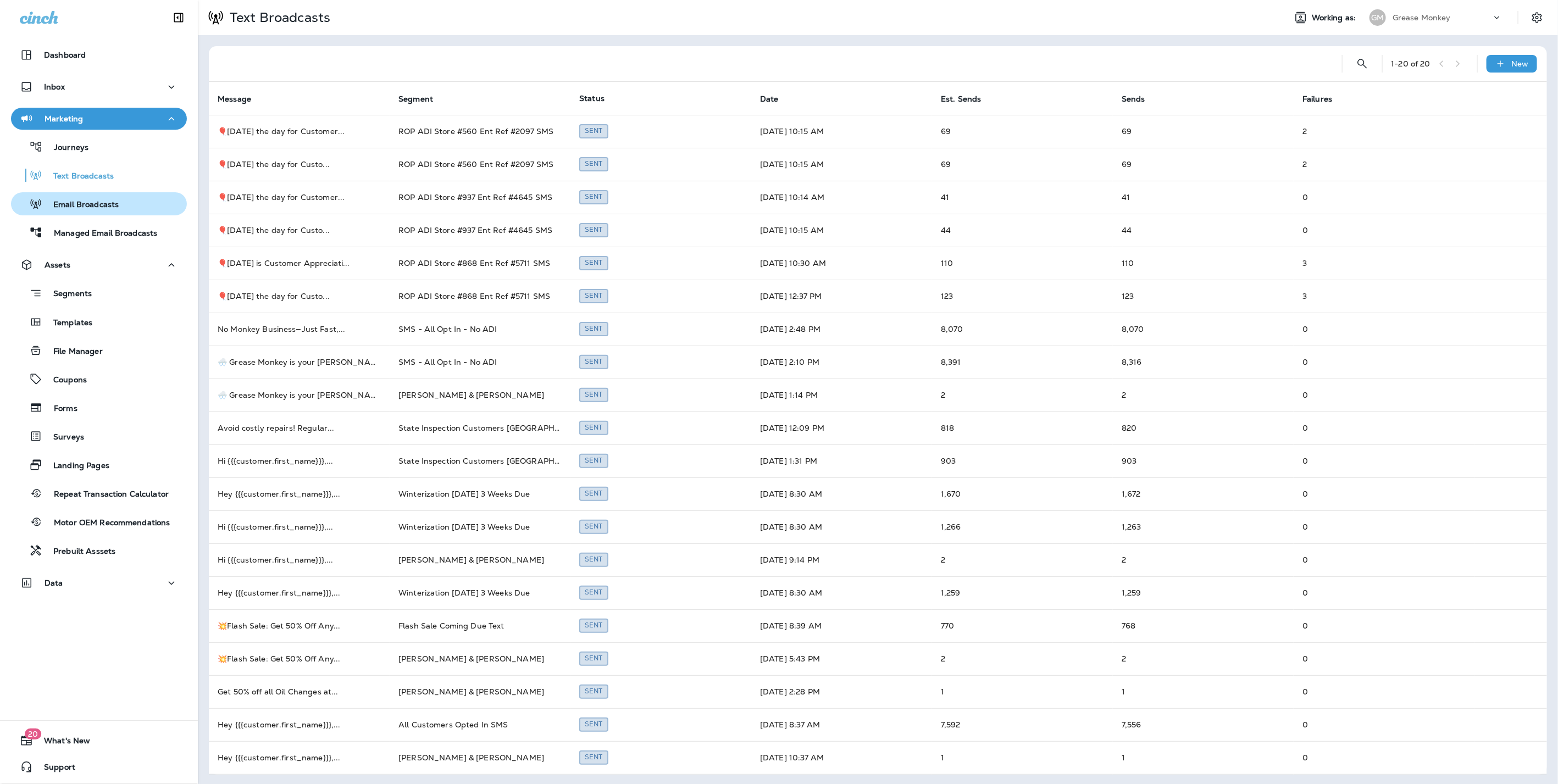
click at [80, 202] on p "Email Broadcasts" at bounding box center [81, 205] width 77 height 10
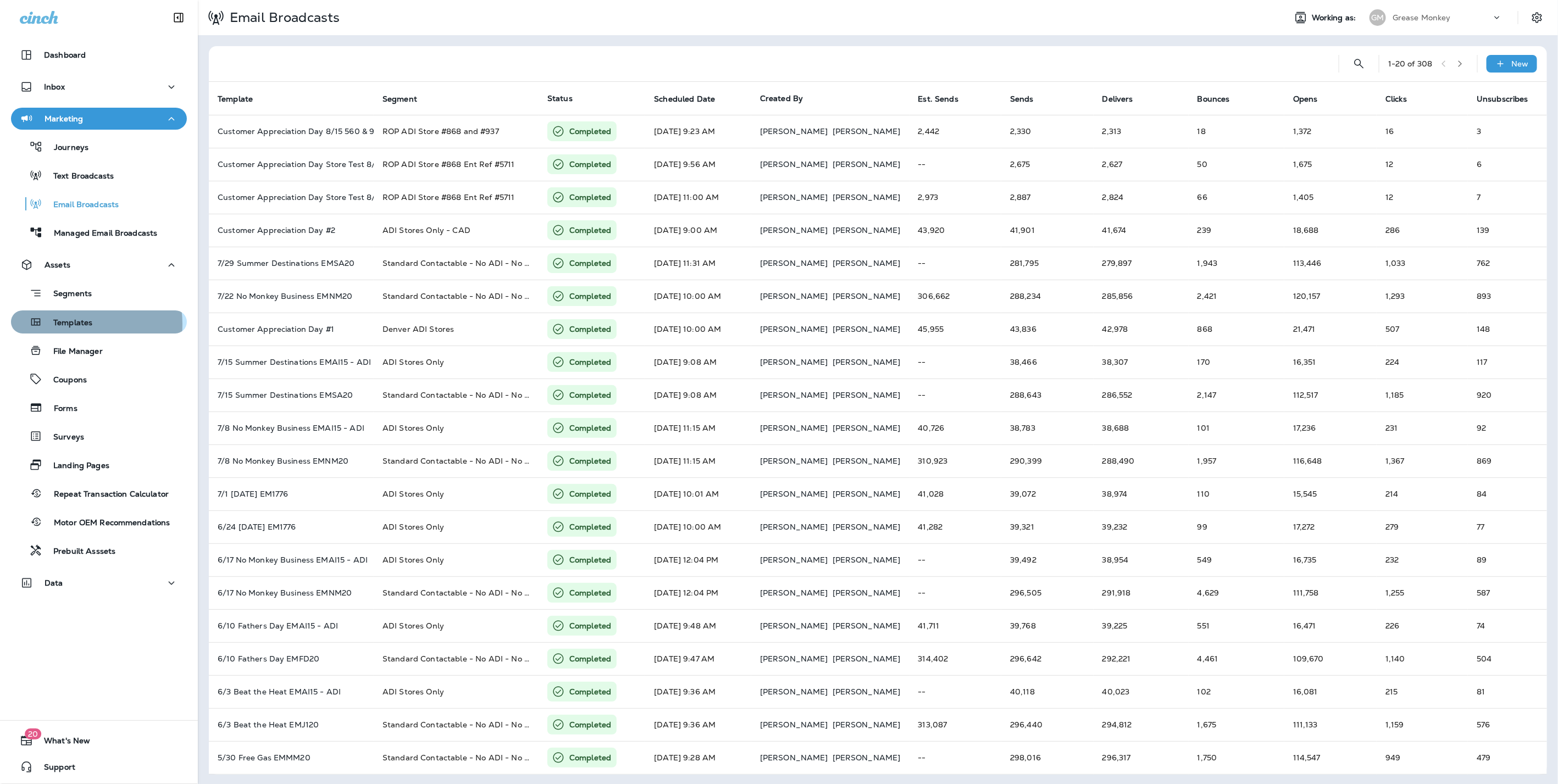
click at [69, 324] on p "Templates" at bounding box center [68, 323] width 50 height 10
